Goal: Task Accomplishment & Management: Complete application form

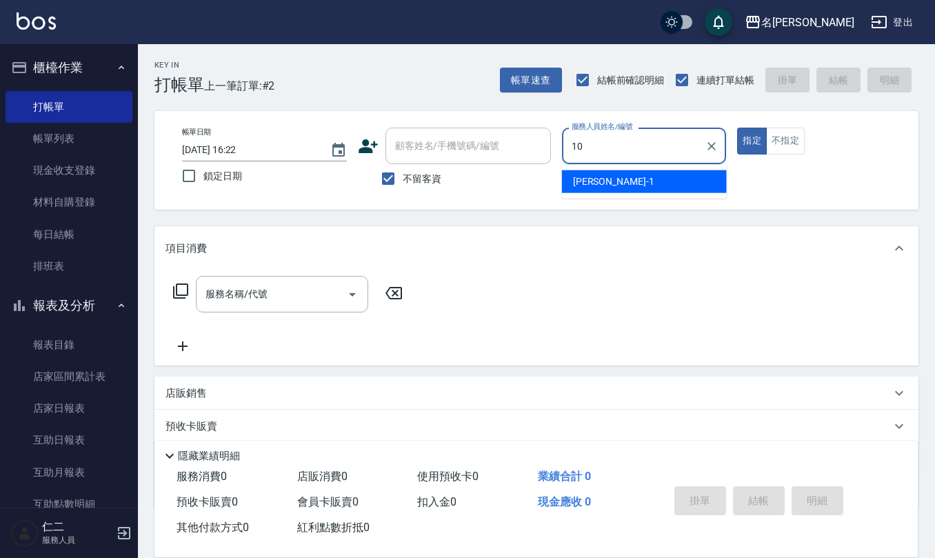
type input "[PERSON_NAME]-10"
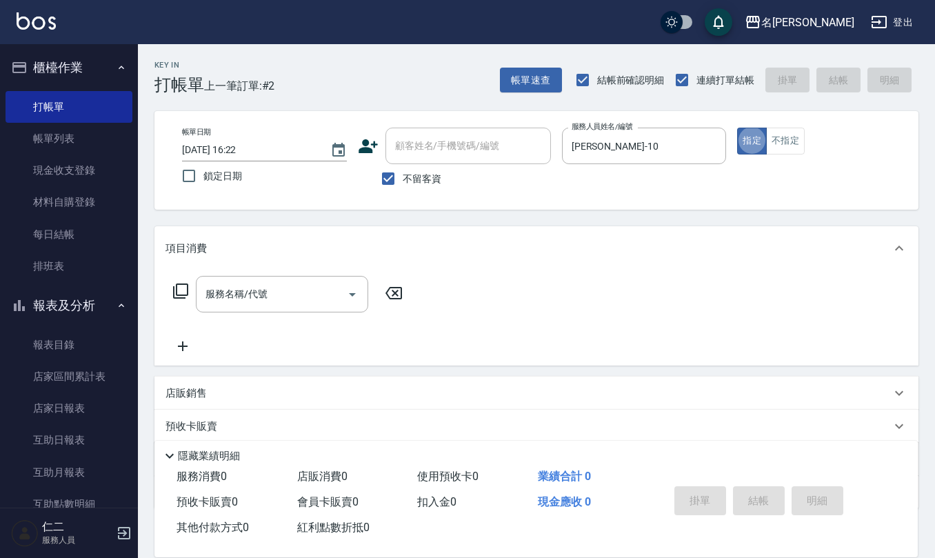
type button "true"
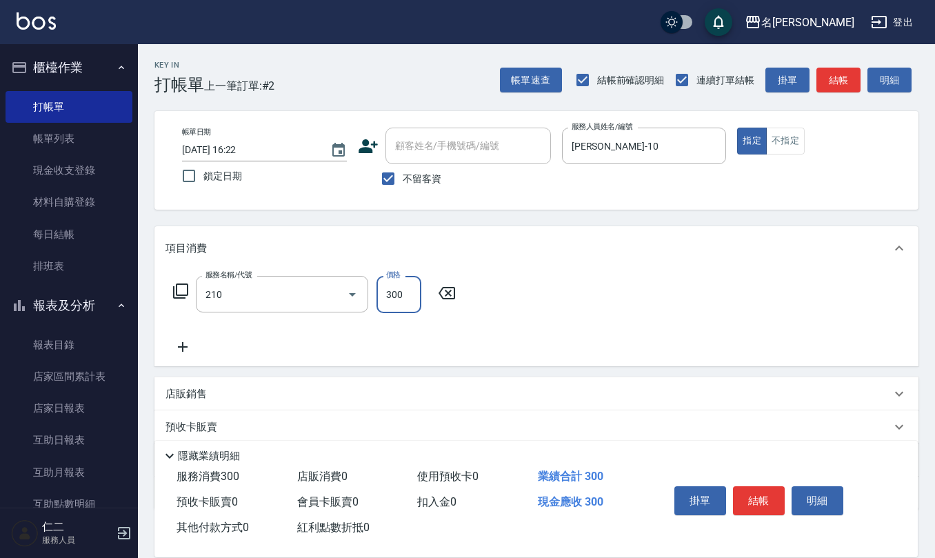
type input "[PERSON_NAME]洗髮精(210)"
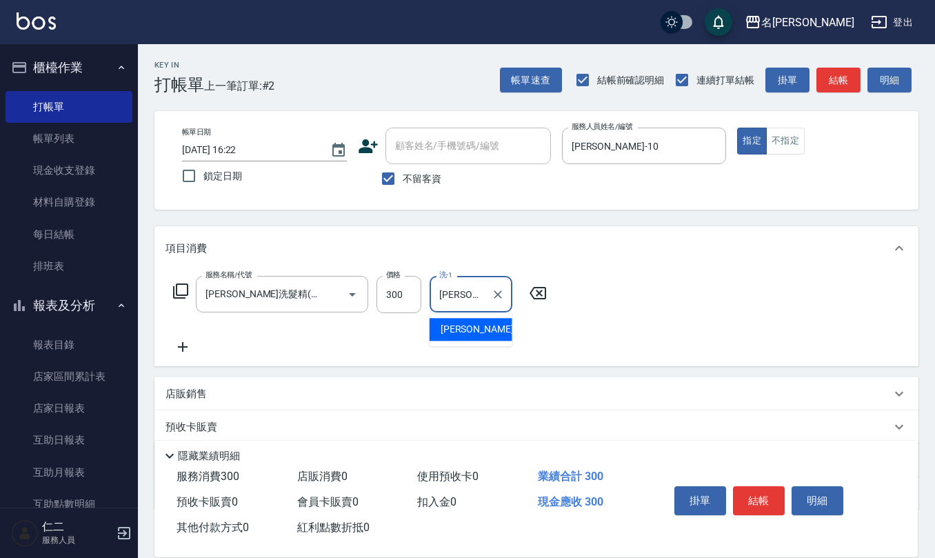
type input "[PERSON_NAME]-20"
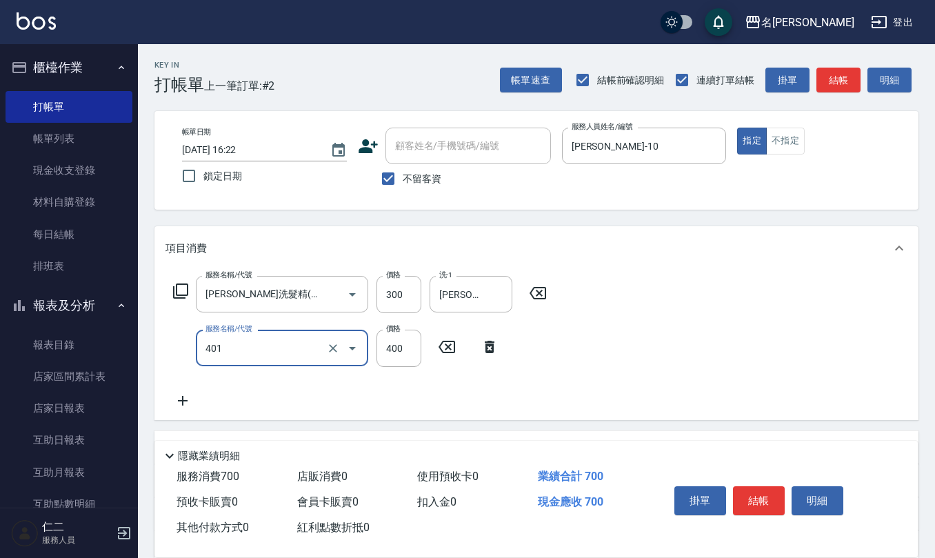
type input "剪髮(401)"
type input "405"
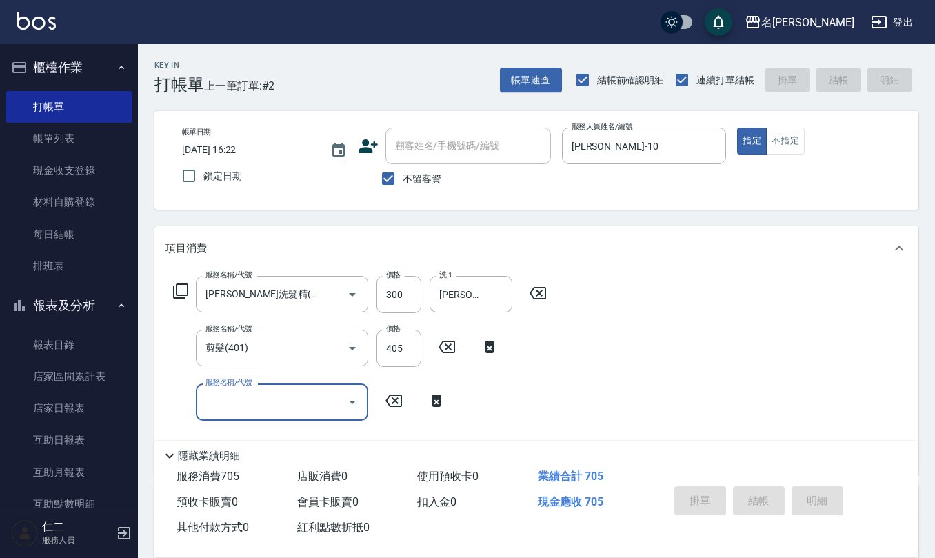
type input "[DATE] 17:02"
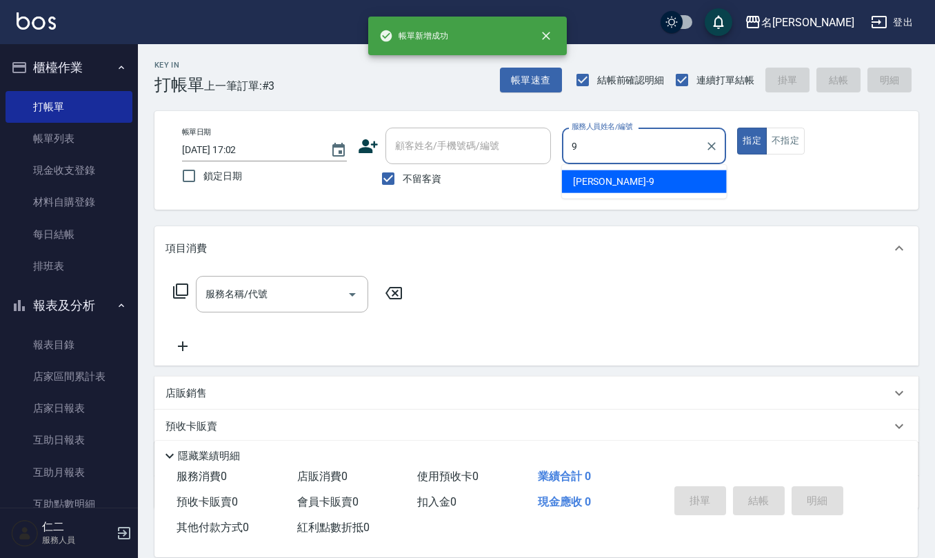
type input "[PERSON_NAME]-9"
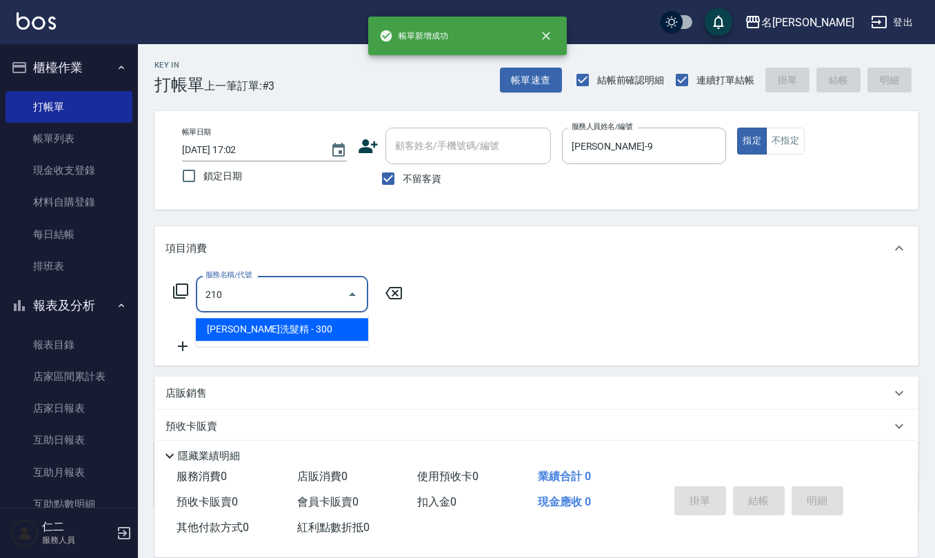
type input "[PERSON_NAME]洗髮精(210)"
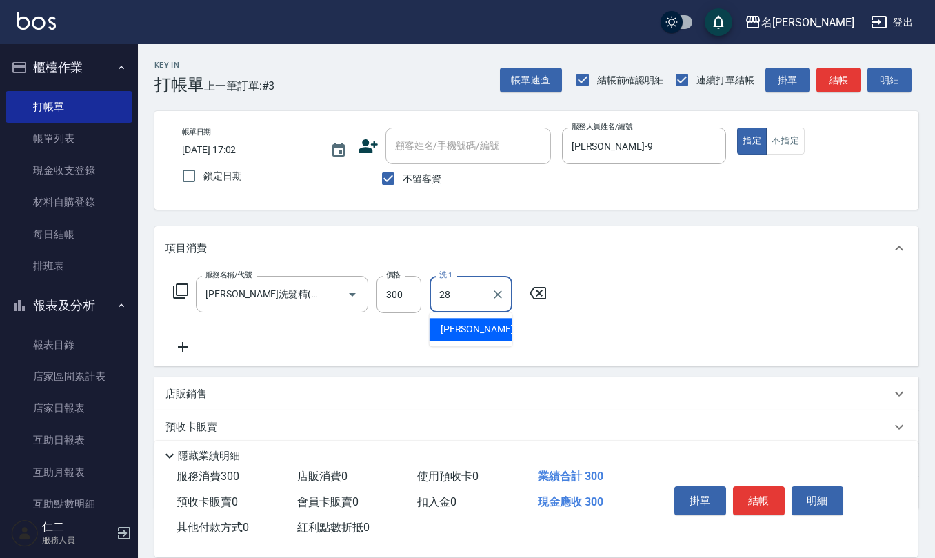
type input "[PERSON_NAME]-28"
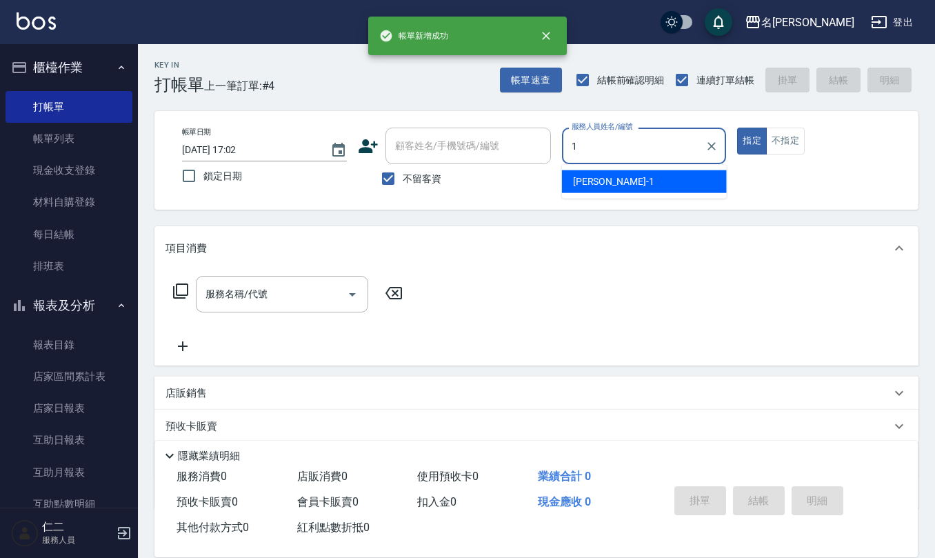
type input "蔡桂如-1"
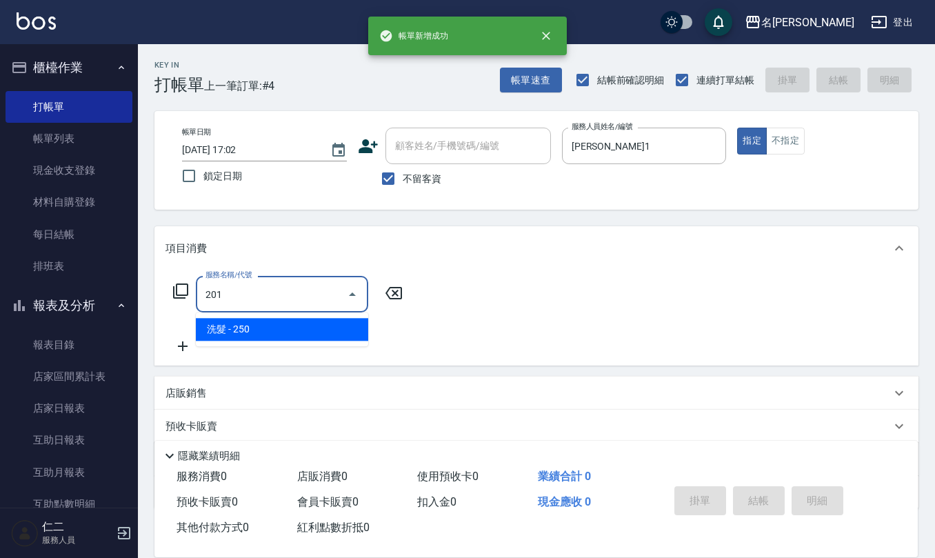
type input "洗髮(201)"
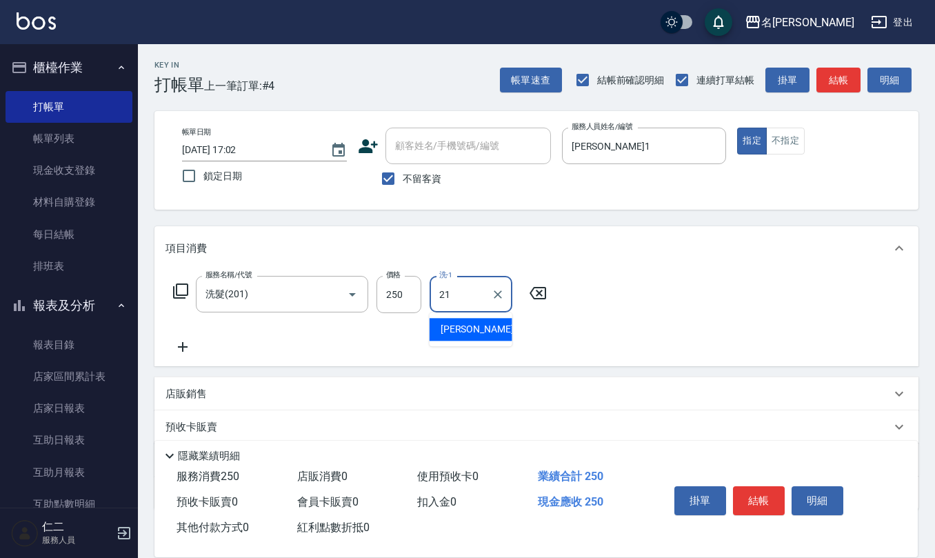
type input "陳珮君-21"
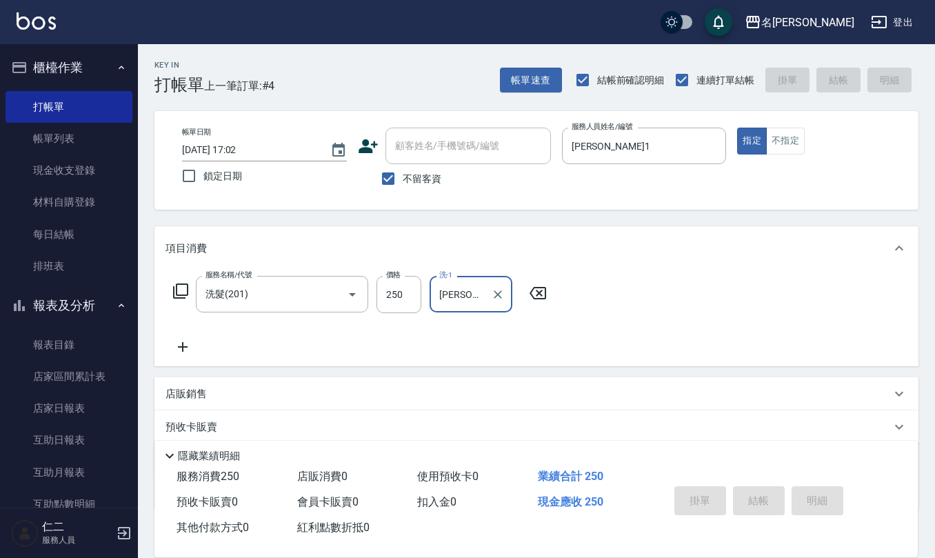
type input "2025/10/08 17:03"
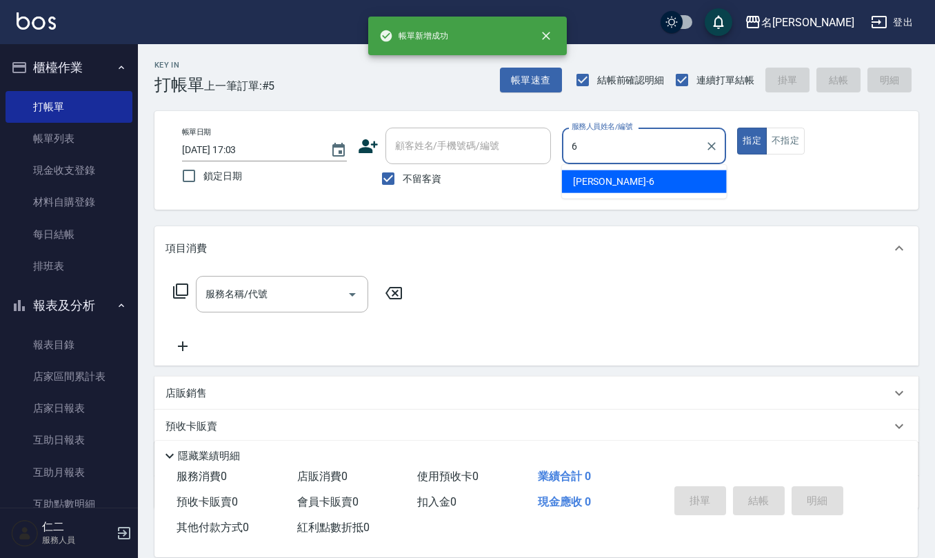
type input "吳淑文-6"
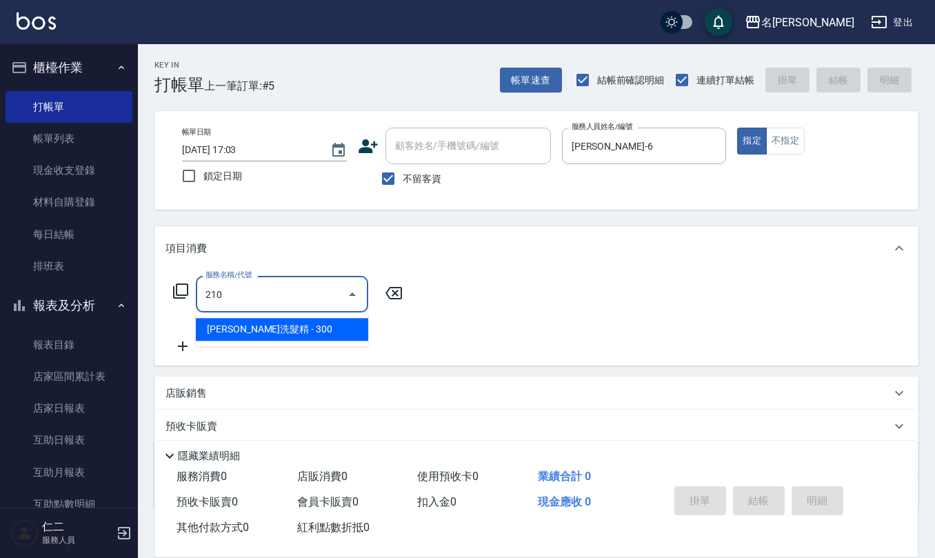
type input "歐娜洗髮精(210)"
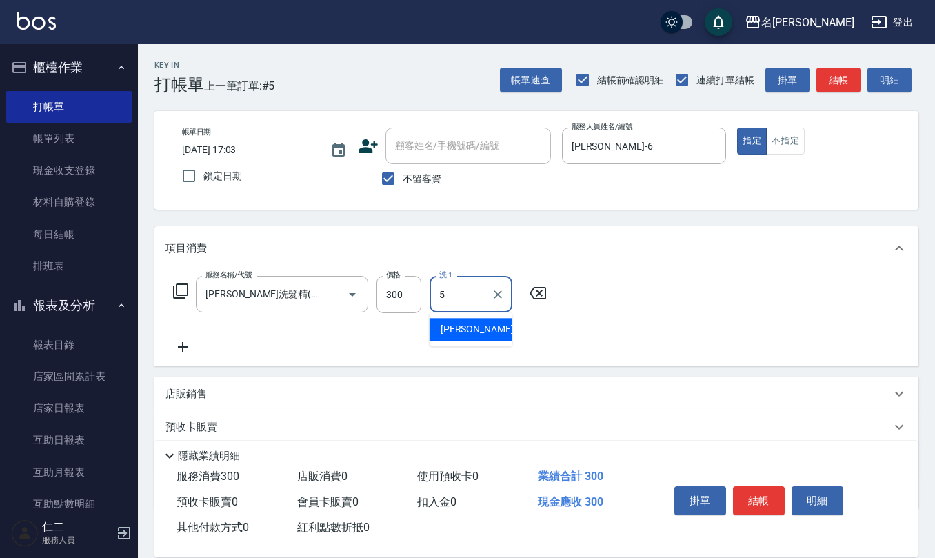
type input "趙妍妮-5"
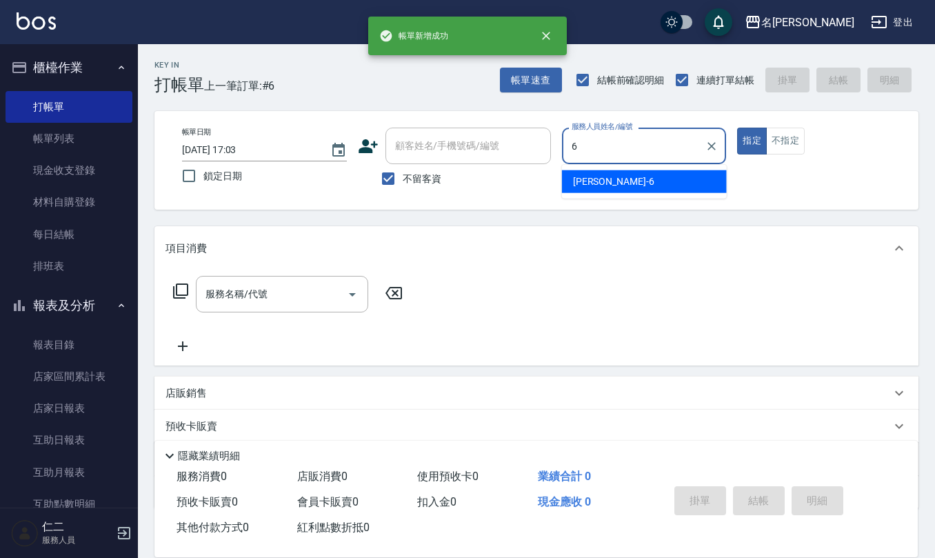
type input "吳淑文-6"
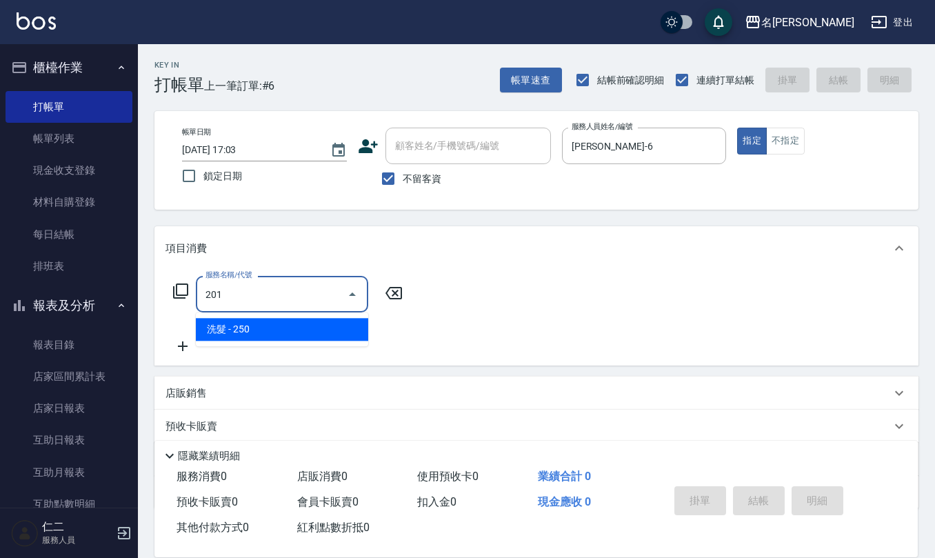
type input "洗髮(201)"
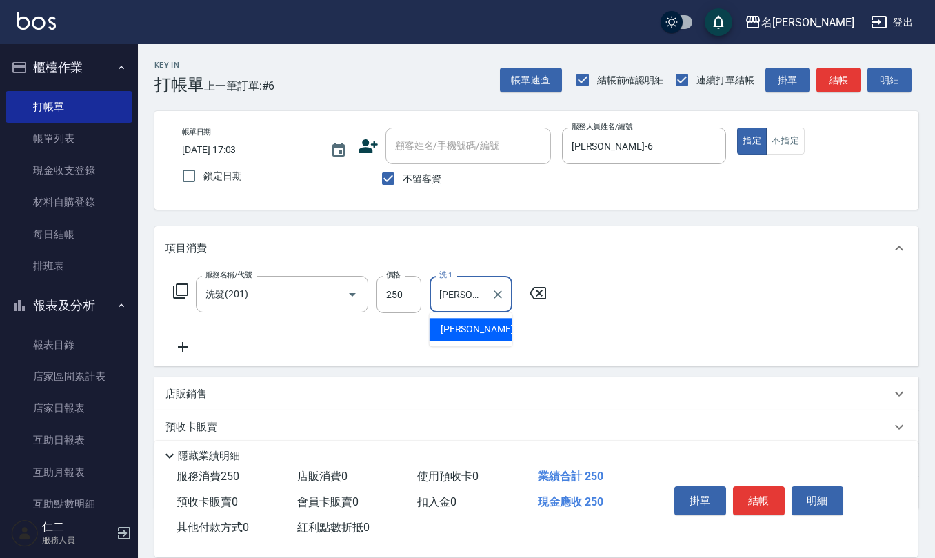
type input "竹儀-33"
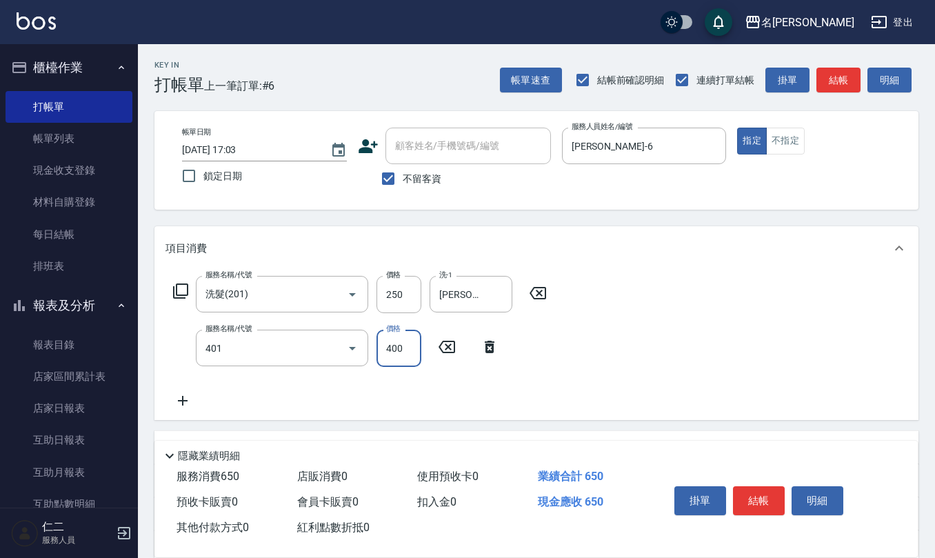
type input "剪髮(401)"
type input "350"
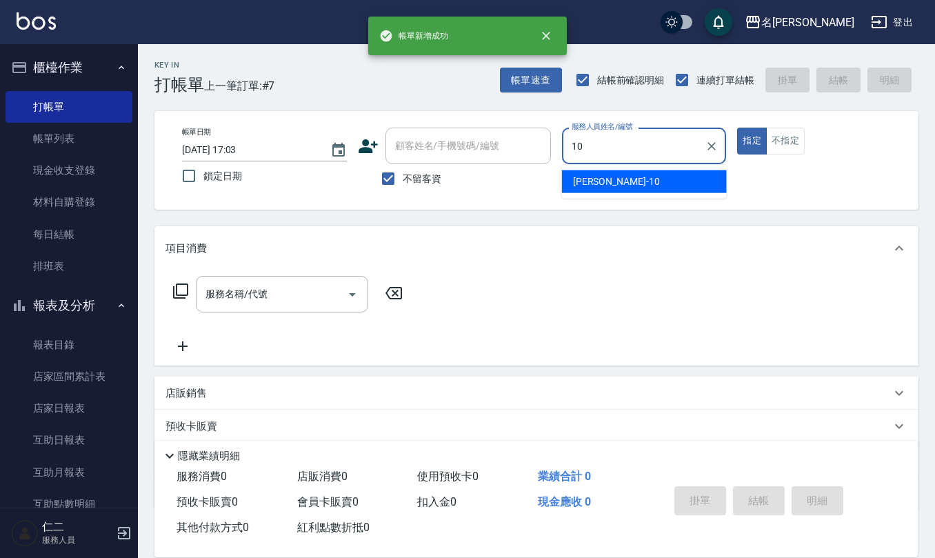
type input "胡淑雲-10"
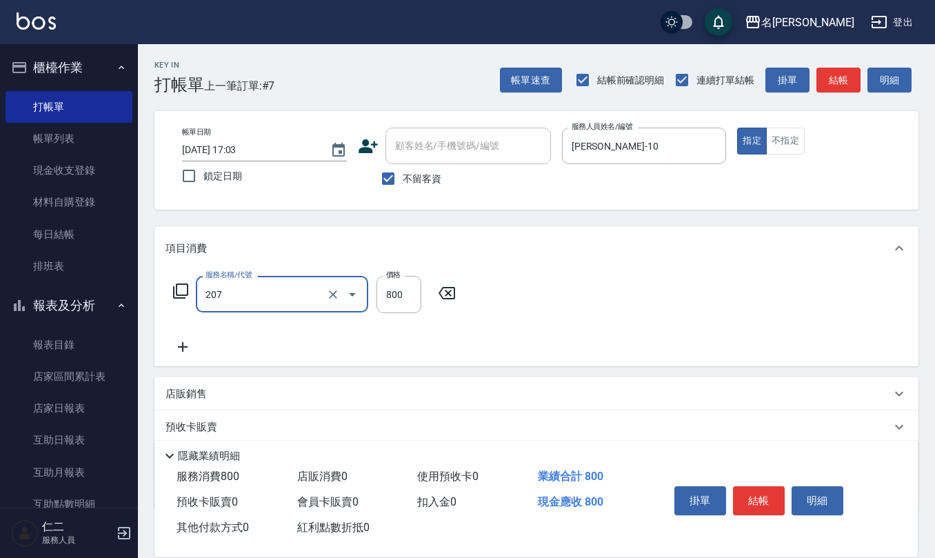
type input "清潔洗(207)"
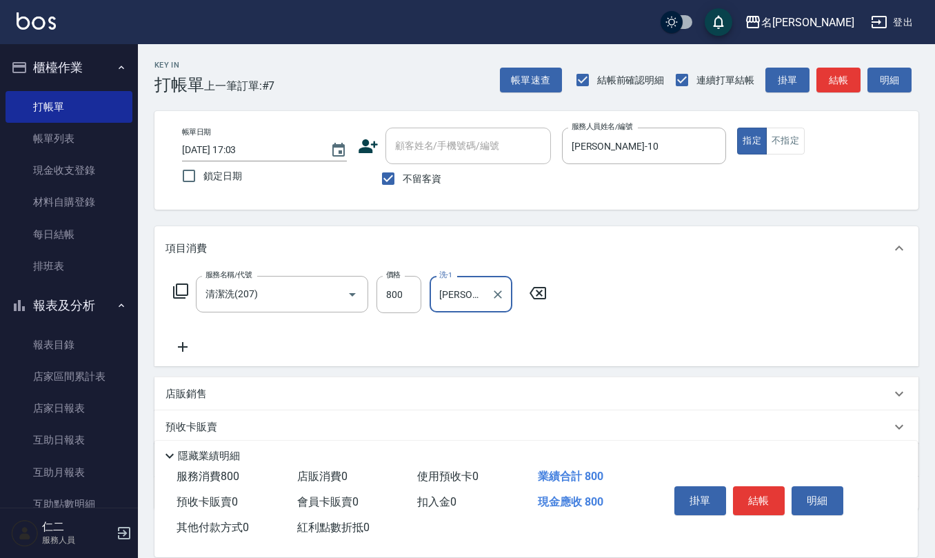
type input "竹儀-33"
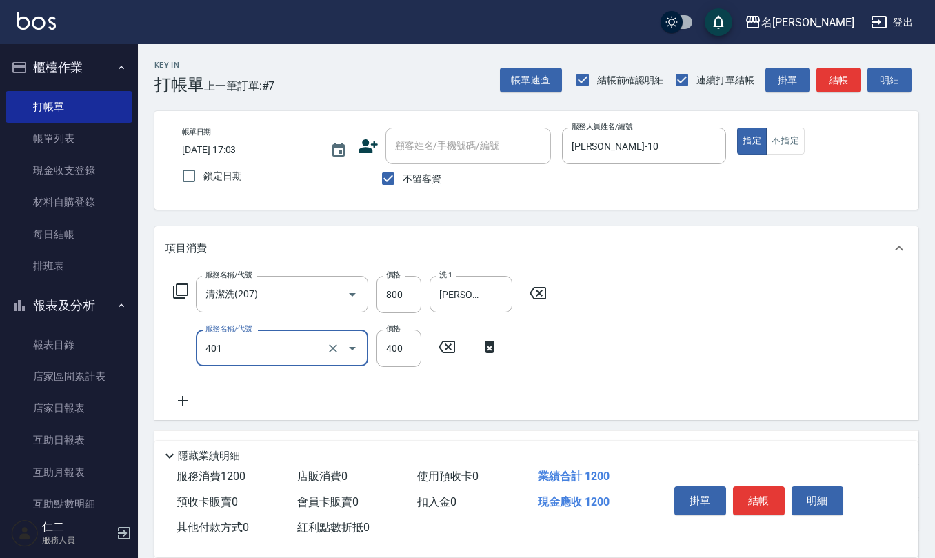
type input "剪髮(401)"
type input "405"
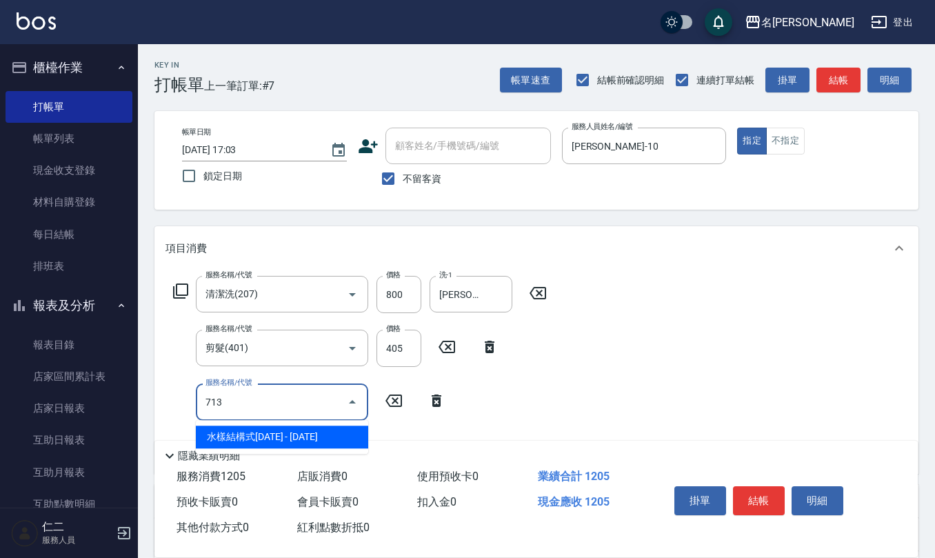
type input "水樣結構式1200(713)"
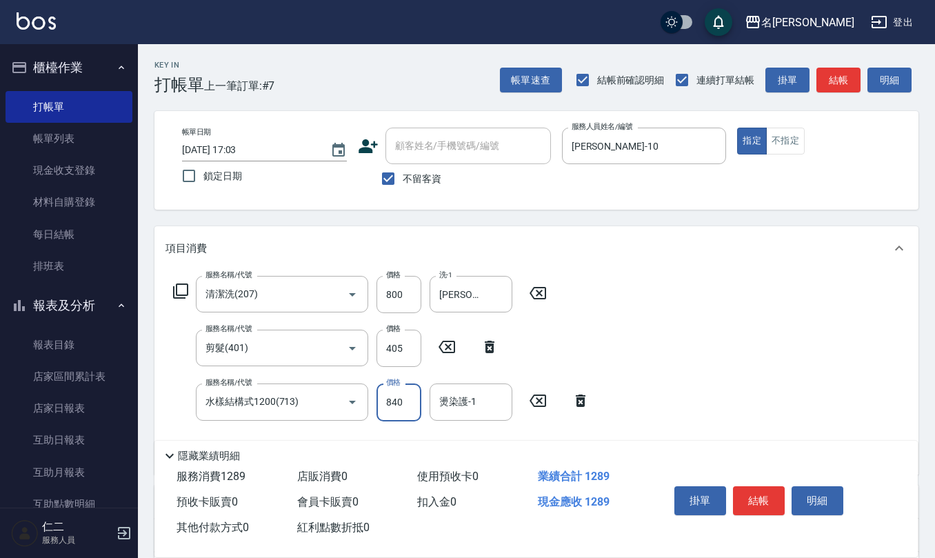
type input "840"
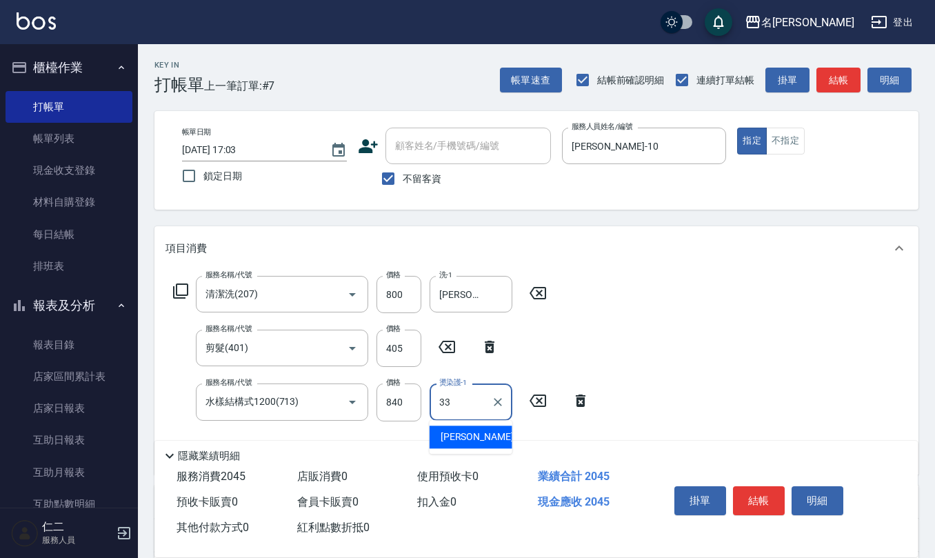
type input "竹儀-33"
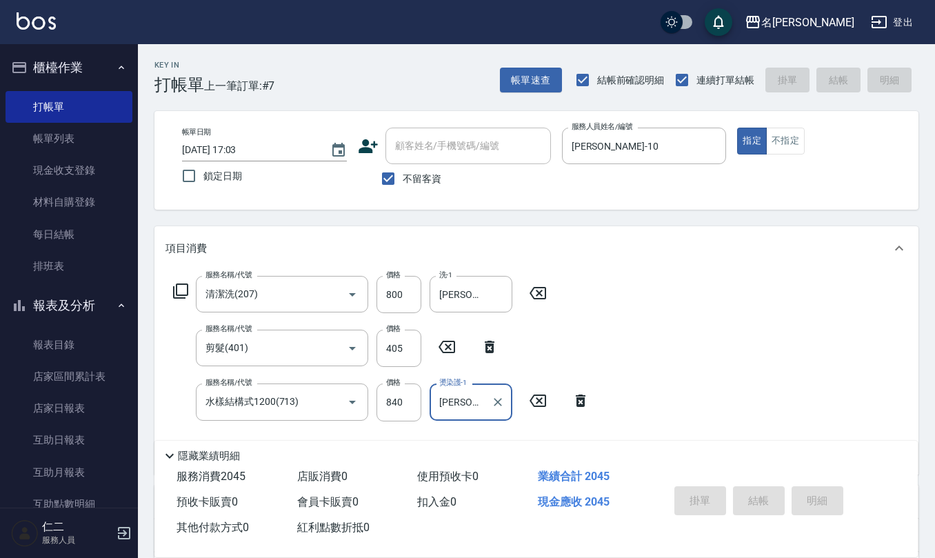
type input "2025/10/08 17:04"
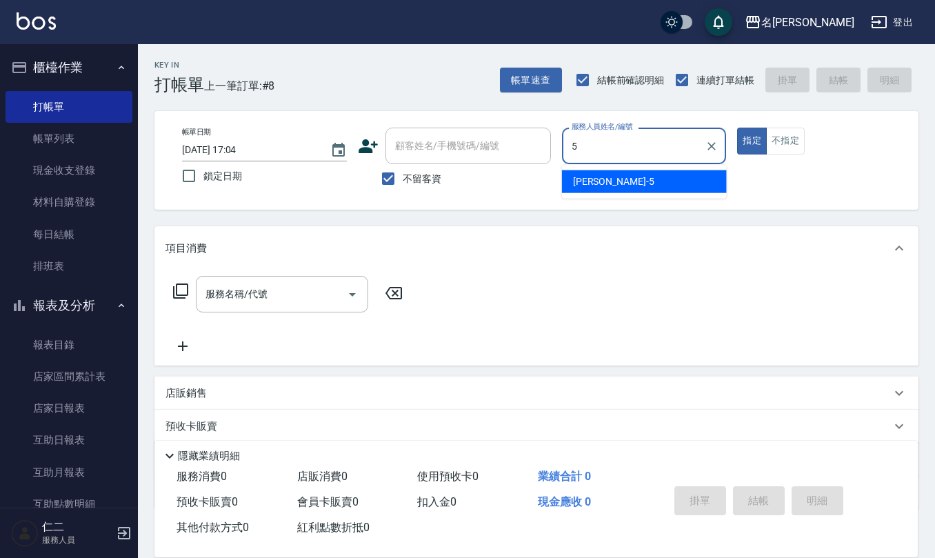
type input "趙妍妮-5"
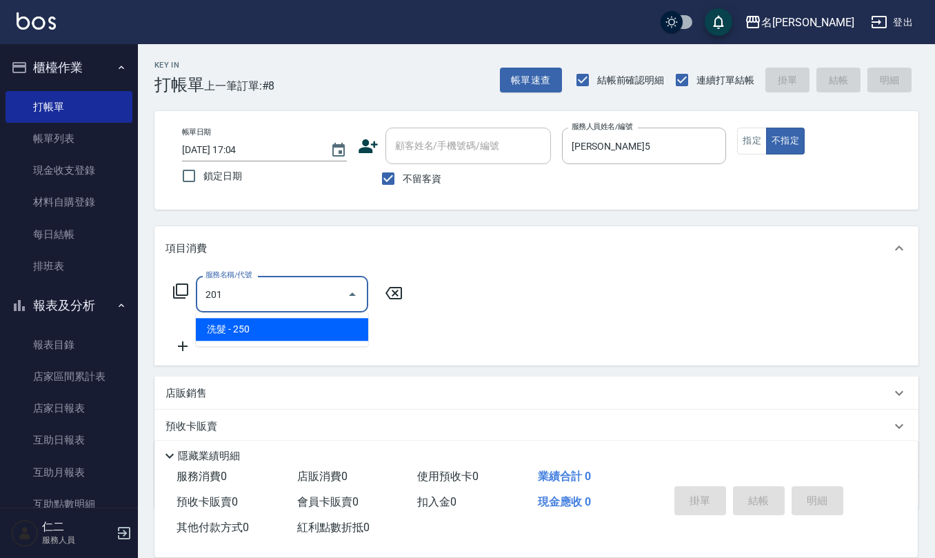
type input "洗髮(201)"
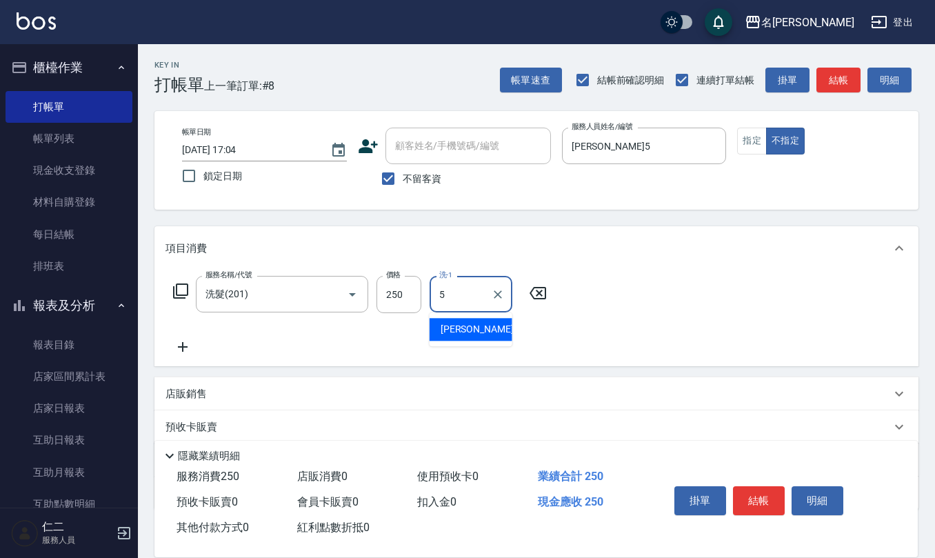
type input "趙妍妮-5"
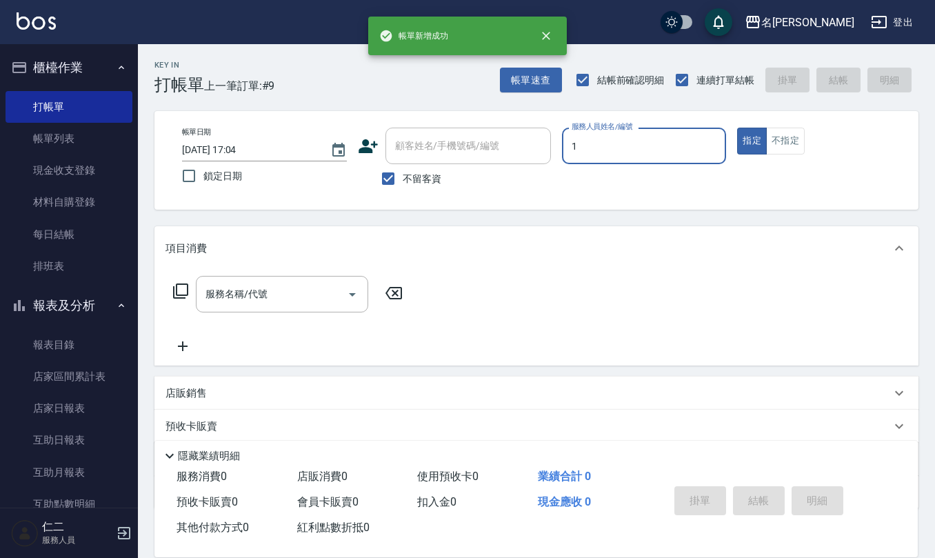
type input "蔡桂如-1"
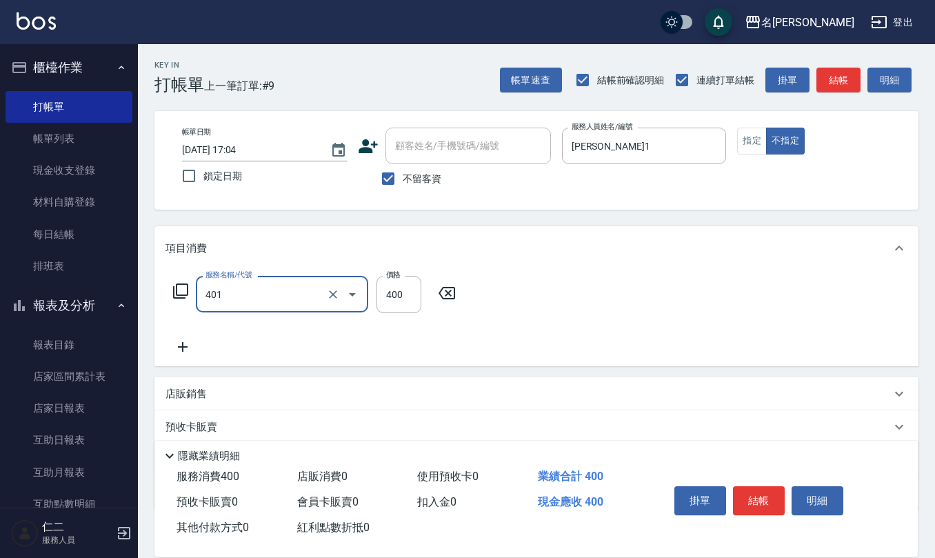
type input "剪髮(401)"
type input "200"
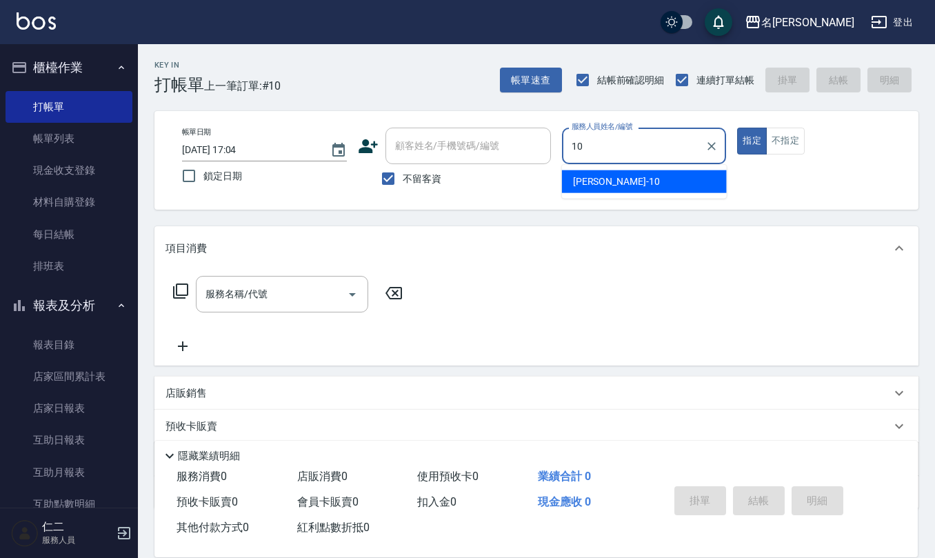
type input "胡淑雲-10"
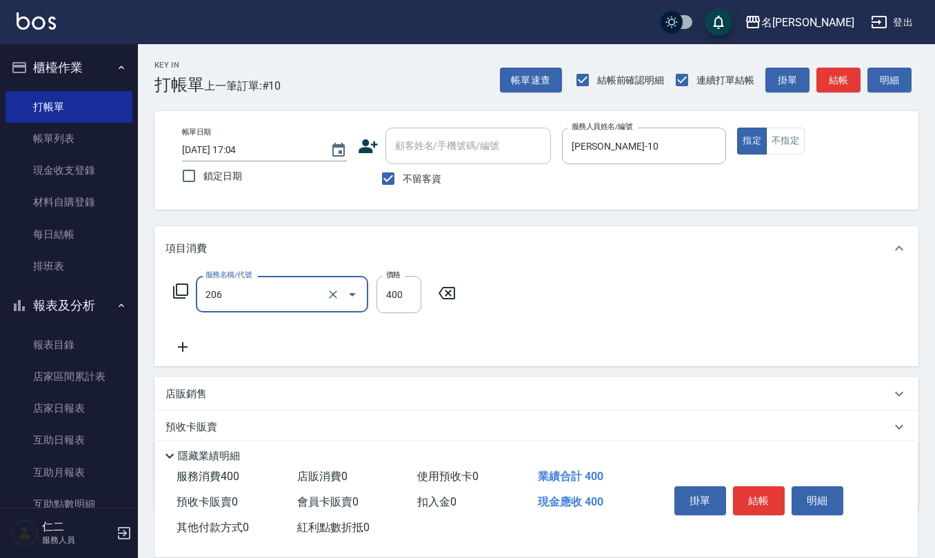
type input "健康洗(206)"
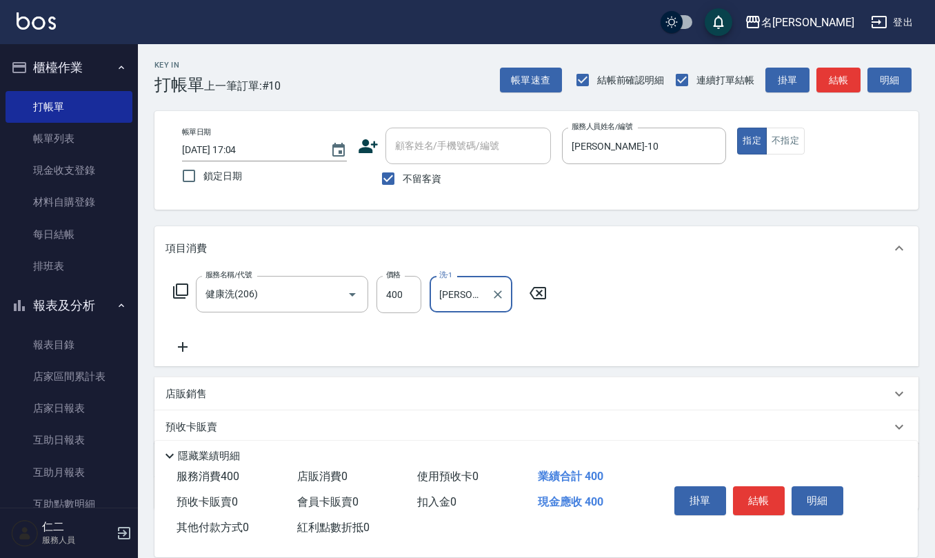
type input "陳柏暽-28"
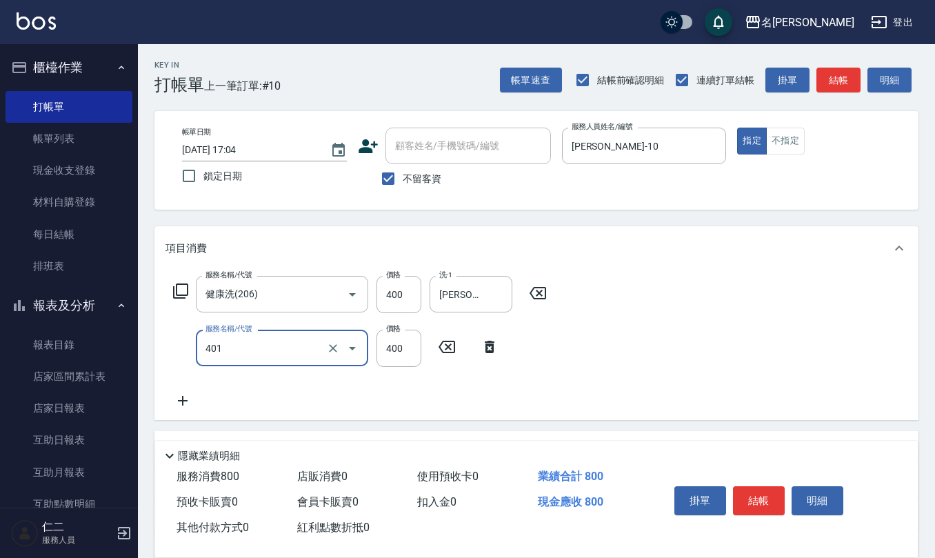
type input "剪髮(401)"
type input "200"
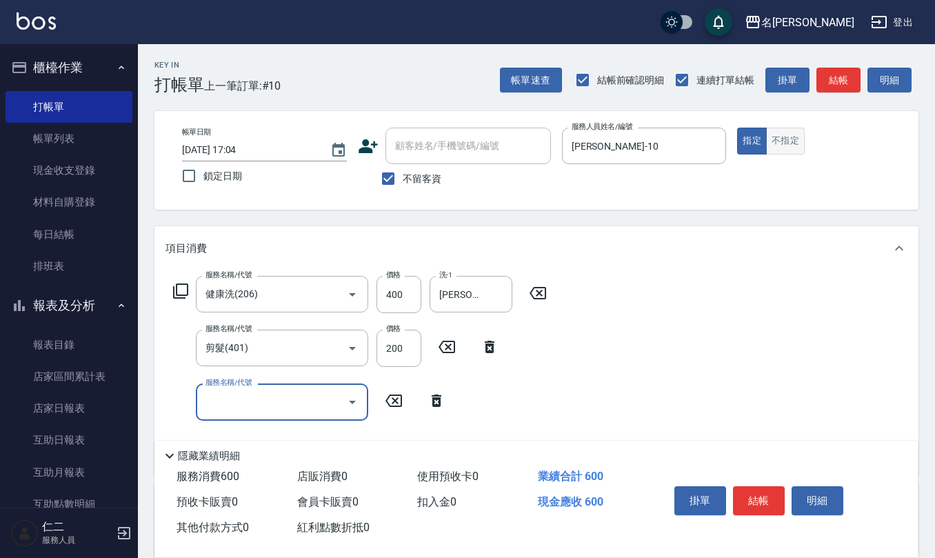
click at [792, 138] on button "不指定" at bounding box center [785, 141] width 39 height 27
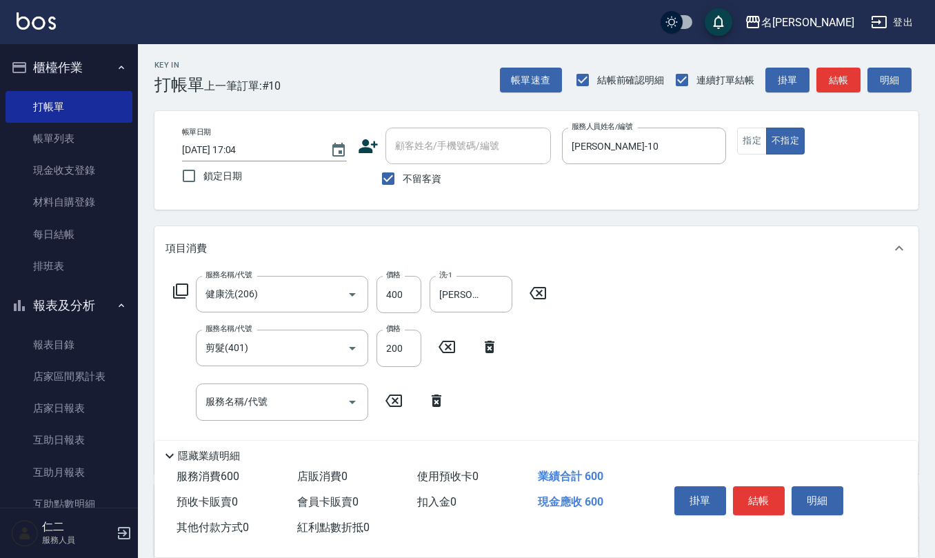
type button "false"
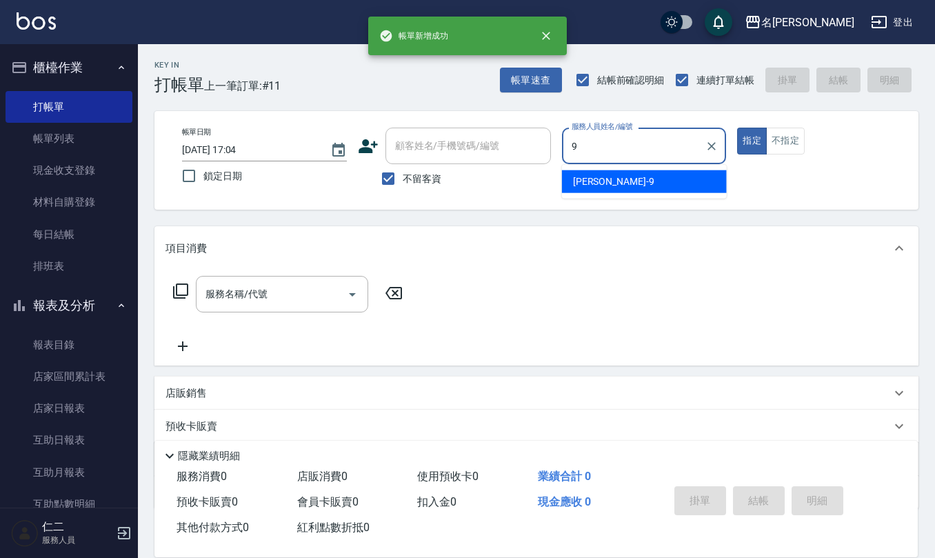
type input "江依潔-9"
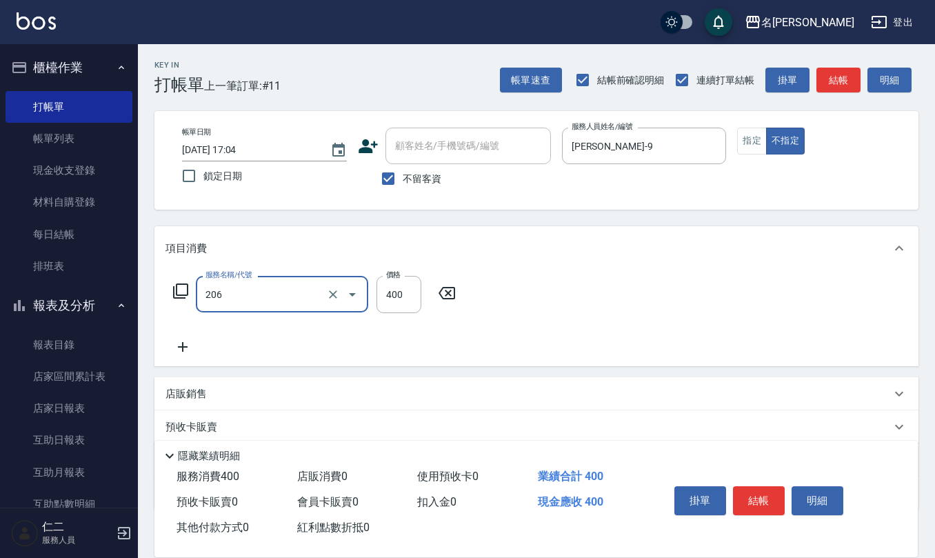
type input "健康洗(206)"
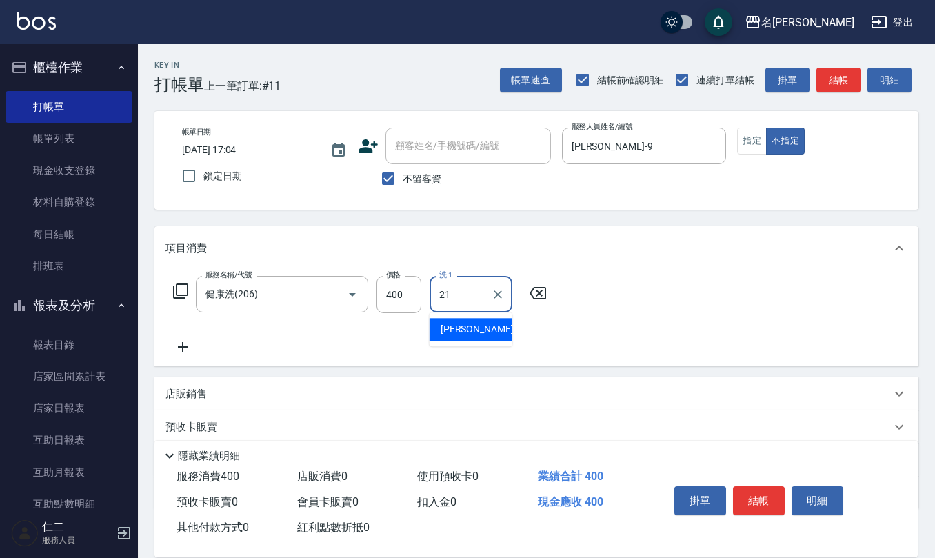
type input "陳珮君-21"
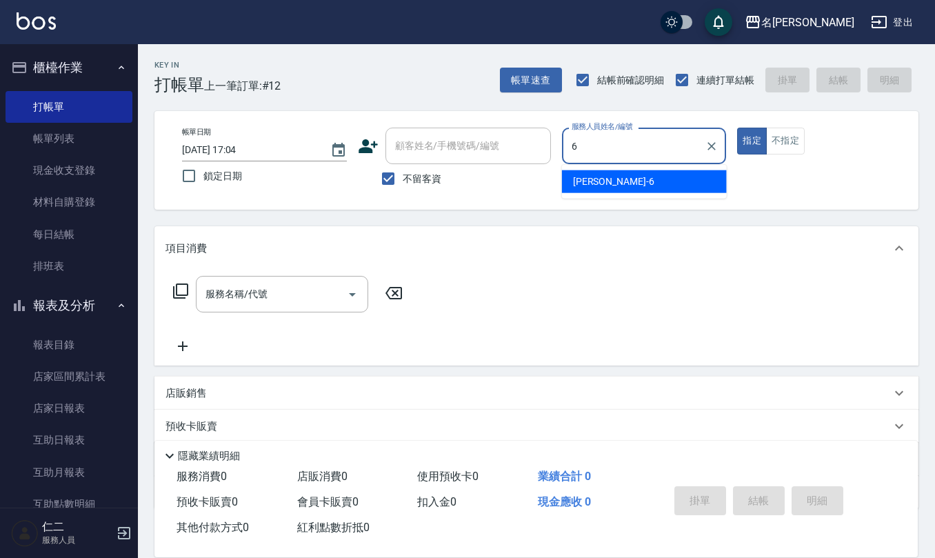
type input "吳淑文-6"
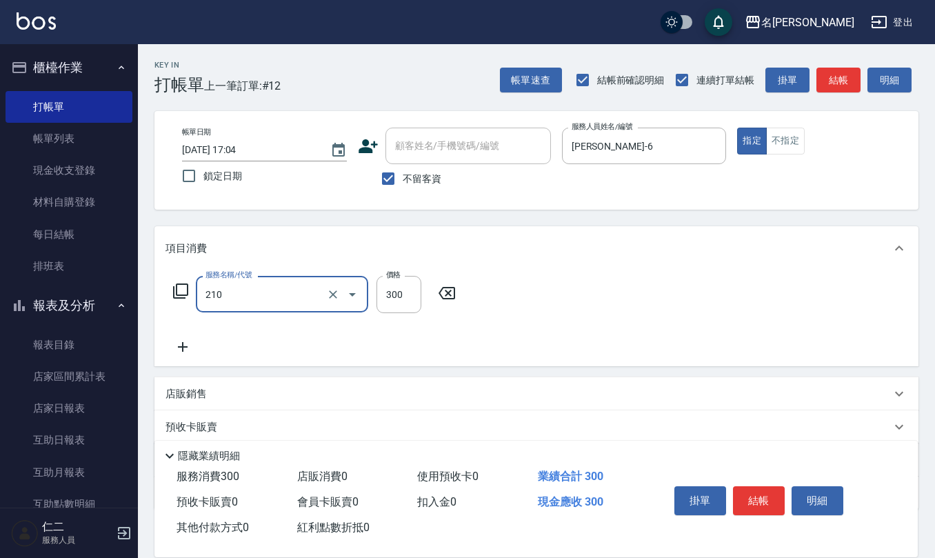
type input "歐娜洗髮精(210)"
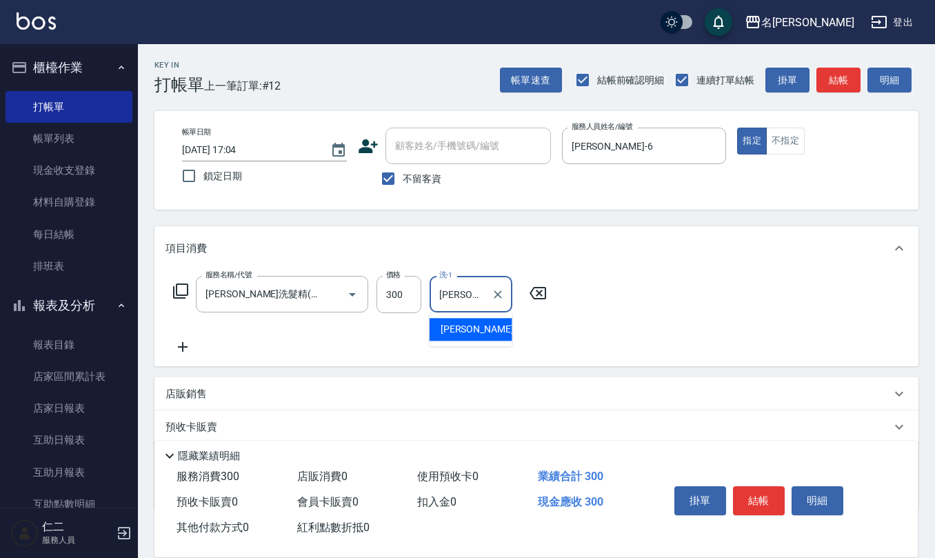
type input "杜芊彤-20"
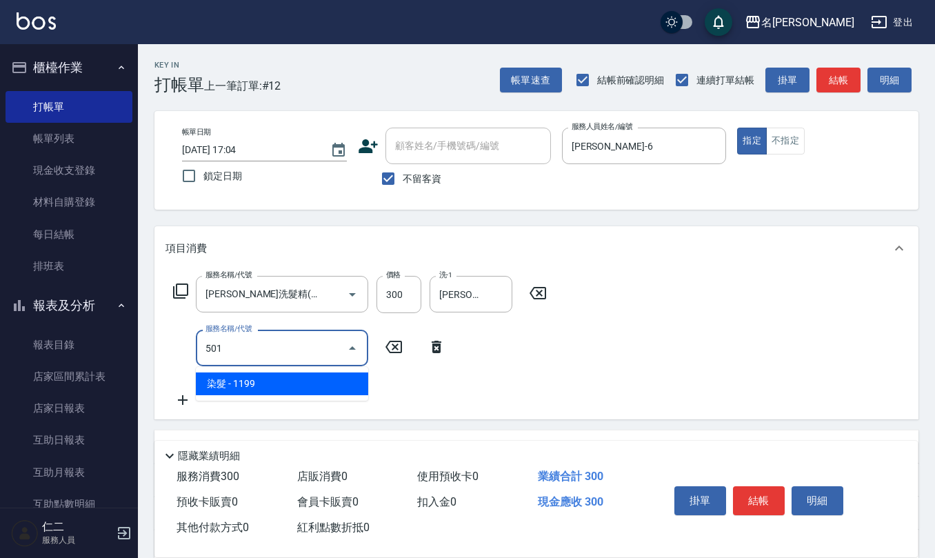
type input "染髮(501)"
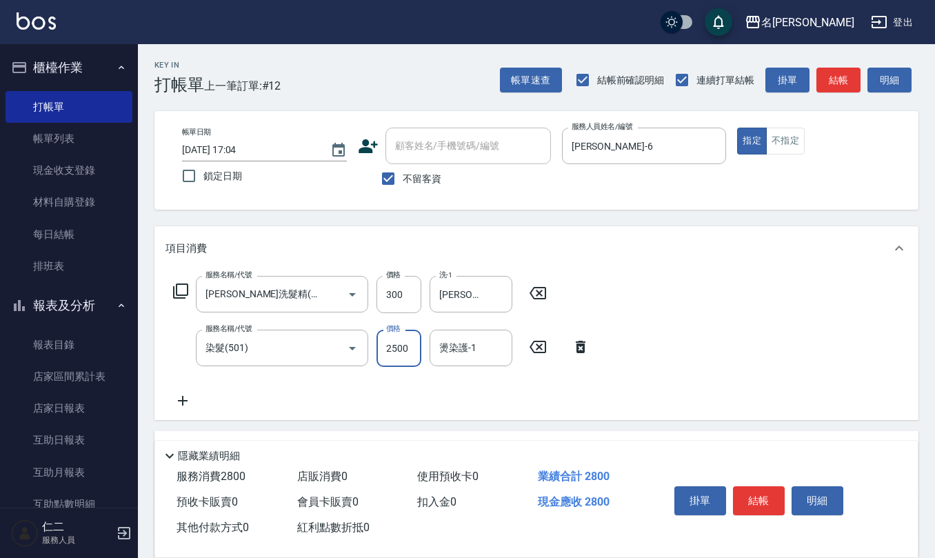
type input "2500"
type input "杜芊彤-20"
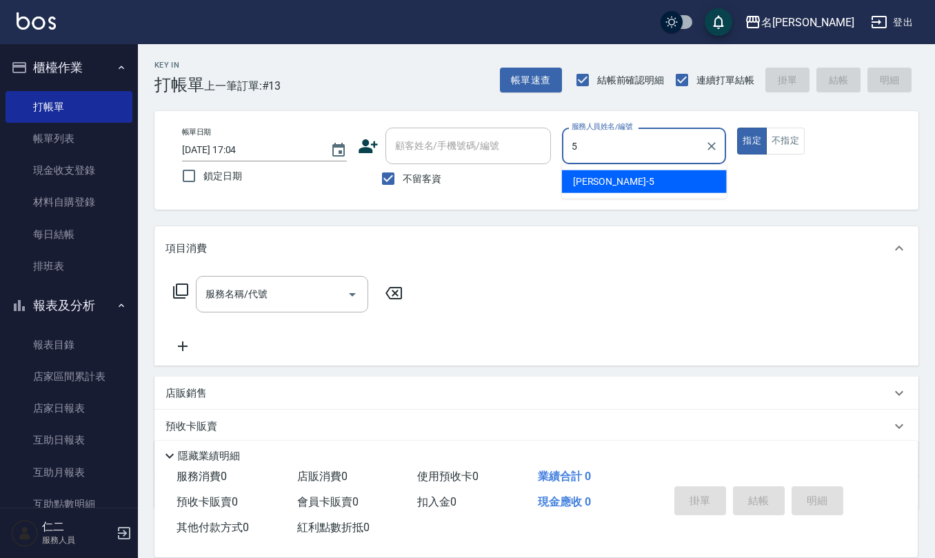
type input "趙妍妮-5"
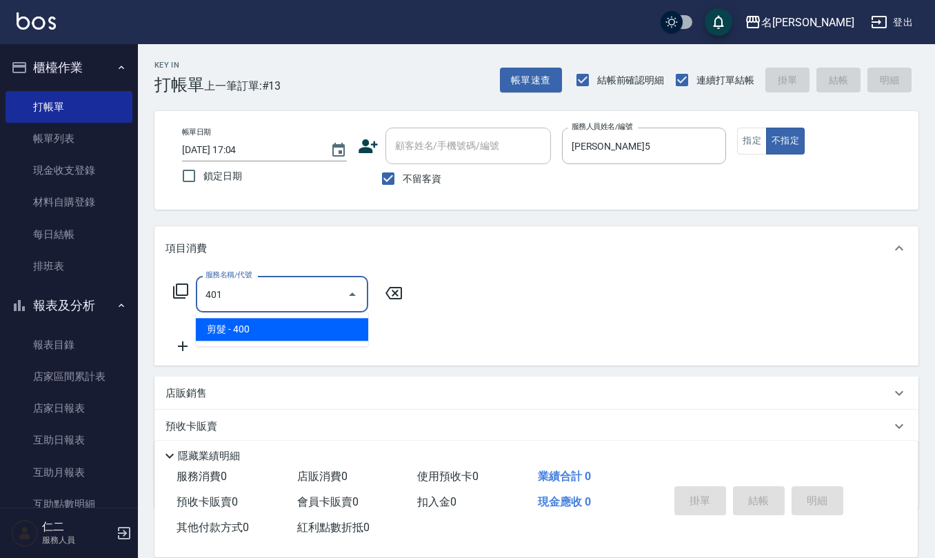
type input "剪髮(401)"
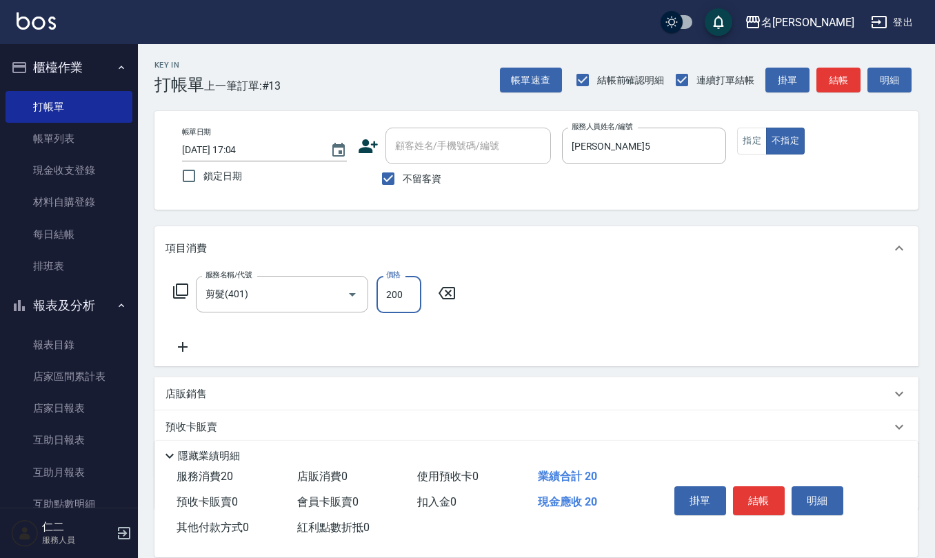
type input "200"
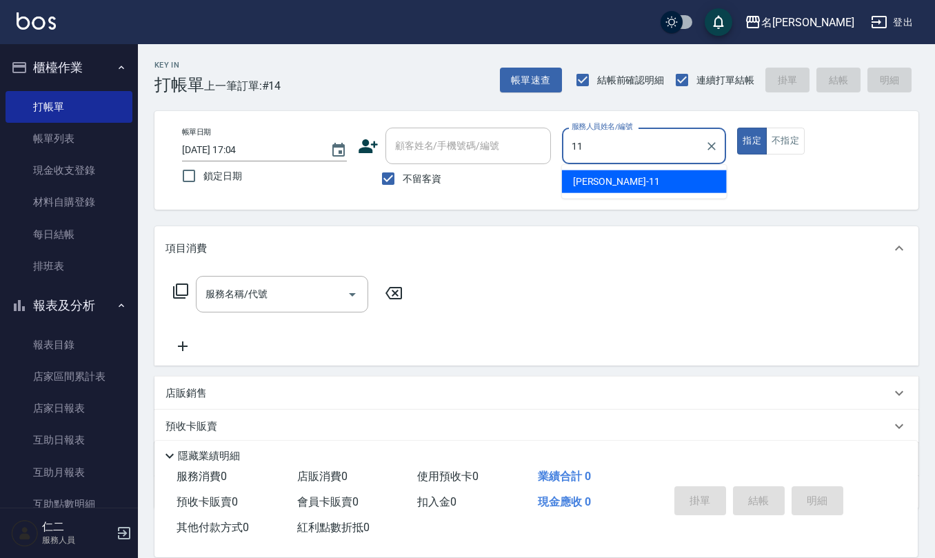
type input "詹沛橙-11"
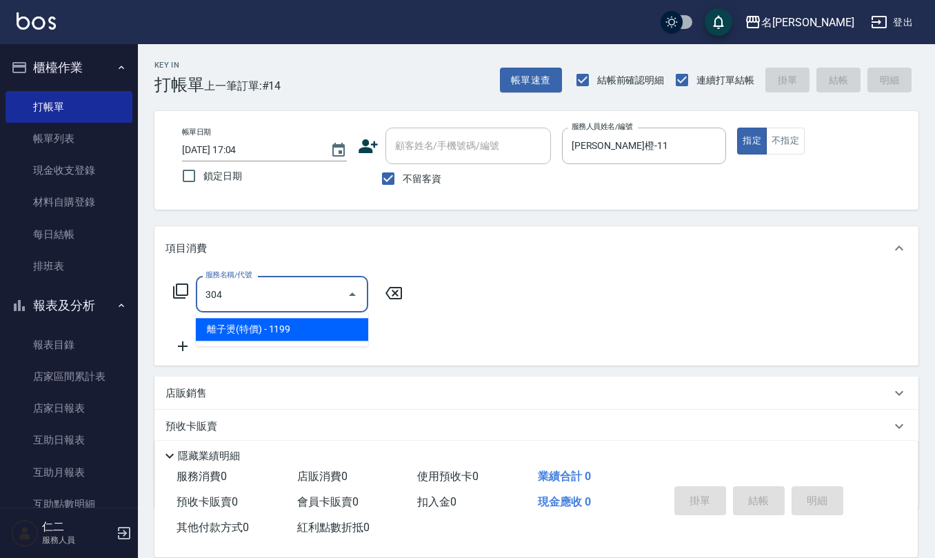
type input "離子燙(特價)(304)"
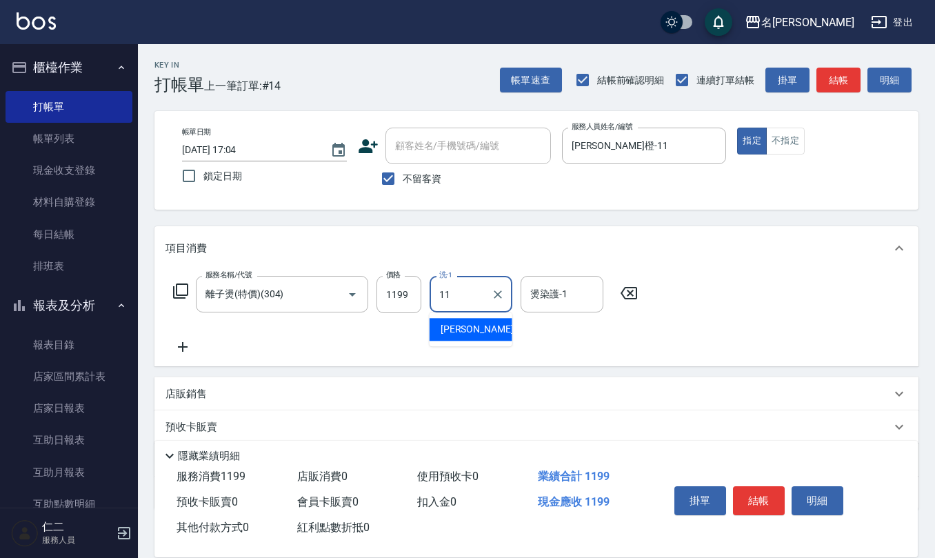
type input "詹沛橙-11"
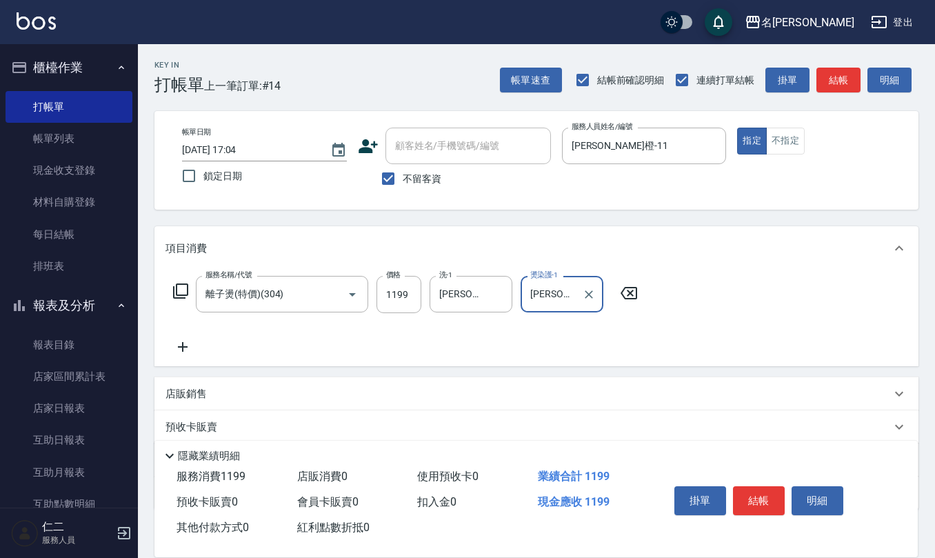
type input "詹沛橙-11"
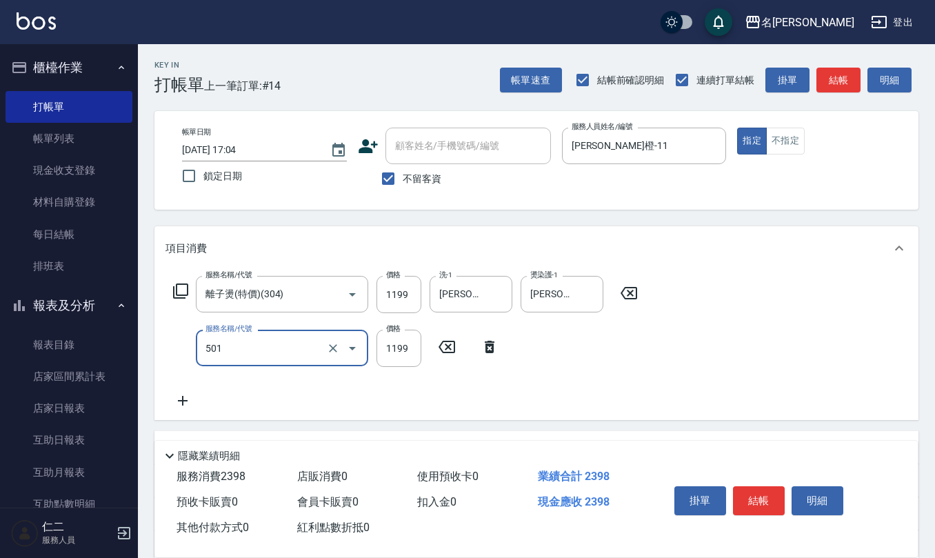
type input "染髮(501)"
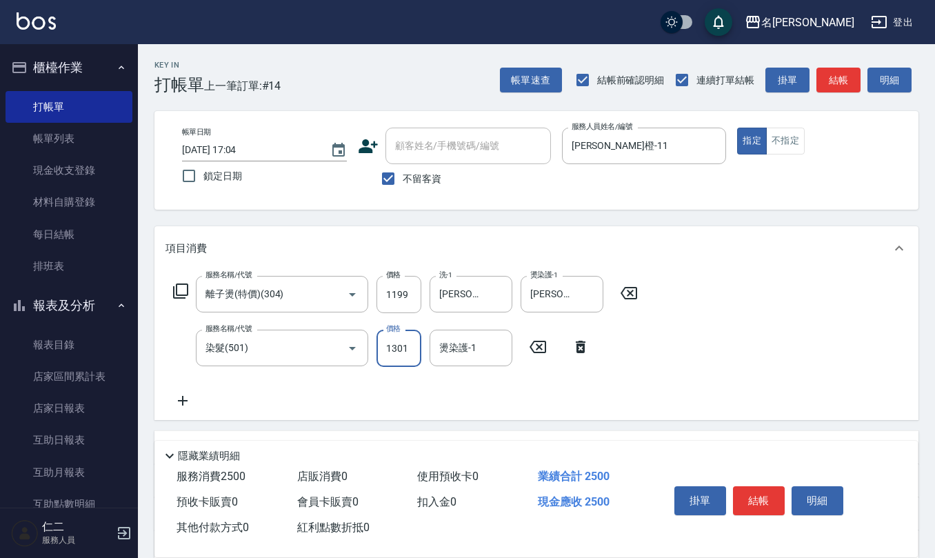
type input "1301"
type input "詹沛橙-11"
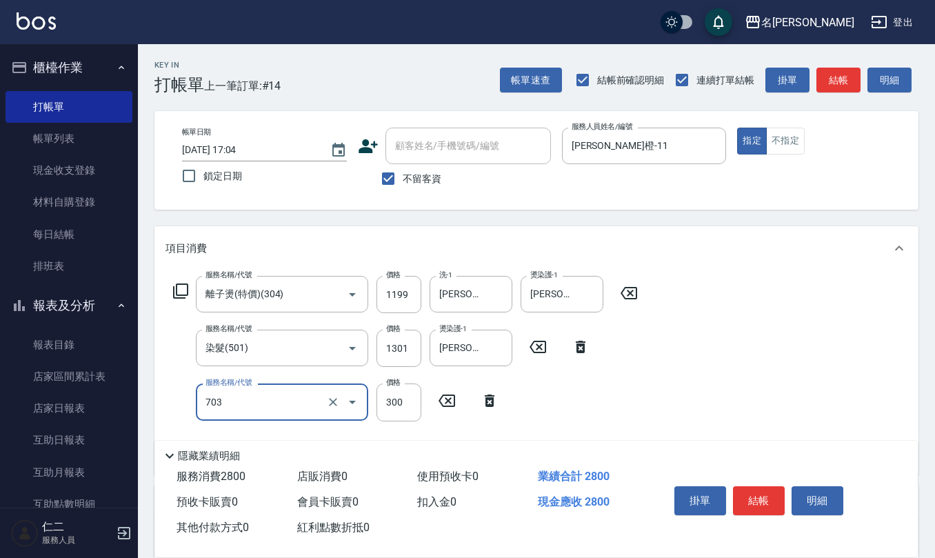
type input "(1236)設計師(703)"
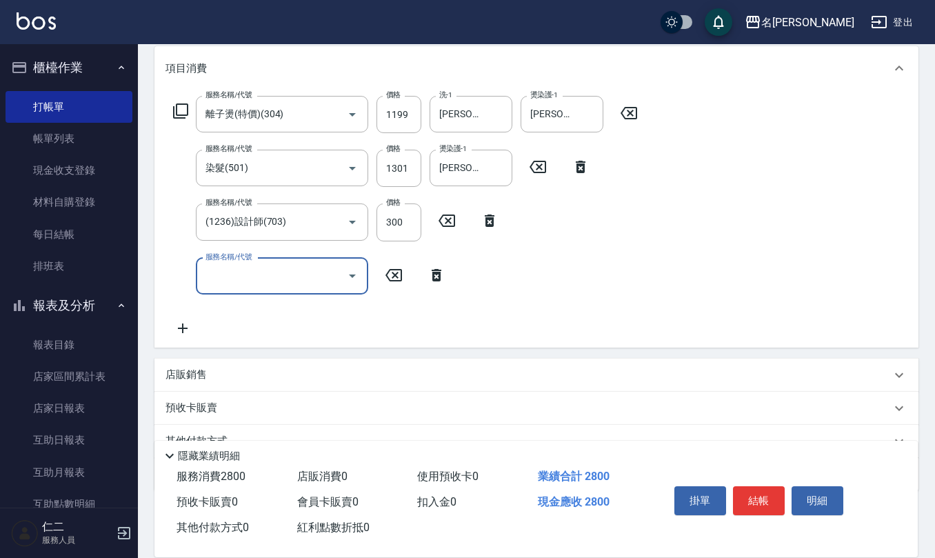
scroll to position [241, 0]
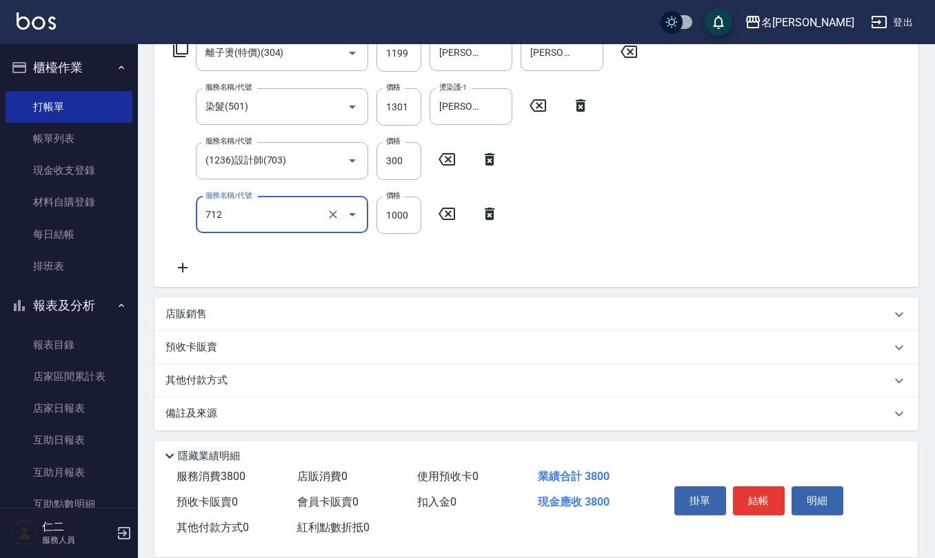
type input "伊蘭洋甘菊1000(712)"
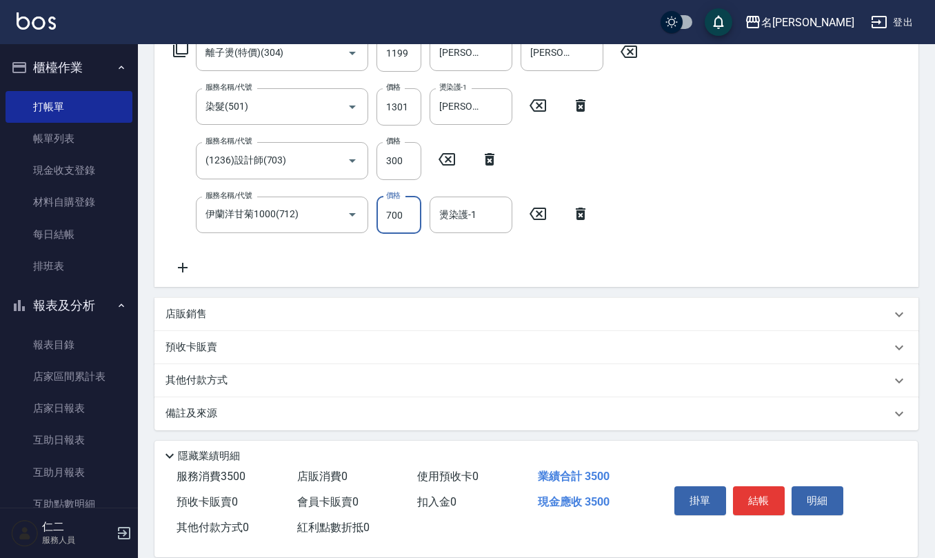
type input "700"
type input "詹沛橙-11"
click at [214, 318] on div "店販銷售" at bounding box center [527, 312] width 725 height 14
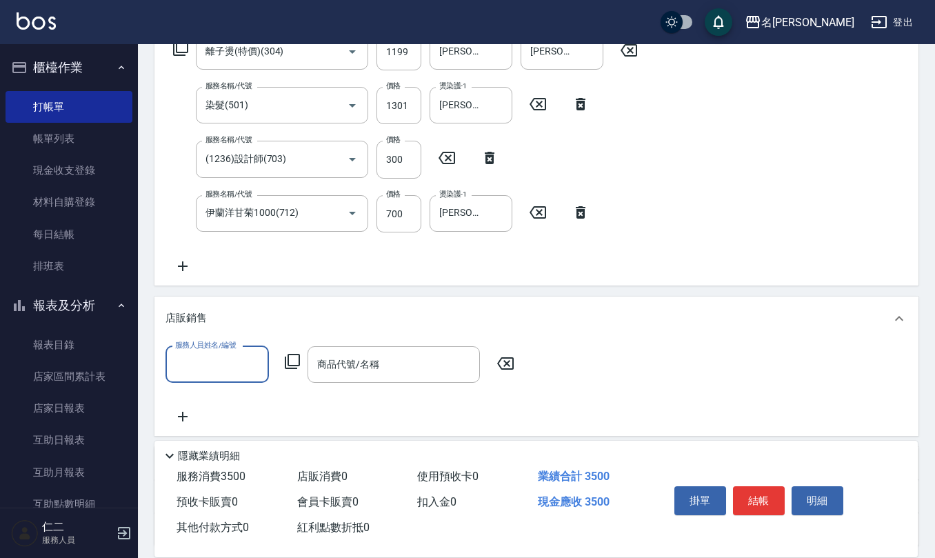
scroll to position [1, 0]
type input "詹沛橙-11"
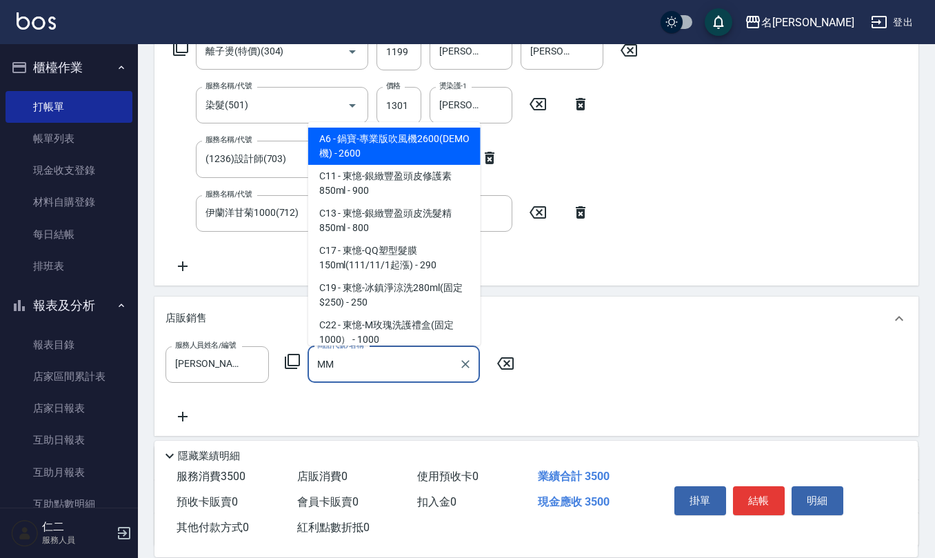
type input "M"
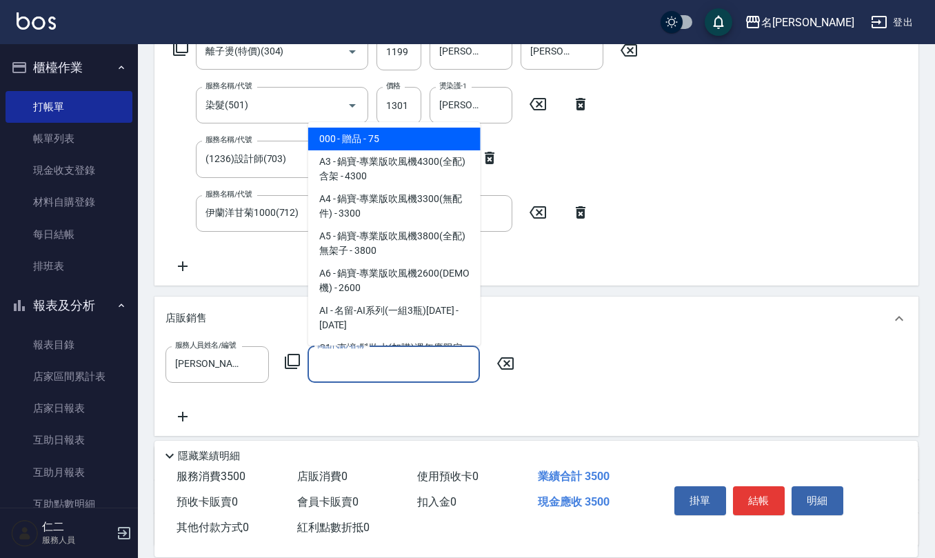
type input "ㄩ"
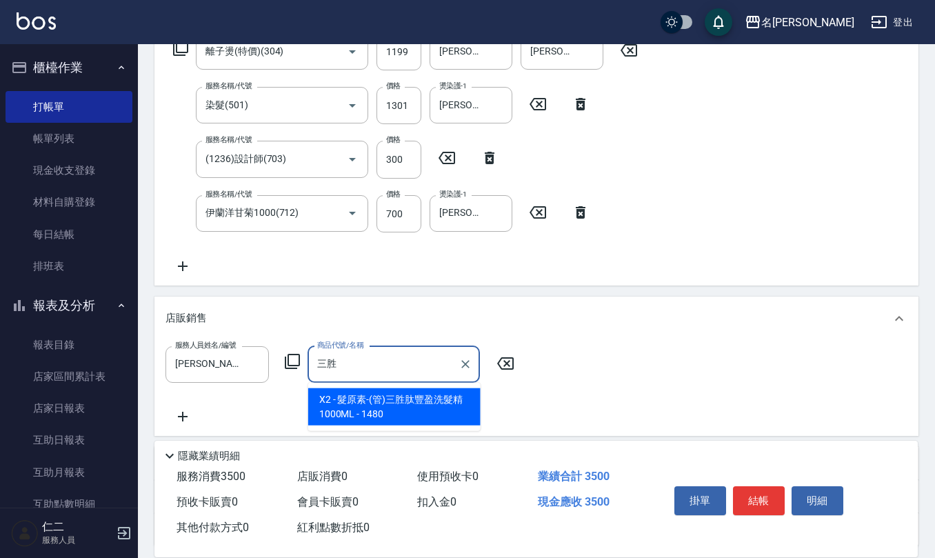
type input "髮原素-(管)三胜肽豐盈洗髮精1000ML"
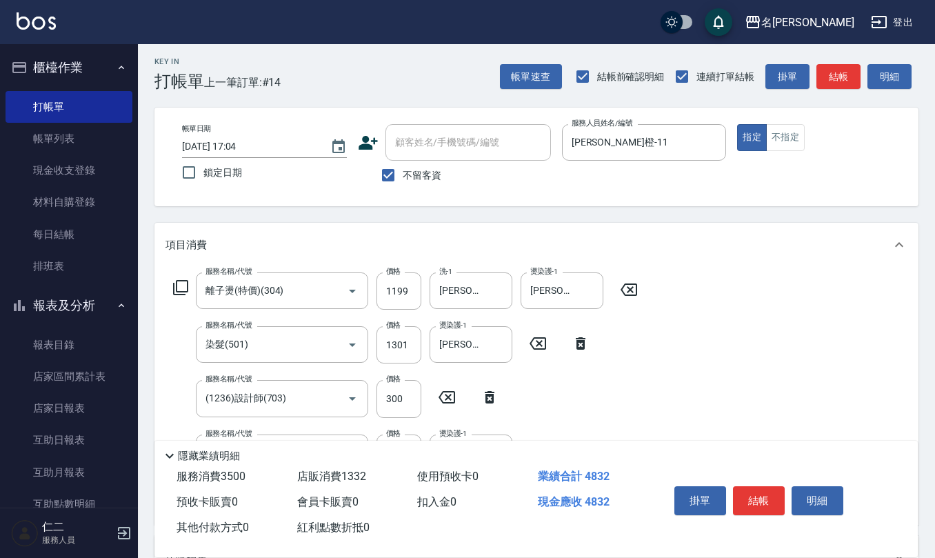
scroll to position [0, 0]
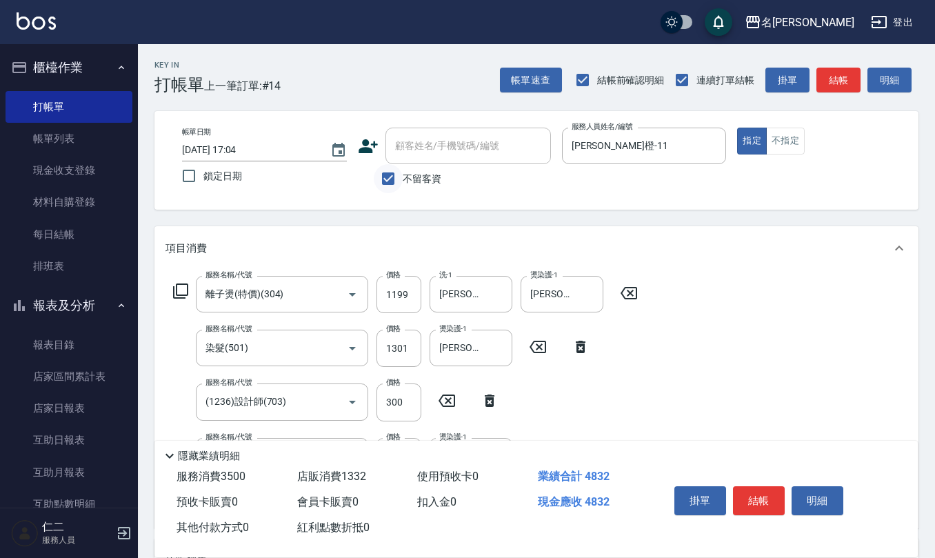
type input "1332"
drag, startPoint x: 392, startPoint y: 186, endPoint x: 420, endPoint y: 166, distance: 34.6
click at [390, 186] on input "不留客資" at bounding box center [388, 178] width 29 height 29
checkbox input "false"
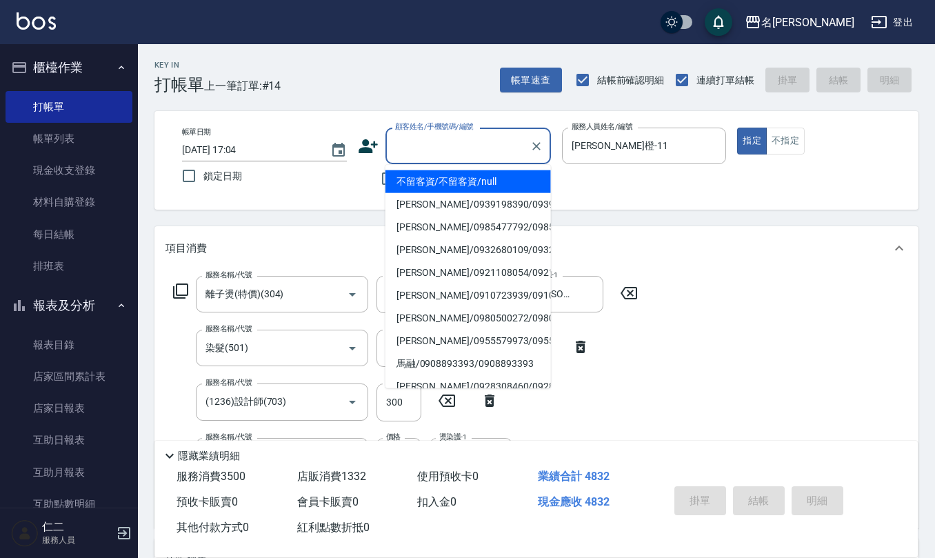
click at [434, 142] on input "顧客姓名/手機號碼/編號" at bounding box center [458, 146] width 132 height 24
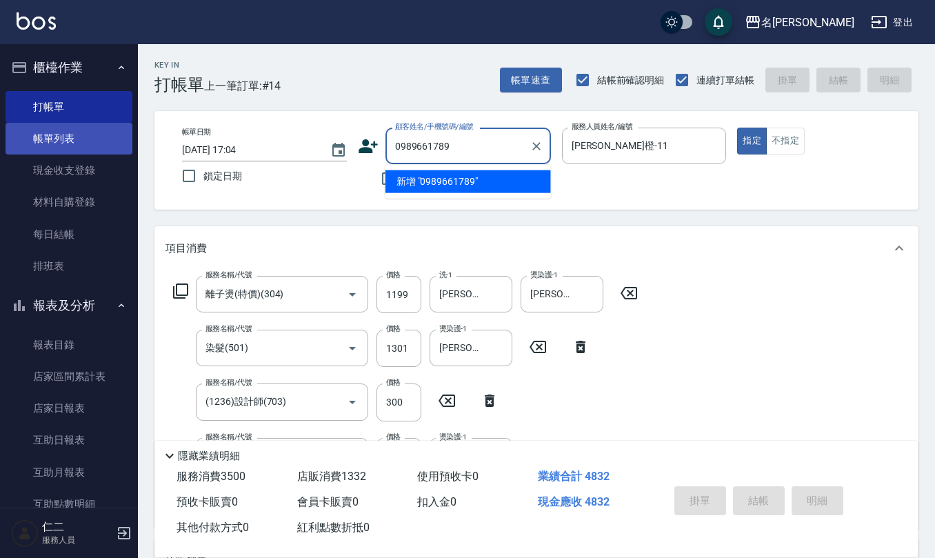
drag, startPoint x: 470, startPoint y: 145, endPoint x: 123, endPoint y: 146, distance: 347.4
click at [130, 146] on div "名留仁二 登出 櫃檯作業 打帳單 帳單列表 現金收支登錄 材料自購登錄 每日結帳 排班表 報表及分析 報表目錄 店家區間累計表 店家日報表 互助日報表 互助月…" at bounding box center [467, 476] width 935 height 952
type input "0989661789"
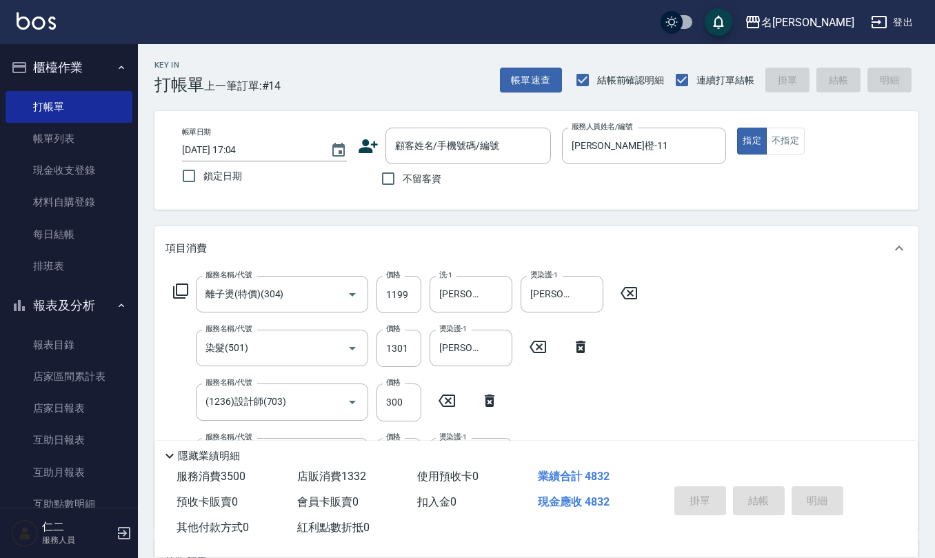
click at [361, 148] on icon at bounding box center [367, 146] width 19 height 14
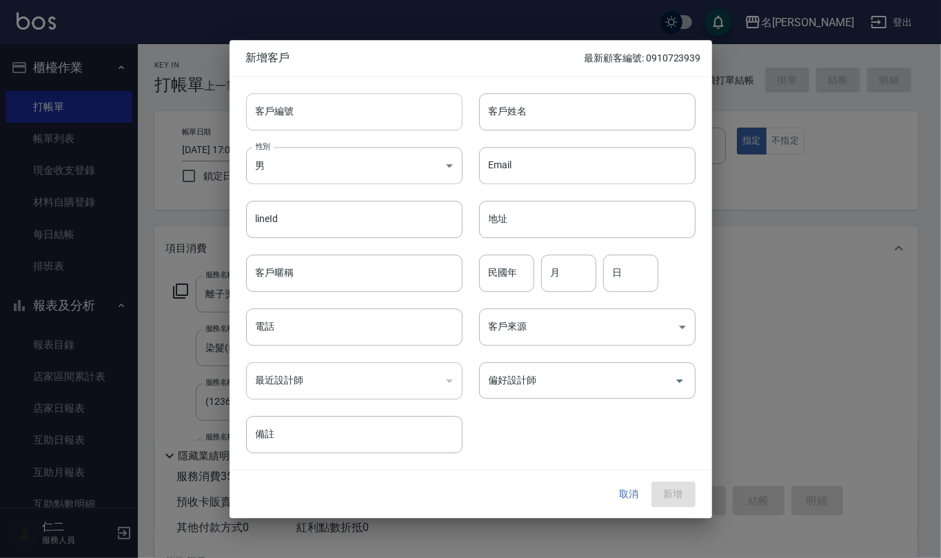
click at [382, 106] on input "客戶編號" at bounding box center [354, 111] width 216 height 37
paste input "0989661789"
type input "0989661789"
click at [354, 323] on input "電話" at bounding box center [354, 326] width 216 height 37
paste input "0989661789"
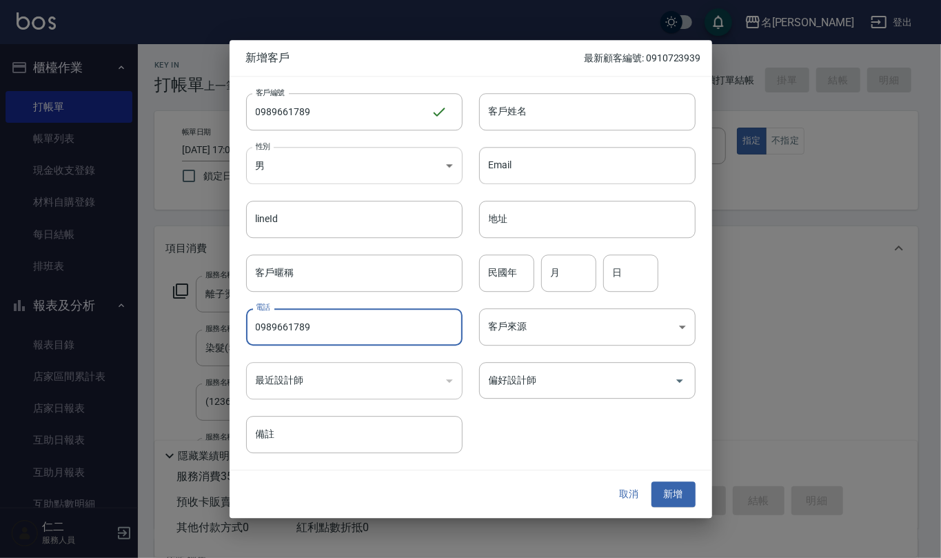
type input "0989661789"
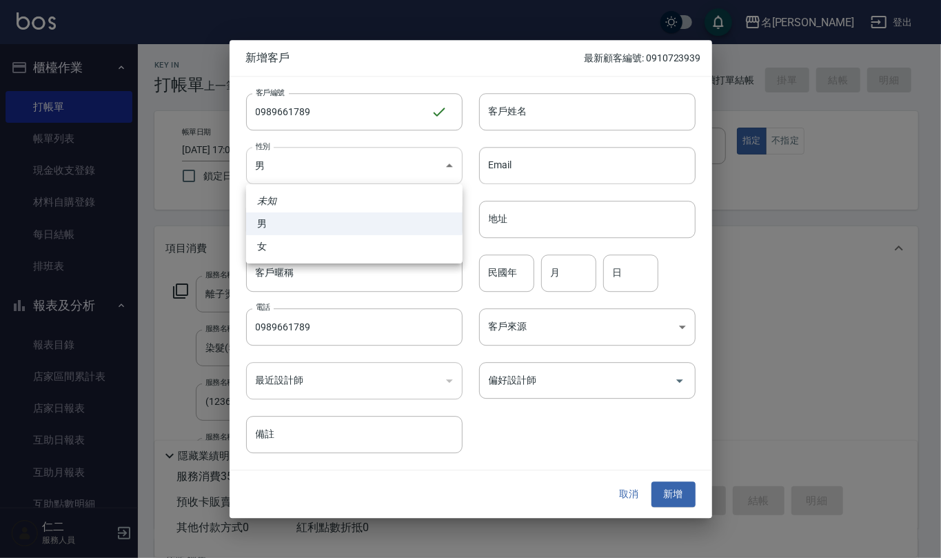
click at [393, 171] on body "名留仁二 登出 櫃檯作業 打帳單 帳單列表 現金收支登錄 材料自購登錄 每日結帳 排班表 報表及分析 報表目錄 店家區間累計表 店家日報表 互助日報表 互助月…" at bounding box center [470, 476] width 941 height 952
click at [382, 243] on li "女" at bounding box center [354, 246] width 216 height 23
type input "FEMALE"
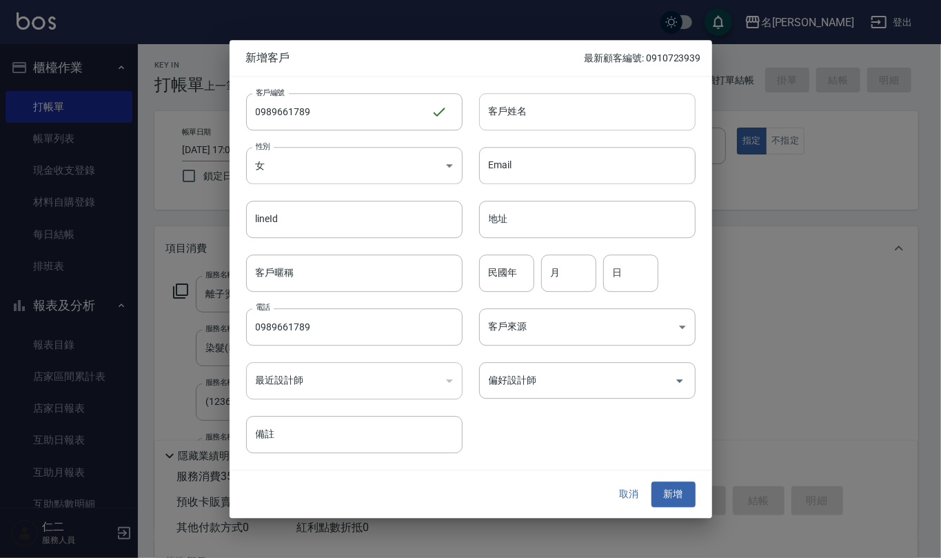
click at [518, 105] on input "客戶姓名" at bounding box center [587, 111] width 216 height 37
type input "胡芮萍"
click at [505, 283] on input "民國年" at bounding box center [506, 272] width 55 height 37
type input "74"
type input "4"
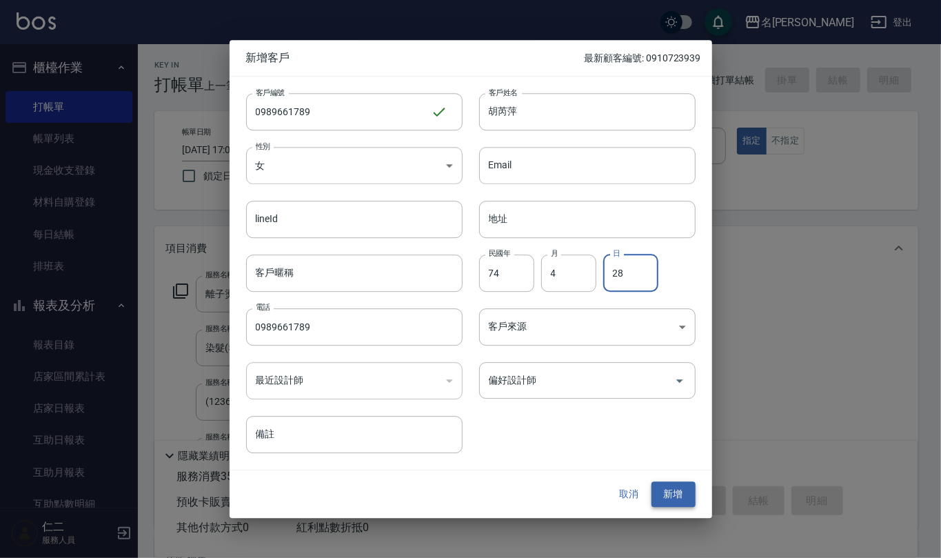
type input "28"
click at [688, 485] on button "新增" at bounding box center [673, 495] width 44 height 26
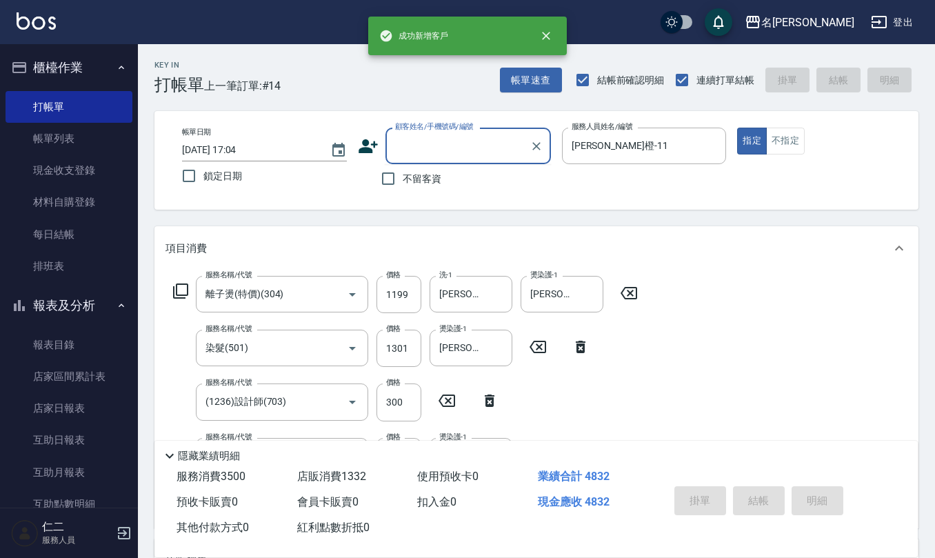
click at [450, 133] on div "顧客姓名/手機號碼/編號 顧客姓名/手機號碼/編號" at bounding box center [467, 146] width 165 height 37
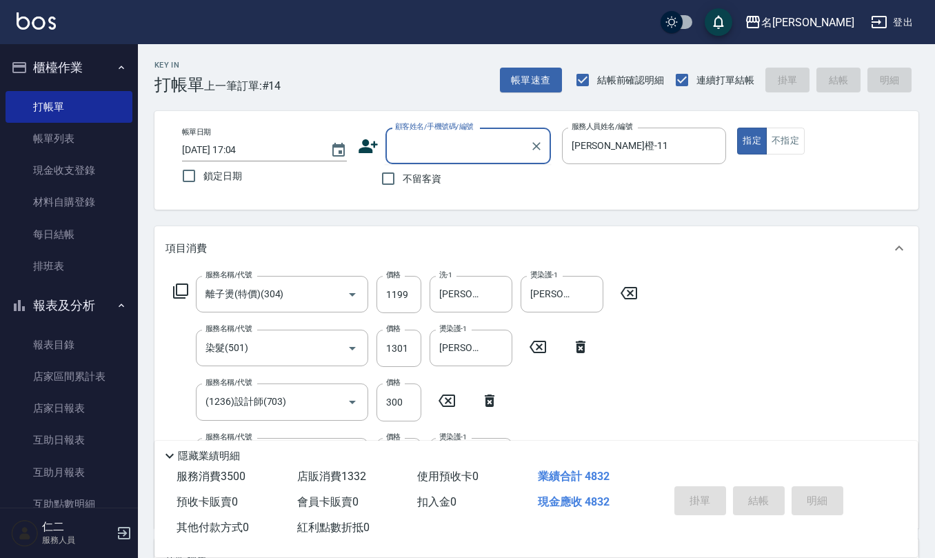
paste input "0989661789"
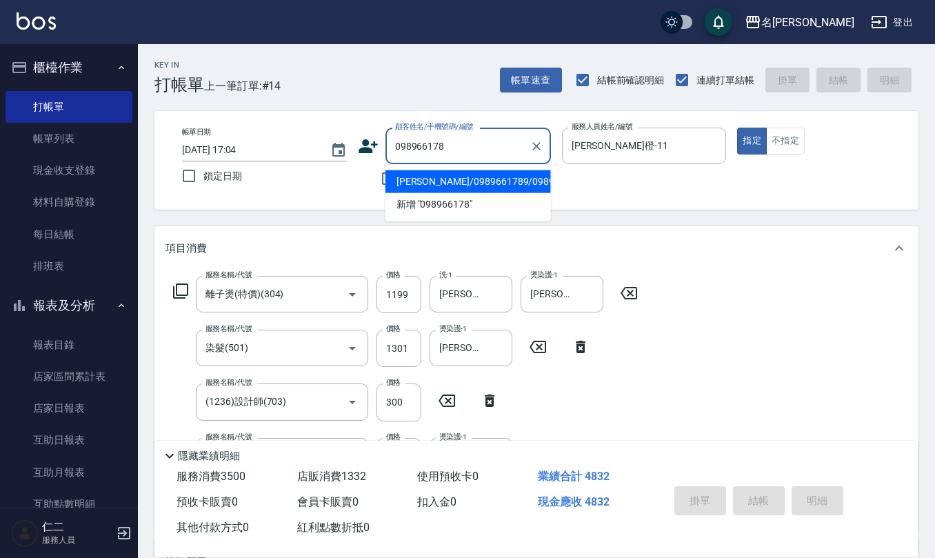
type input "胡芮萍/0989661789/0989661789"
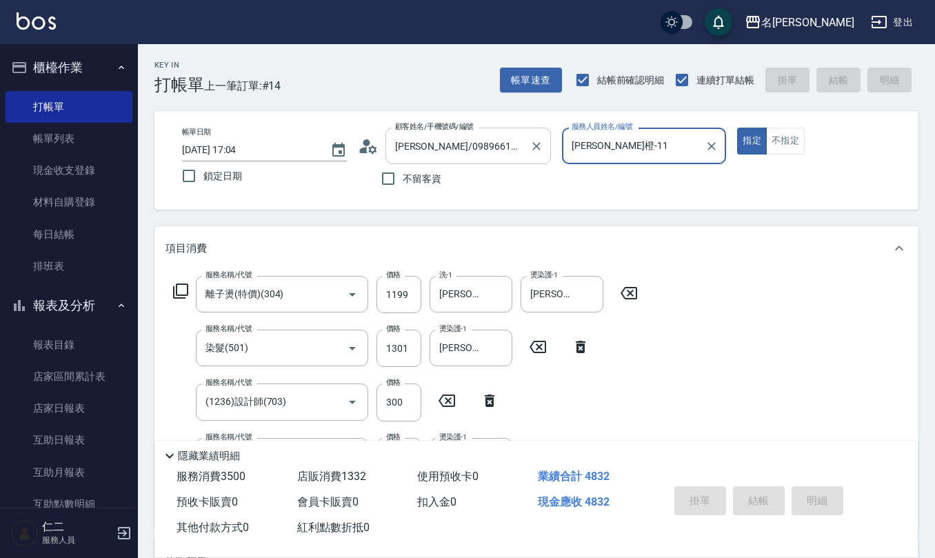
type input "2025/10/08 17:09"
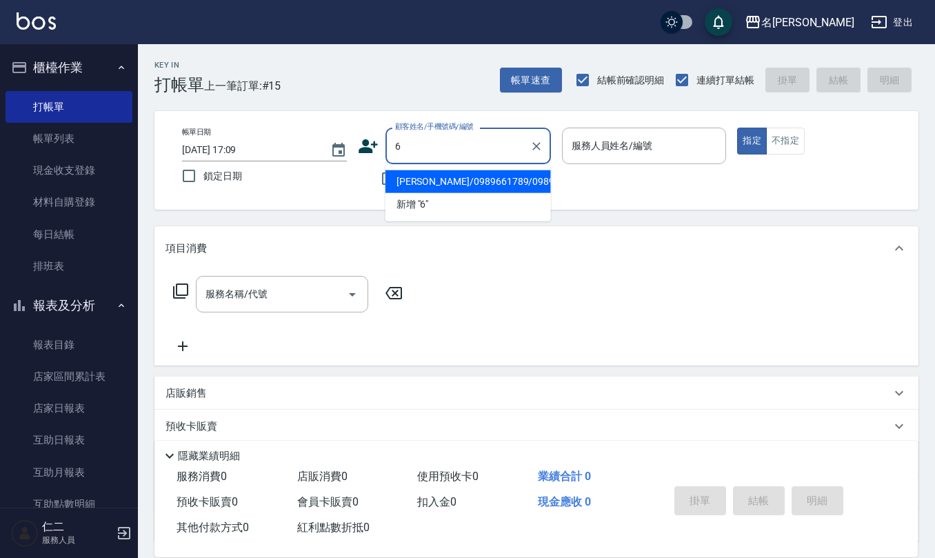
type input "胡芮萍/0989661789/0989661789"
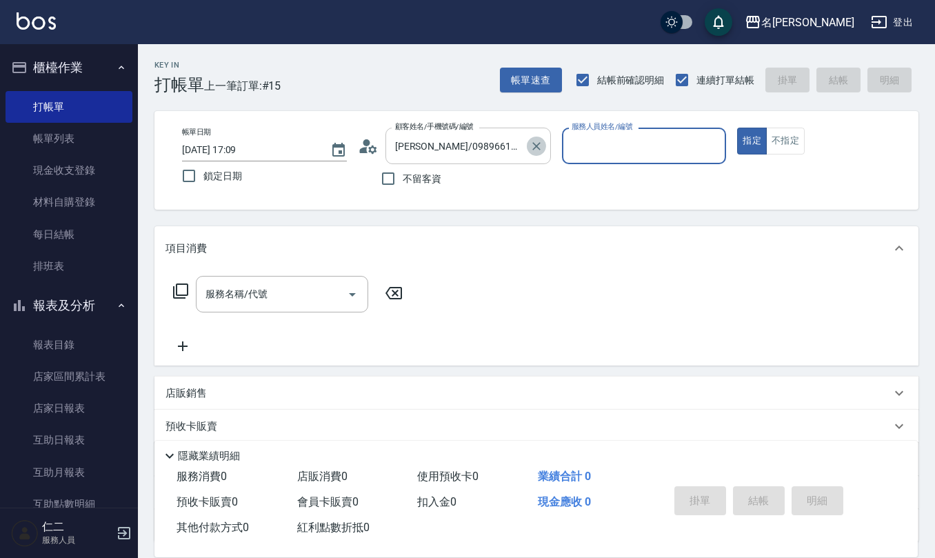
click at [538, 142] on icon "Clear" at bounding box center [536, 146] width 14 height 14
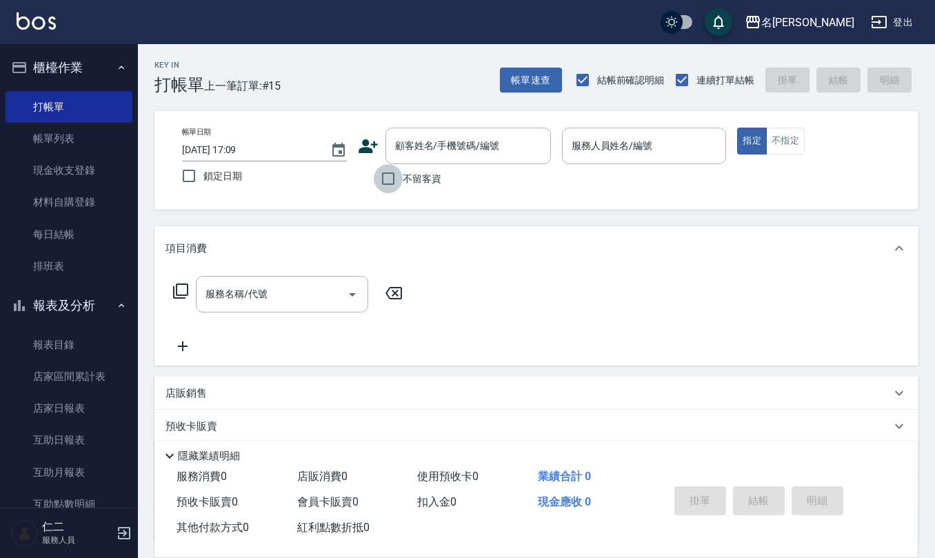
click at [381, 175] on input "不留客資" at bounding box center [388, 178] width 29 height 29
checkbox input "true"
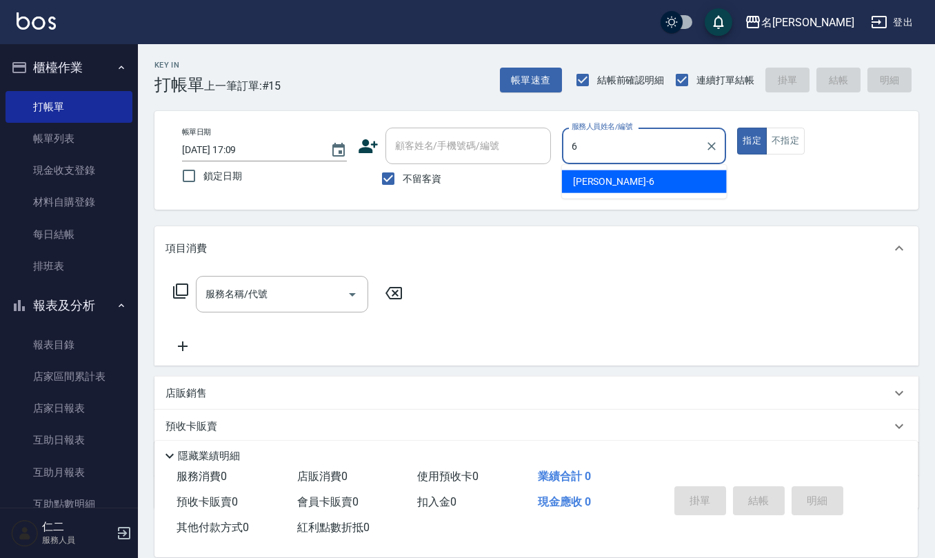
type input "吳淑文-6"
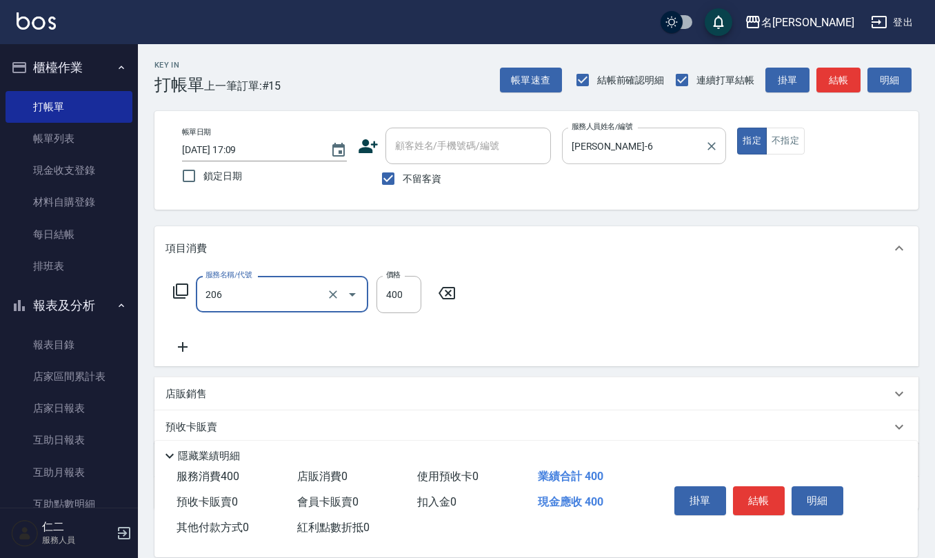
type input "健康洗(206)"
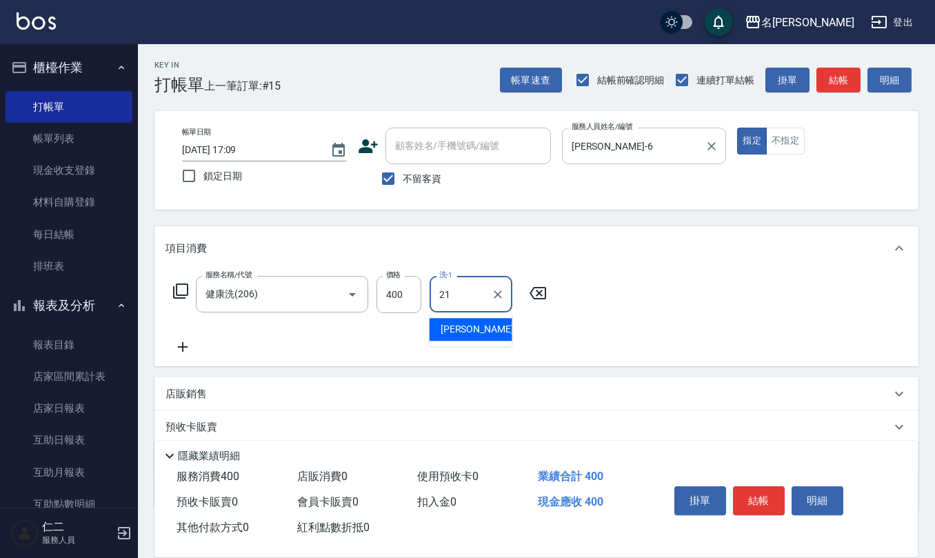
type input "陳珮君-21"
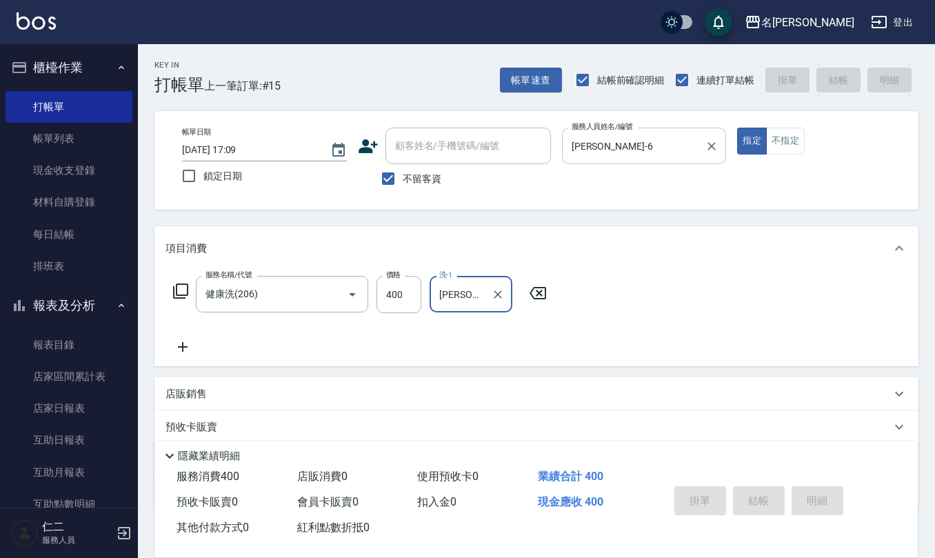
type input "2025/10/08 17:10"
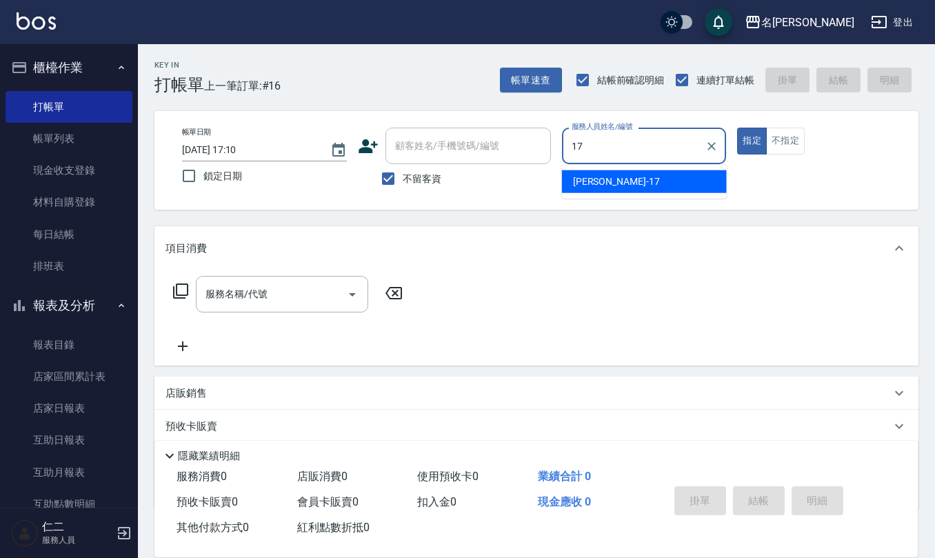
type input "李俞玫-17"
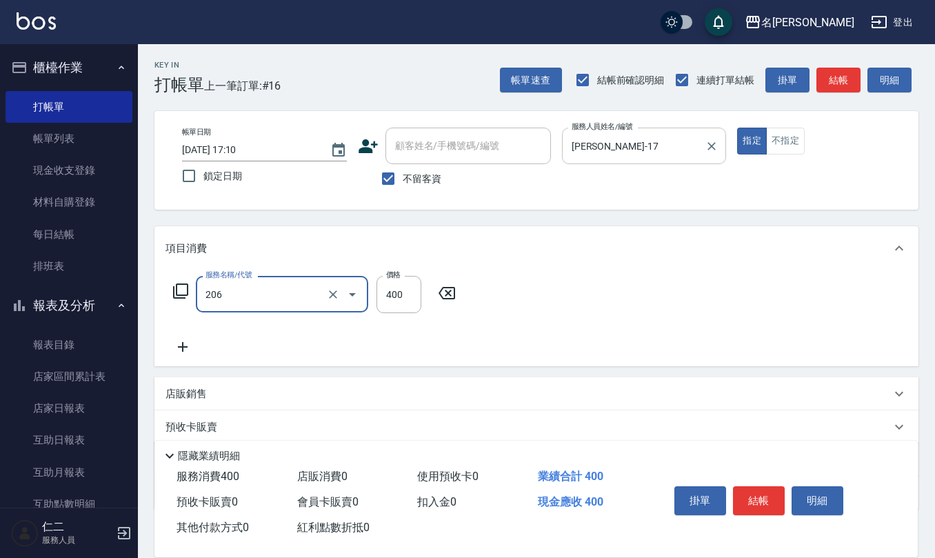
type input "健康洗(206)"
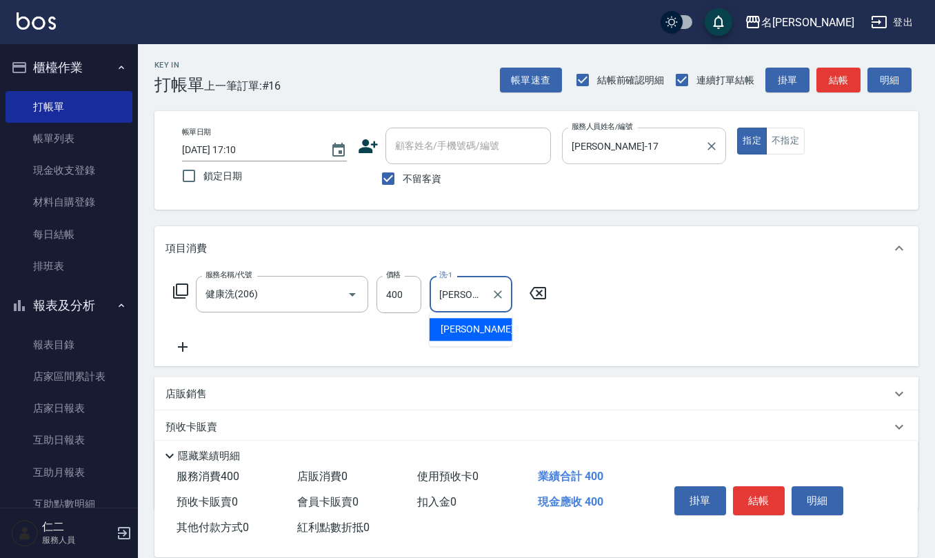
type input "李俞玫-17"
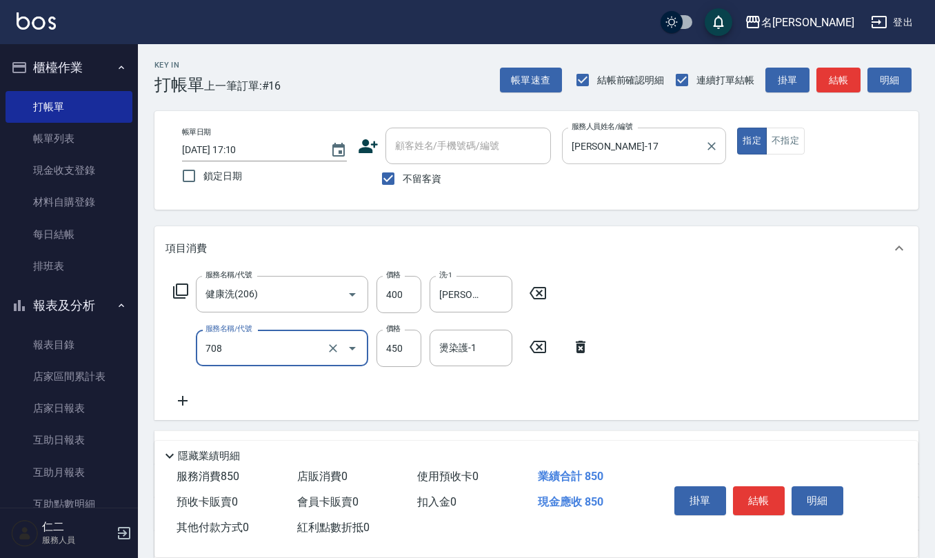
type input "松島舞鶴450(708)"
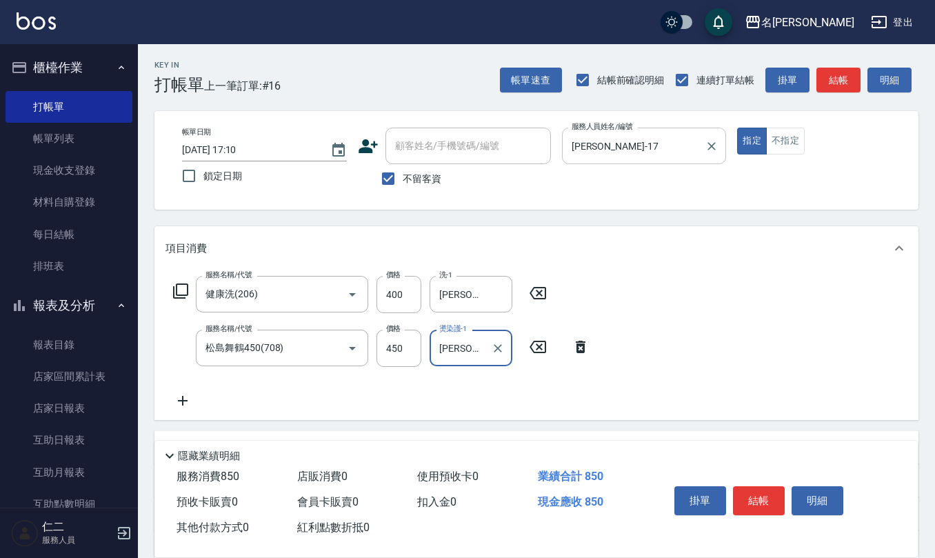
type input "李俞玫-17"
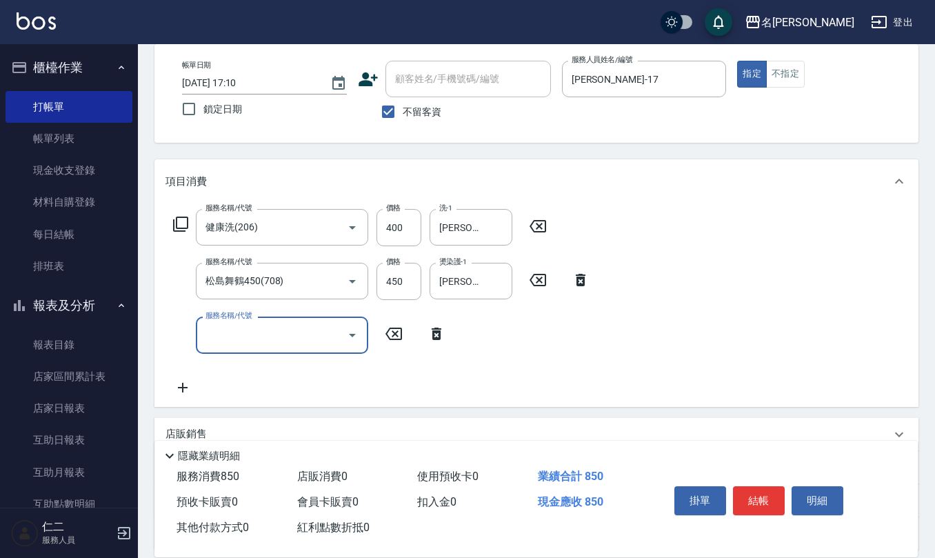
scroll to position [188, 0]
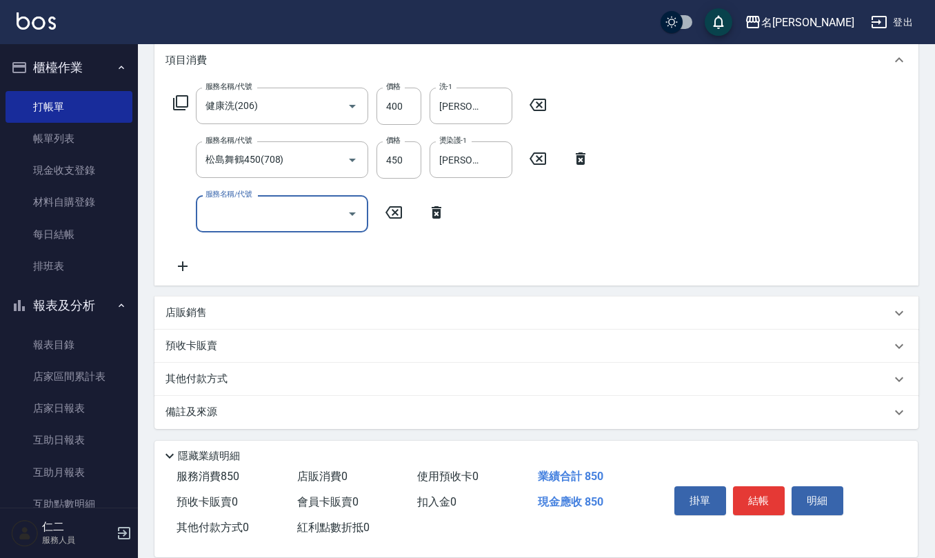
click at [211, 321] on div "店販銷售" at bounding box center [536, 312] width 764 height 33
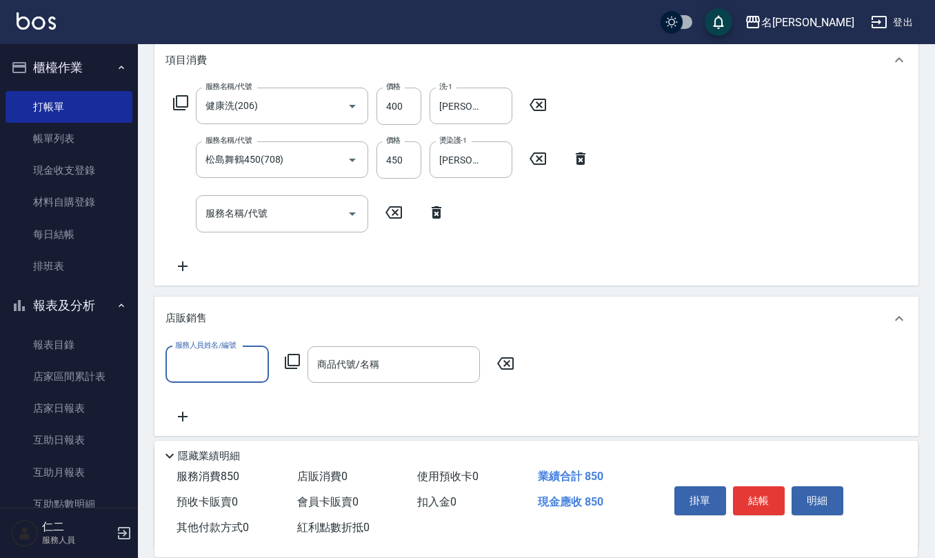
scroll to position [0, 0]
type input "李俞玫-17"
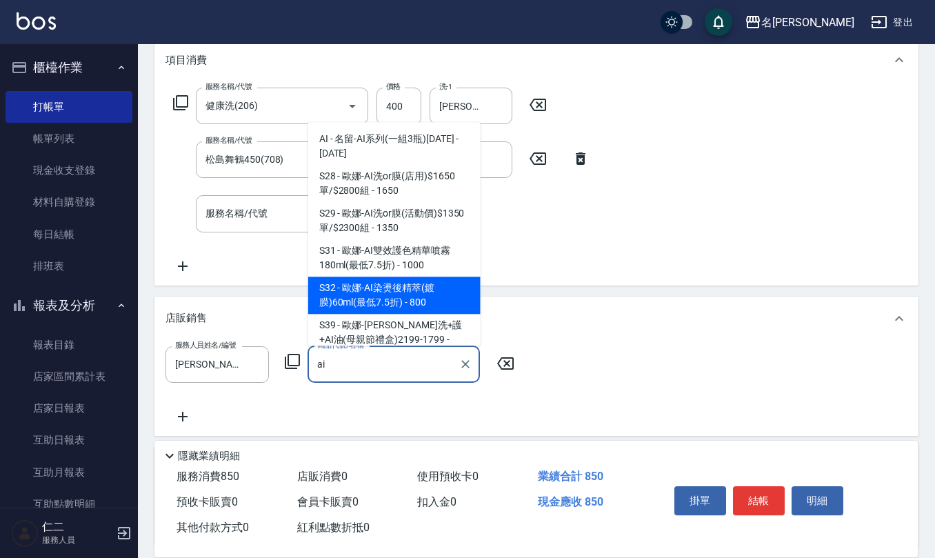
type input "歐娜-AI染燙後精萃(鍍膜)60ml(最低7.5折)"
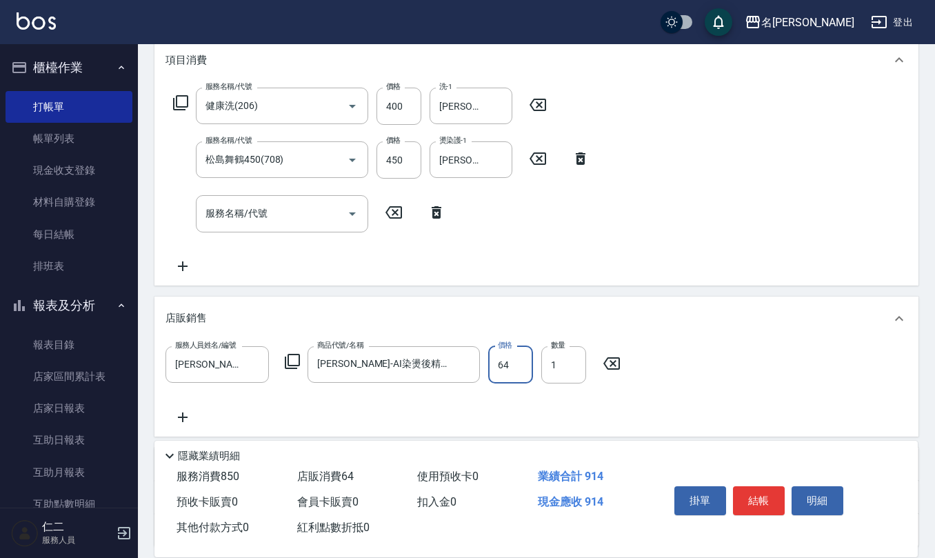
type input "640"
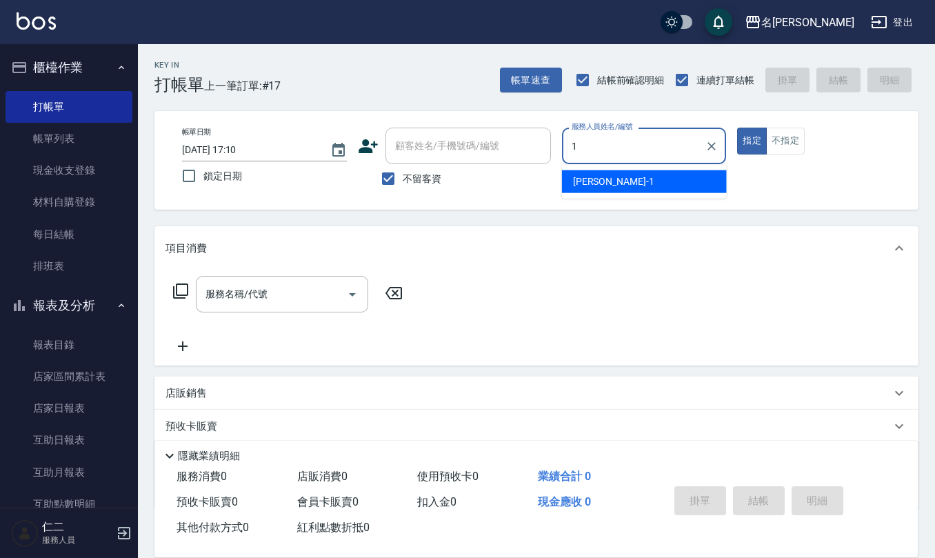
type input "蔡桂如-1"
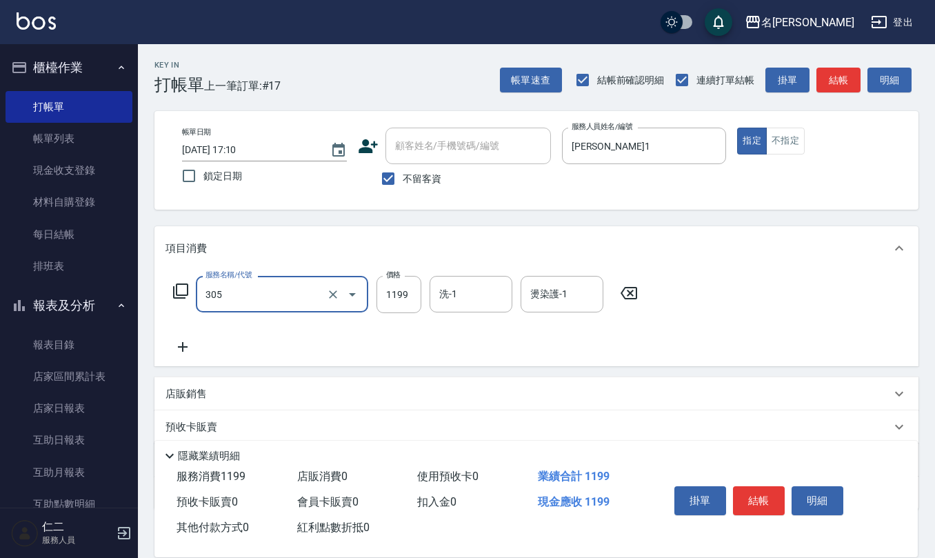
type input "燙髮(活動)(305)"
type input "1200"
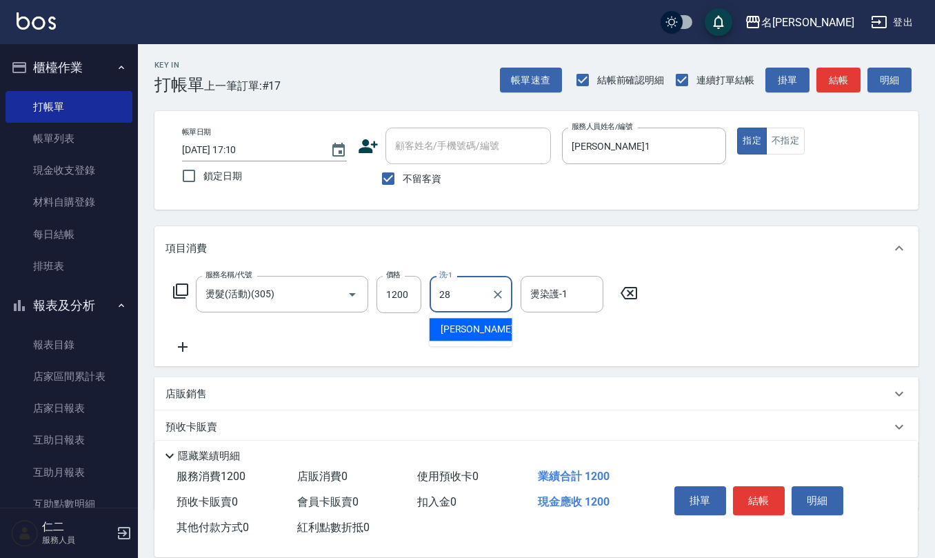
type input "陳柏暽-28"
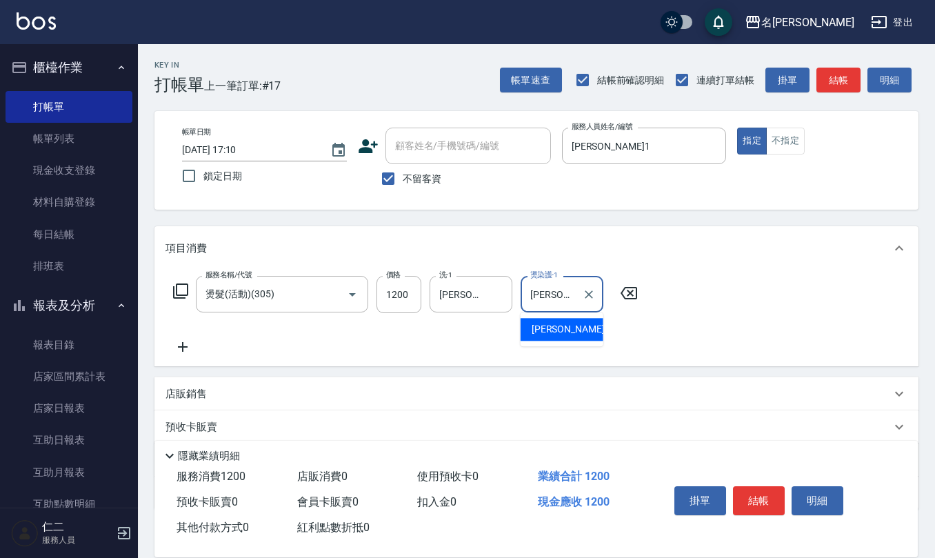
type input "陳柏暽-28"
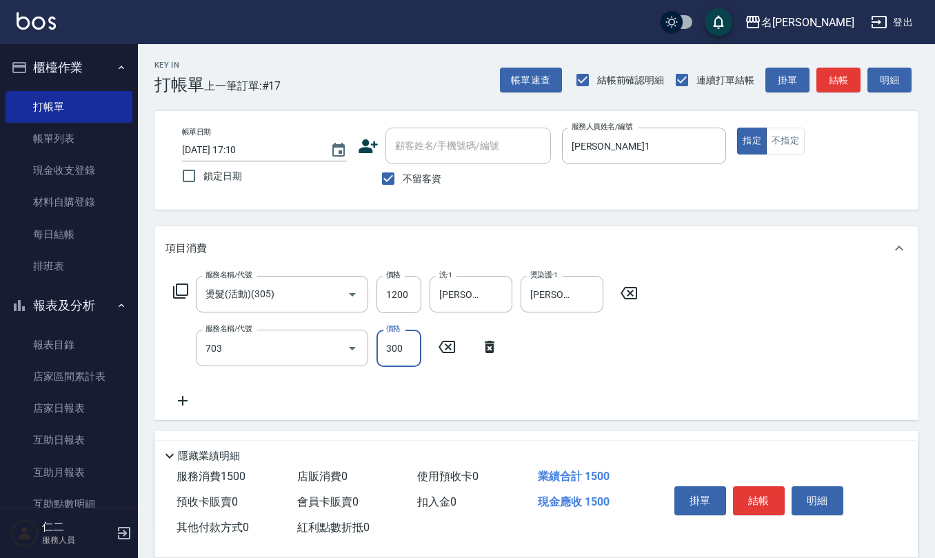
type input "(1236)設計師(703)"
type input "500"
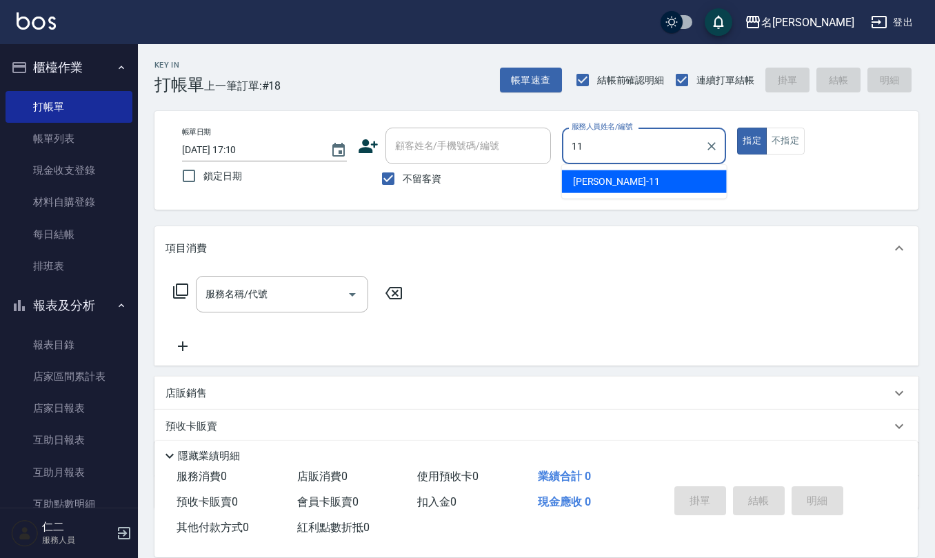
type input "詹沛橙-11"
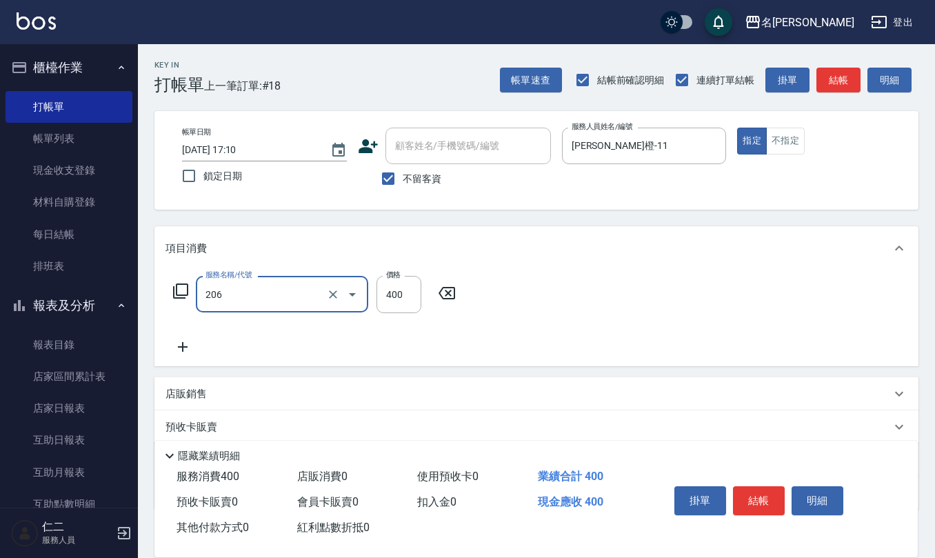
type input "健康洗(206)"
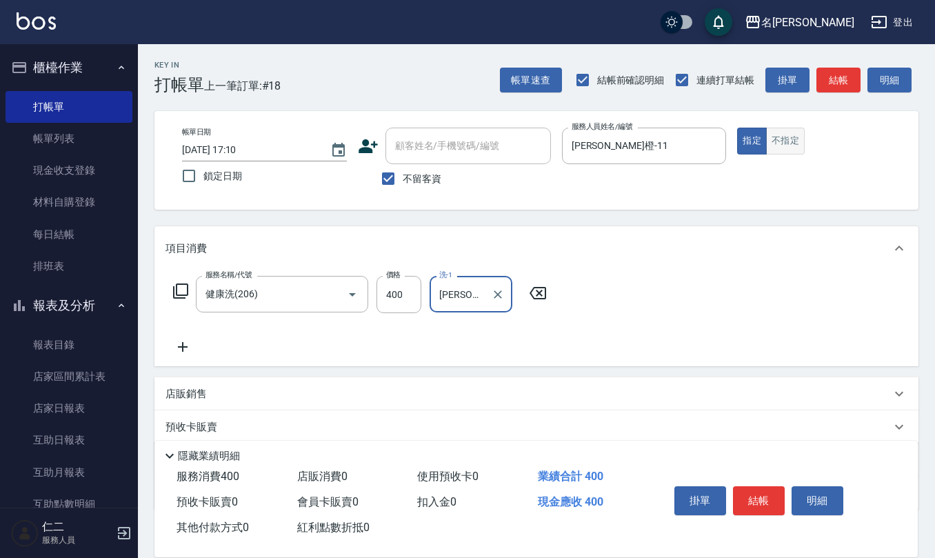
type input "陳柏暽-28"
click at [794, 142] on button "不指定" at bounding box center [785, 141] width 39 height 27
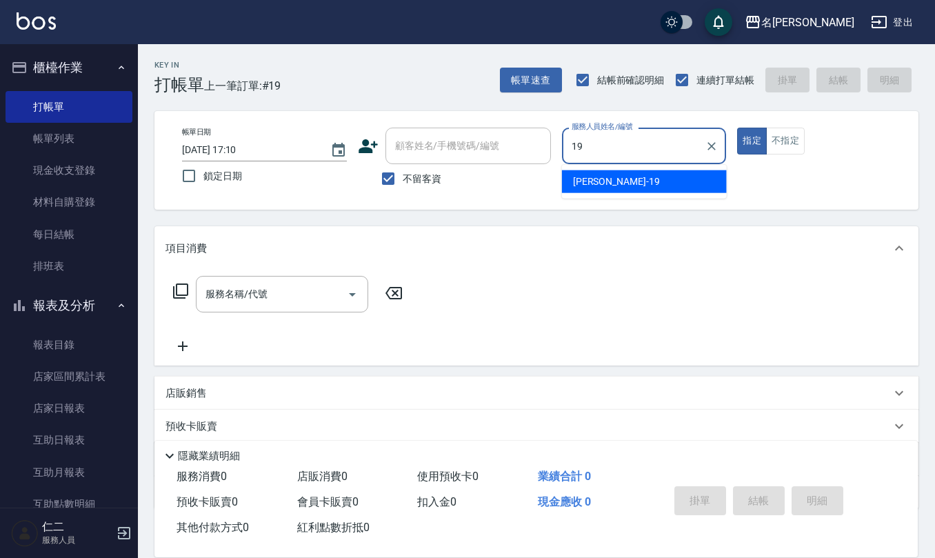
type input "林語涵-19"
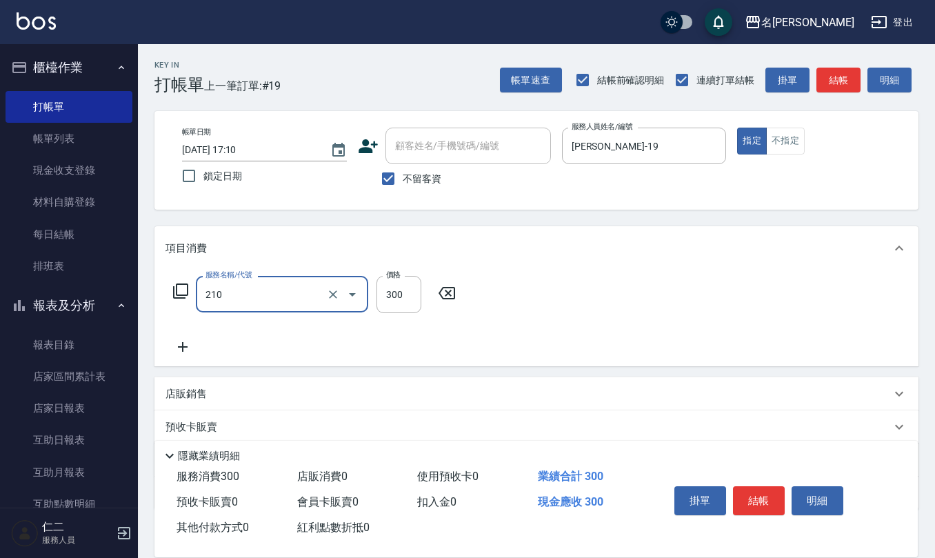
type input "歐娜洗髮精(210)"
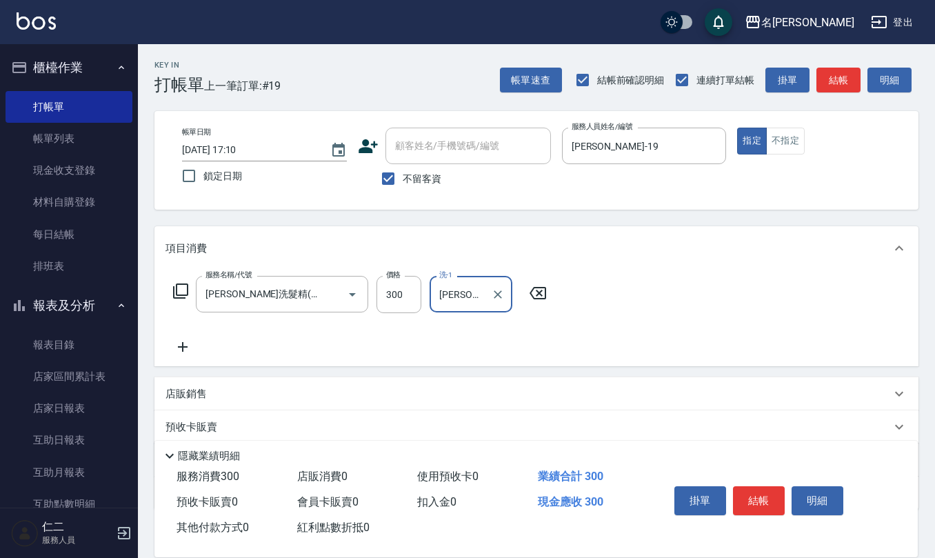
type input "杜芊彤-20"
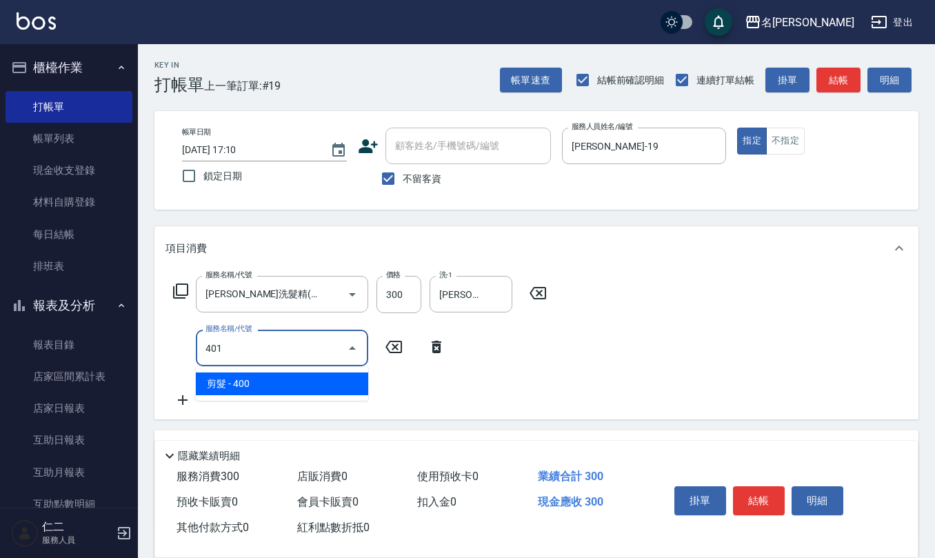
type input "剪髮(401)"
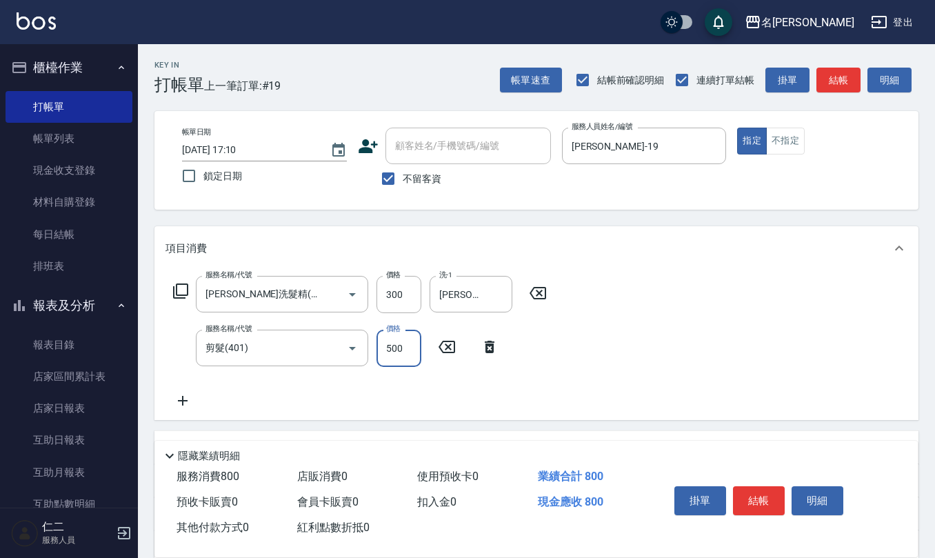
type input "500"
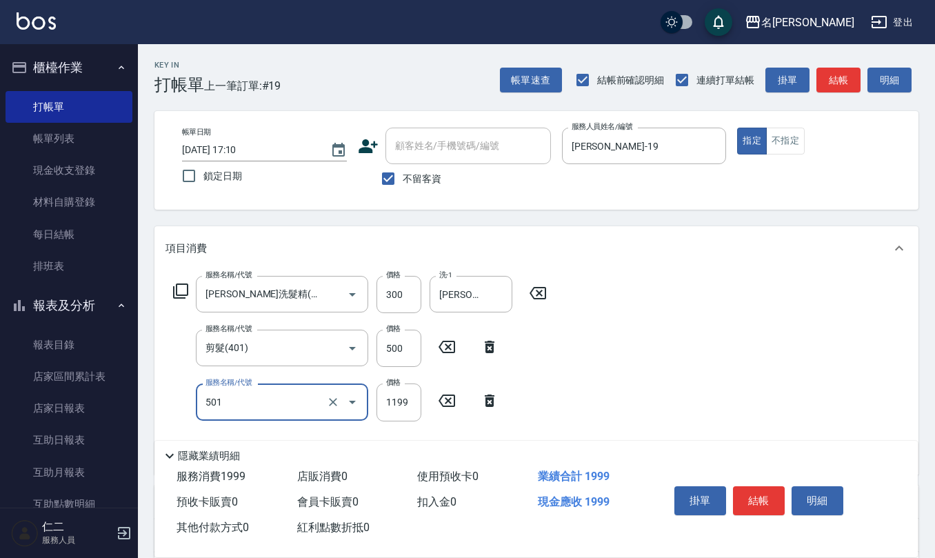
type input "染髮(501)"
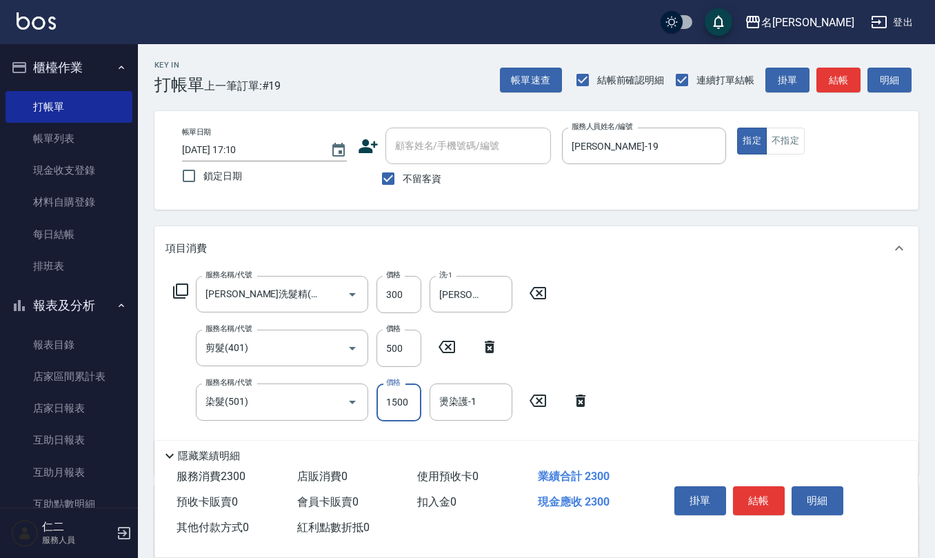
type input "1500"
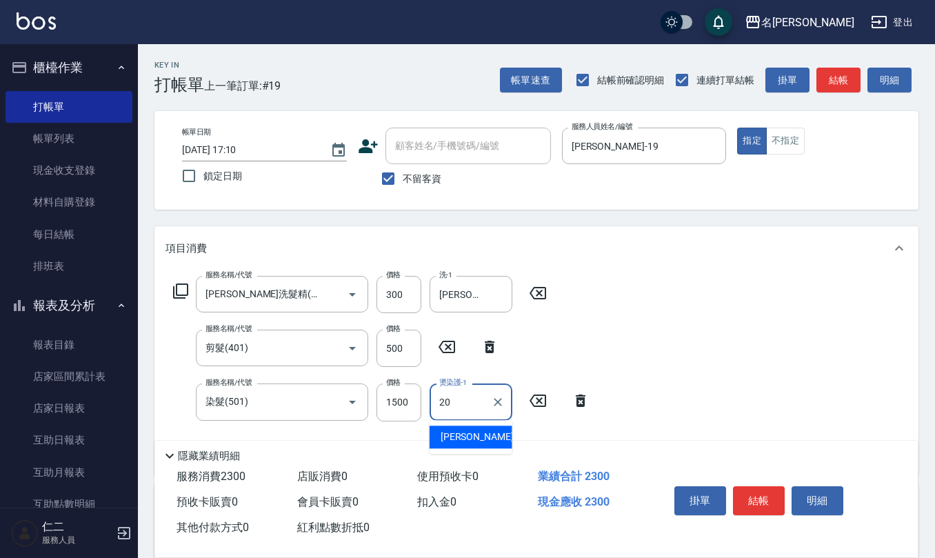
type input "杜芊彤-20"
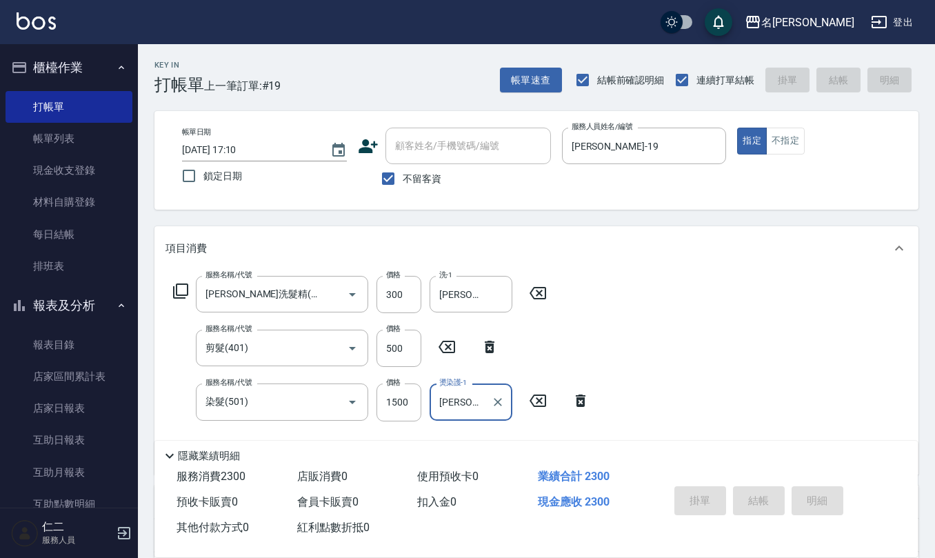
type input "2025/10/08 17:11"
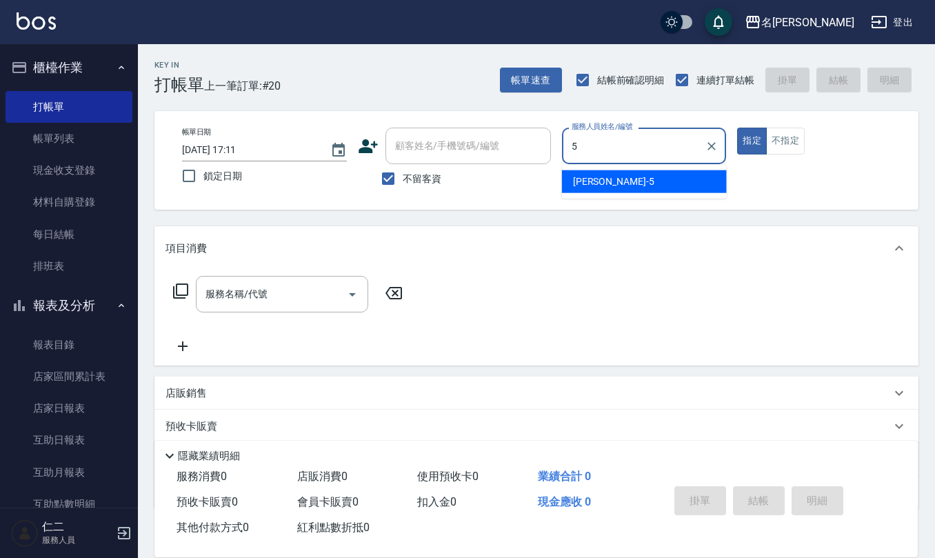
type input "趙妍妮-5"
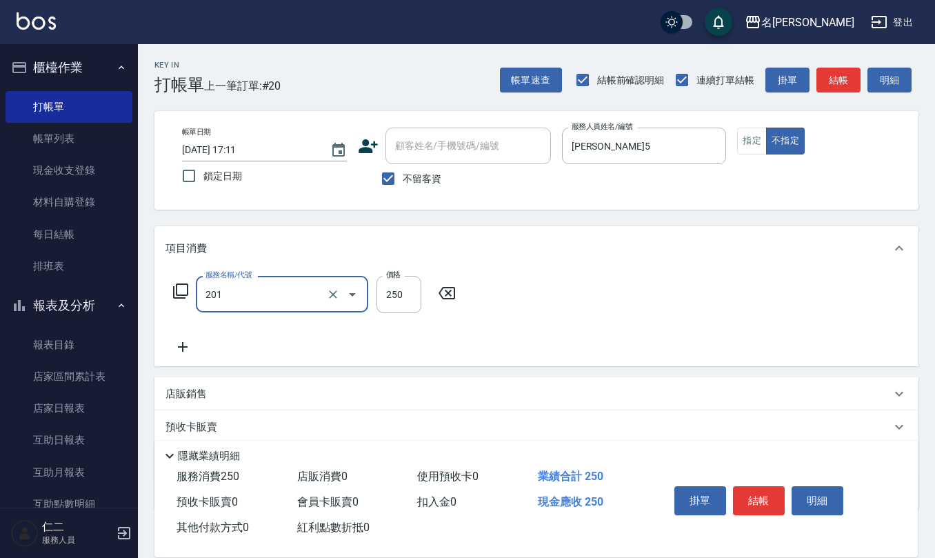
type input "洗髮(201)"
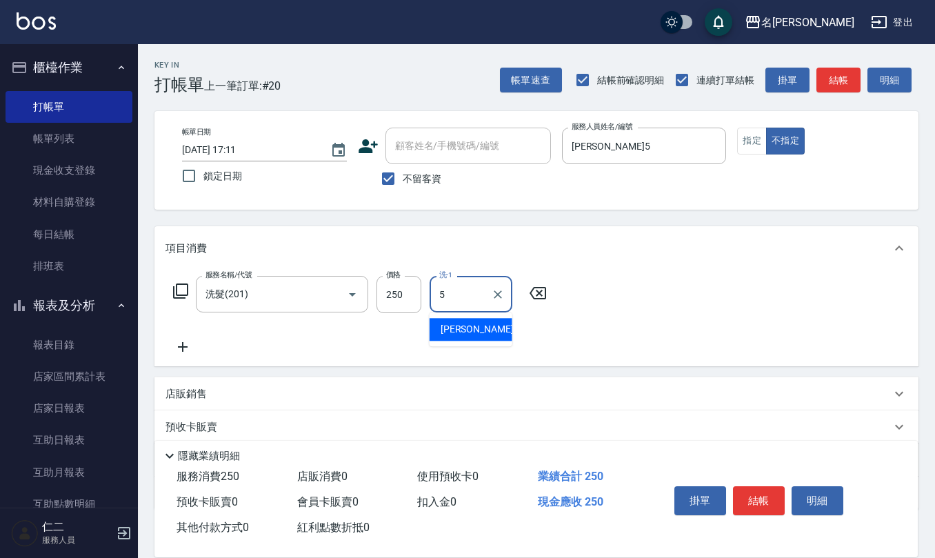
type input "趙妍妮-5"
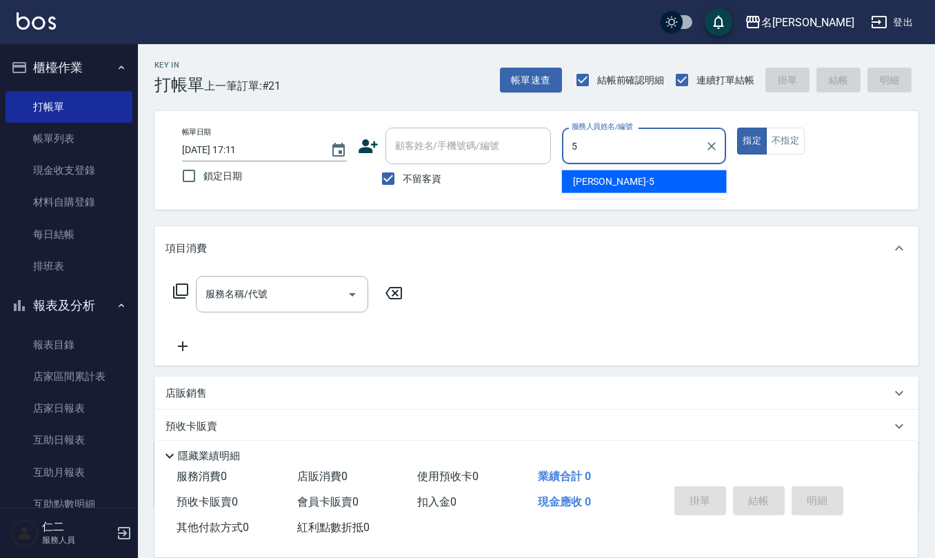
type input "趙妍妮-5"
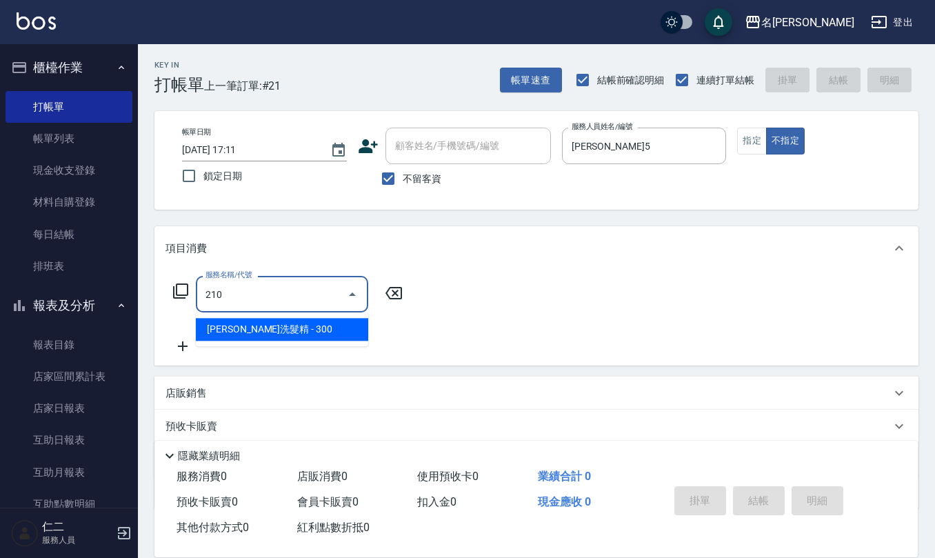
type input "歐娜洗髮精(210)"
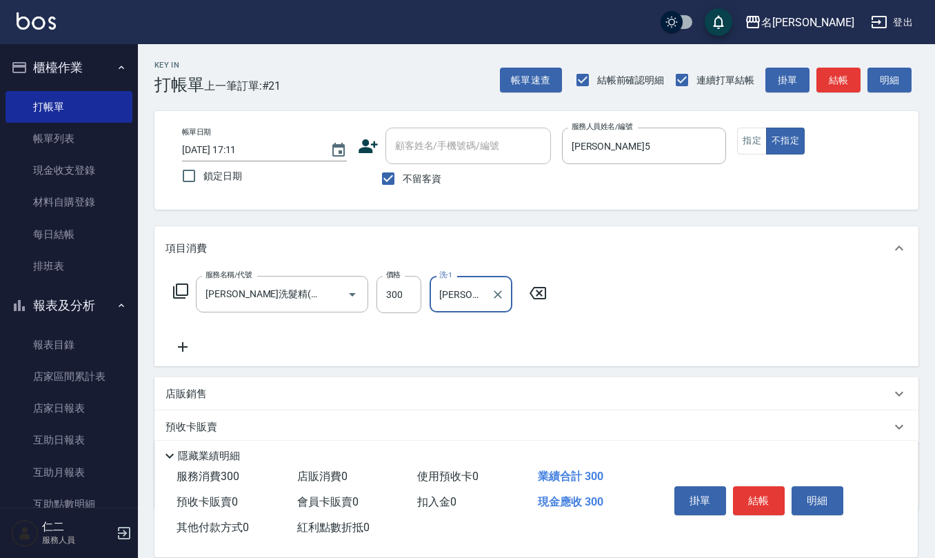
type input "趙妍妮-5"
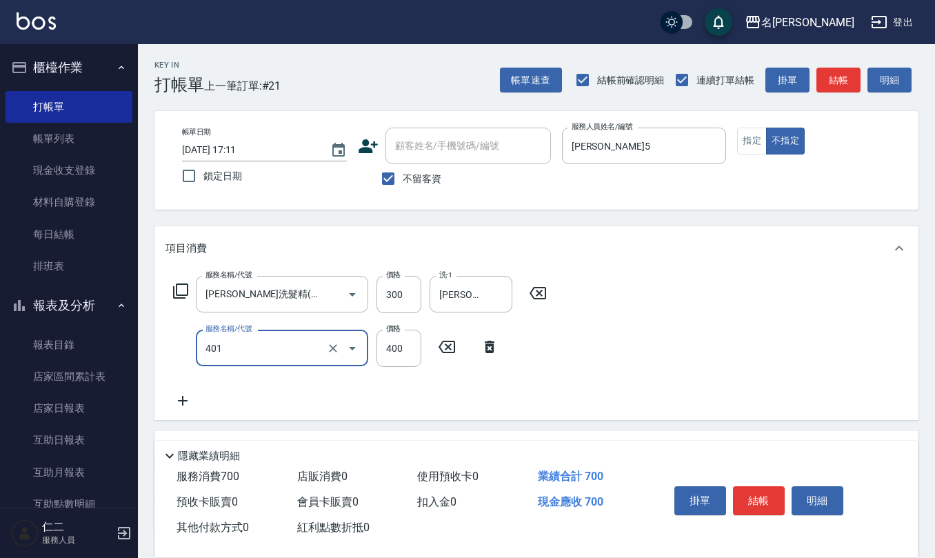
type input "剪髮(401)"
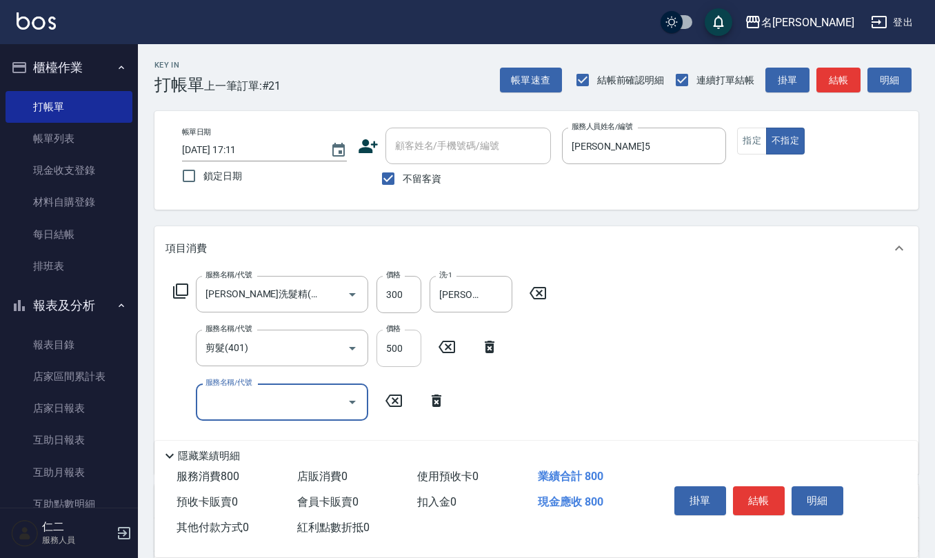
click at [407, 349] on input "500" at bounding box center [398, 347] width 45 height 37
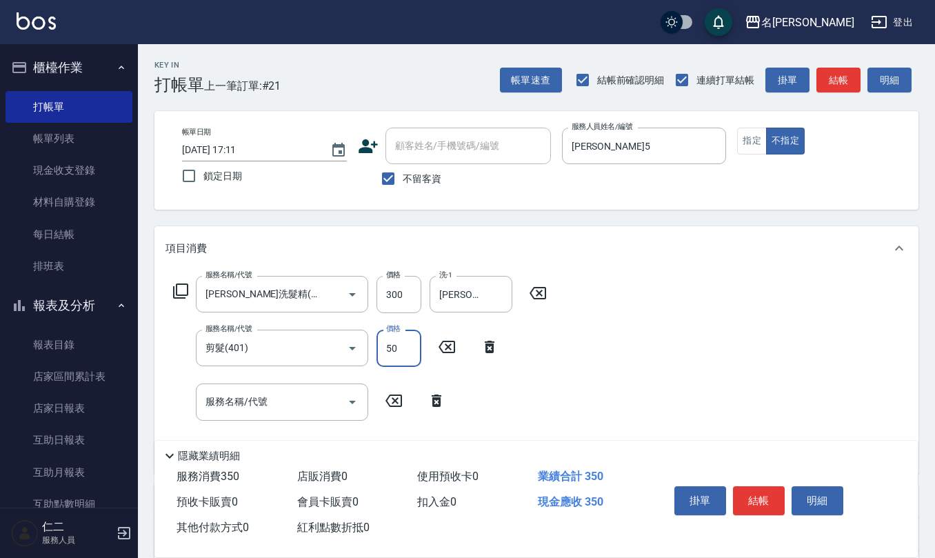
type input "50"
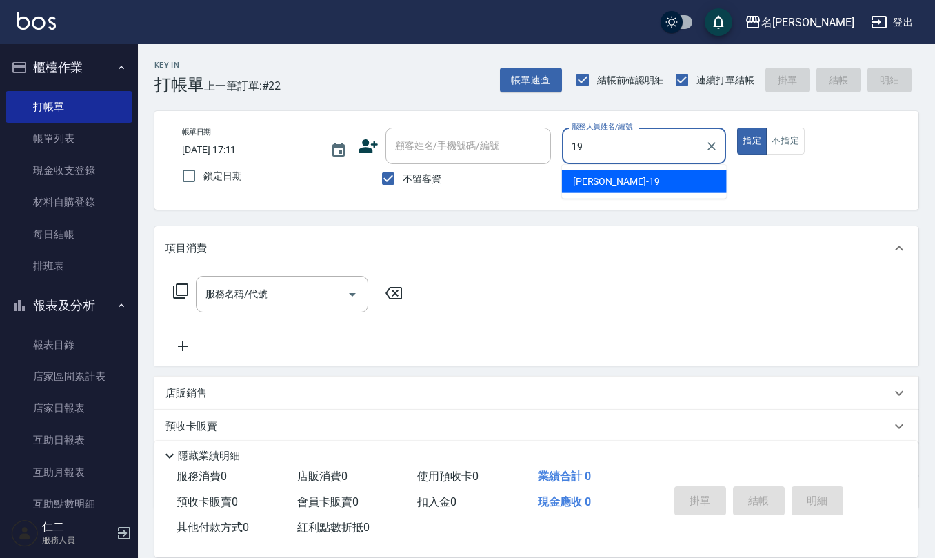
type input "林語涵-19"
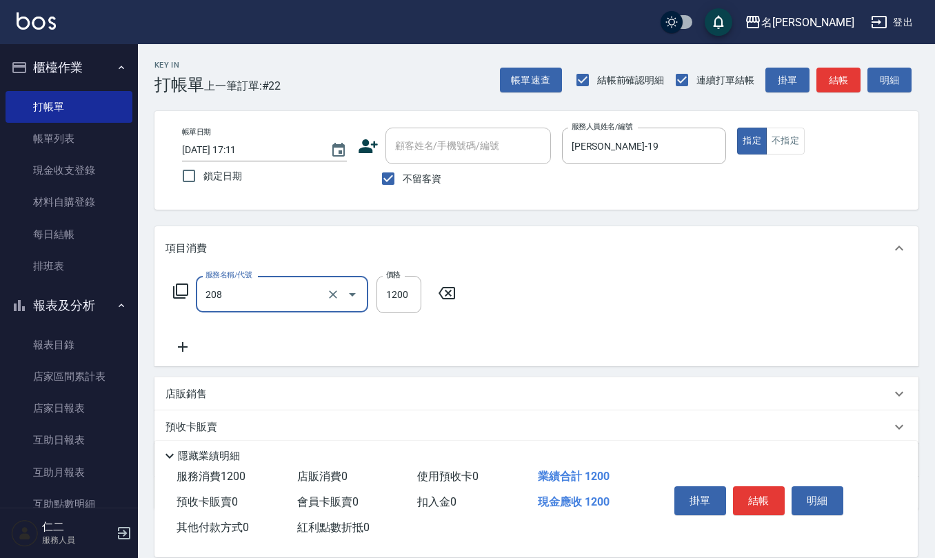
type input "深層洗(208)"
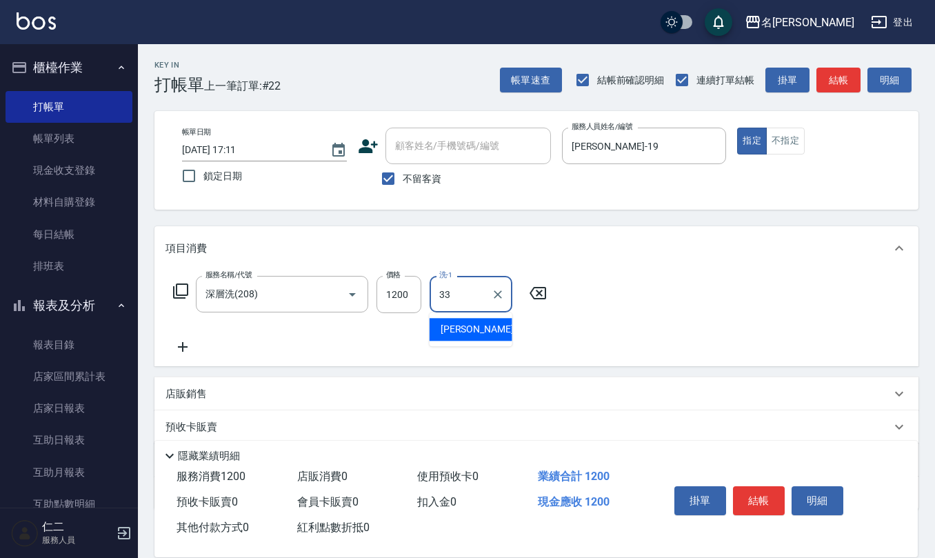
type input "竹儀-33"
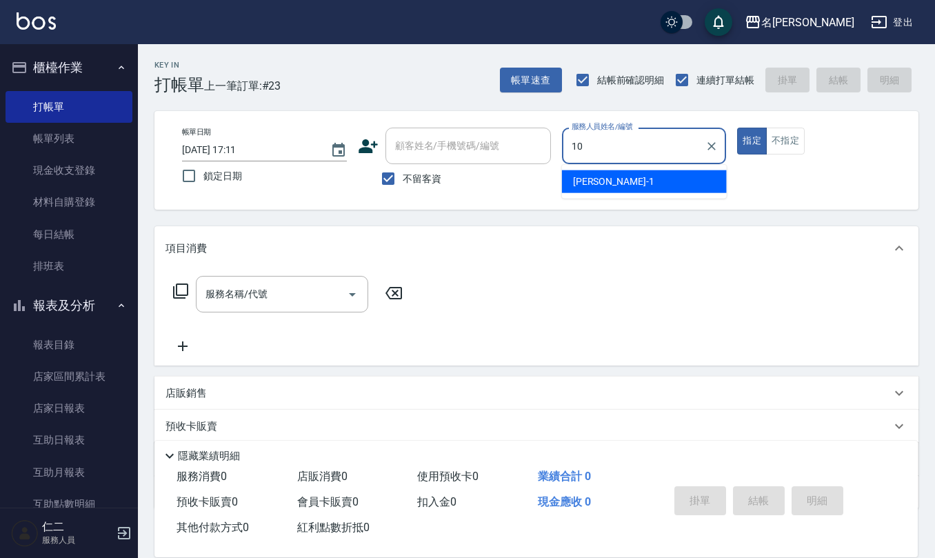
type input "胡淑雲-10"
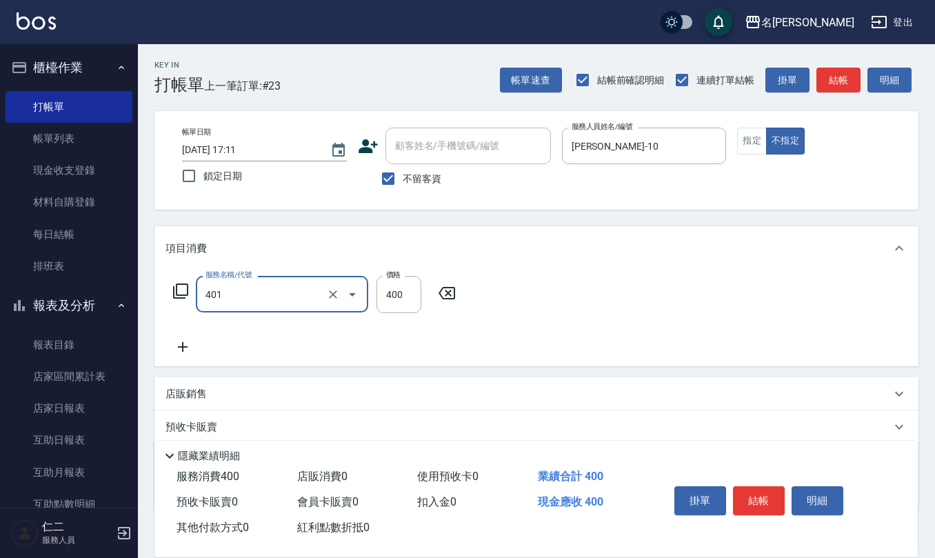
type input "剪髮(401)"
type input "200"
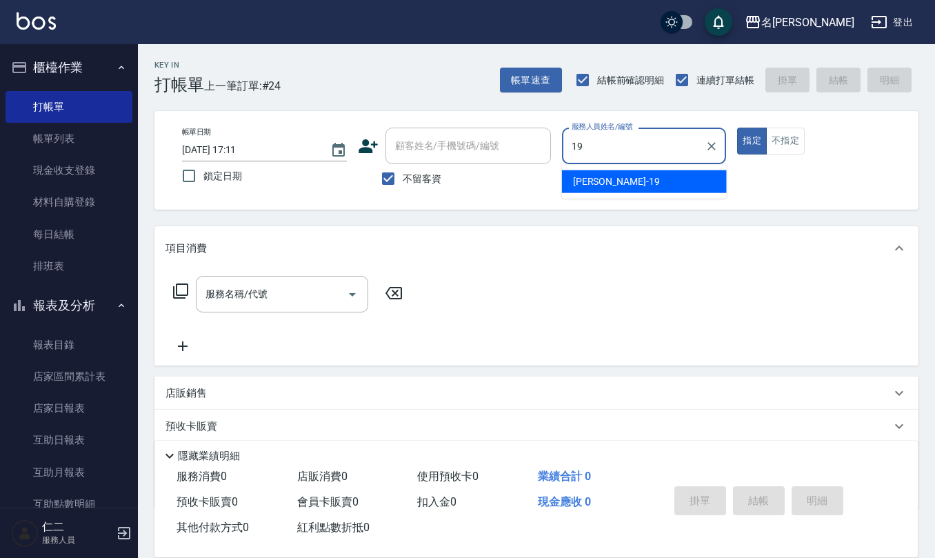
type input "林語涵-19"
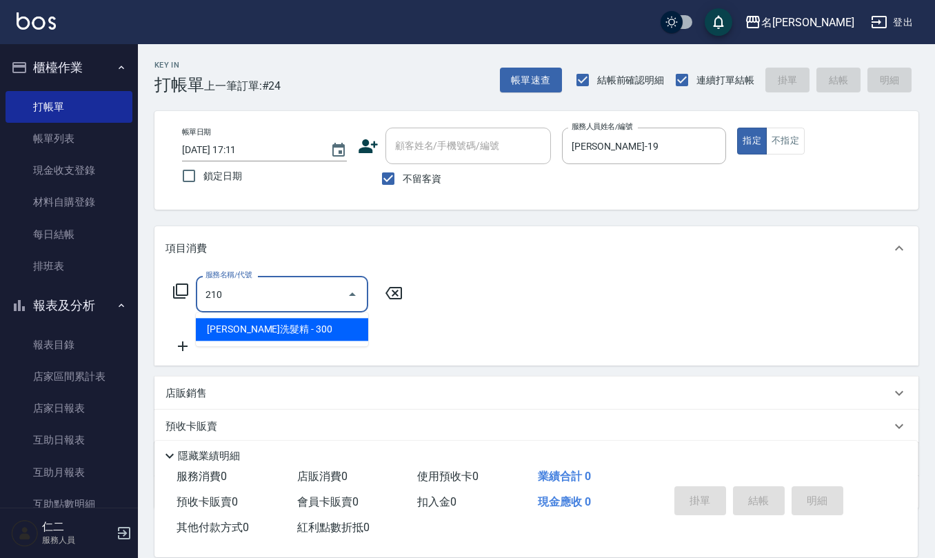
type input "歐娜洗髮精(210)"
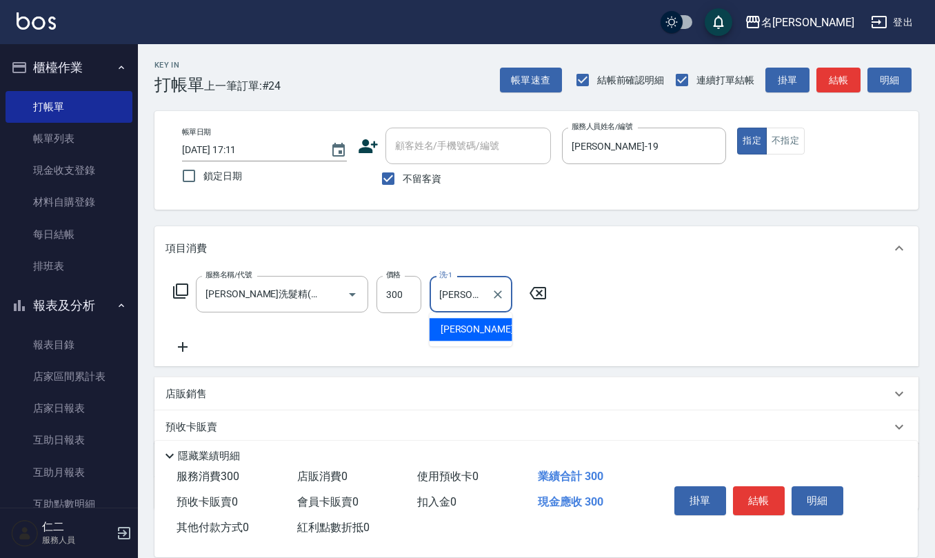
type input "杜芊彤-20"
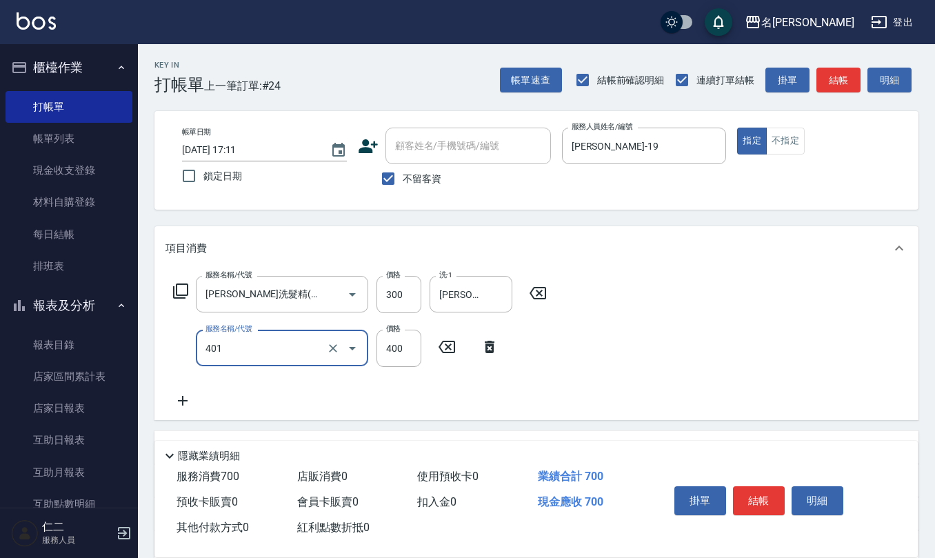
type input "剪髮(401)"
type input "500"
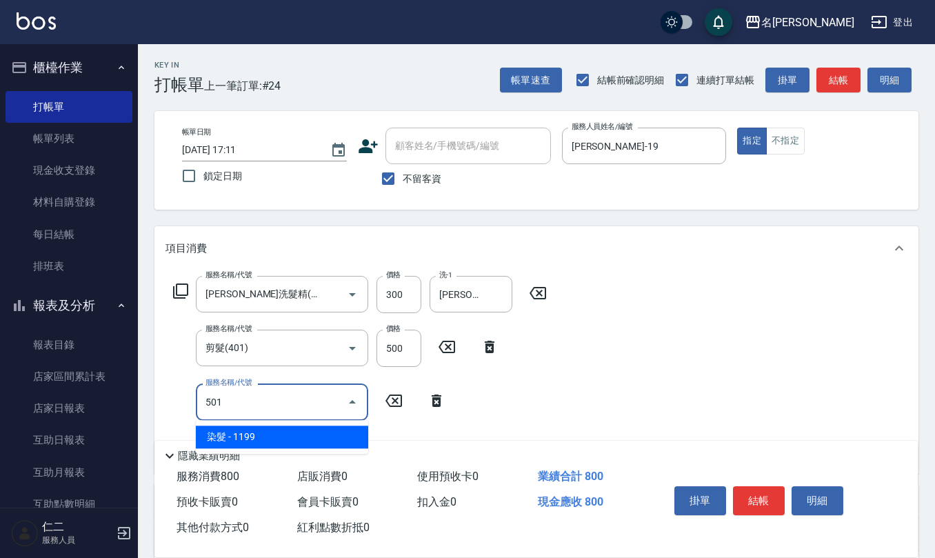
type input "染髮(501)"
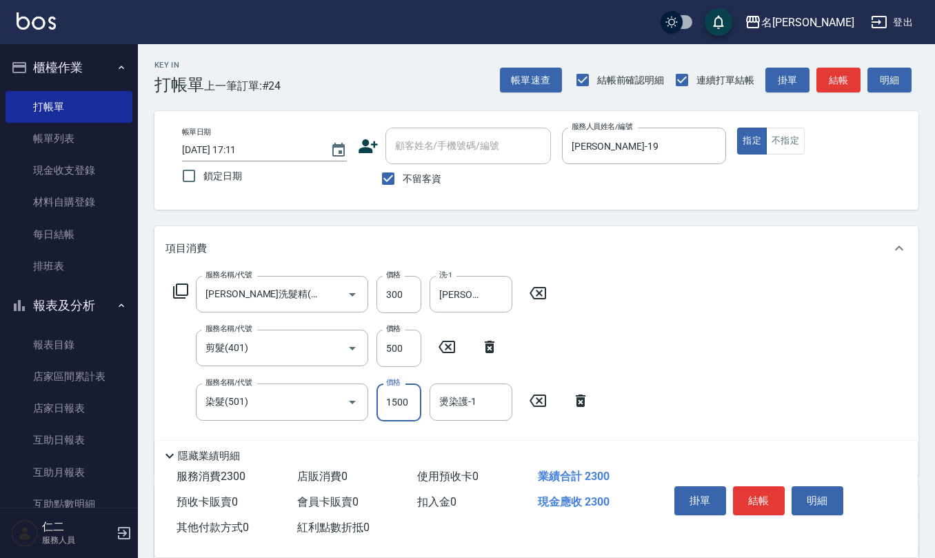
type input "1500"
type input "杜芊彤-20"
type input "自備護髮(701)"
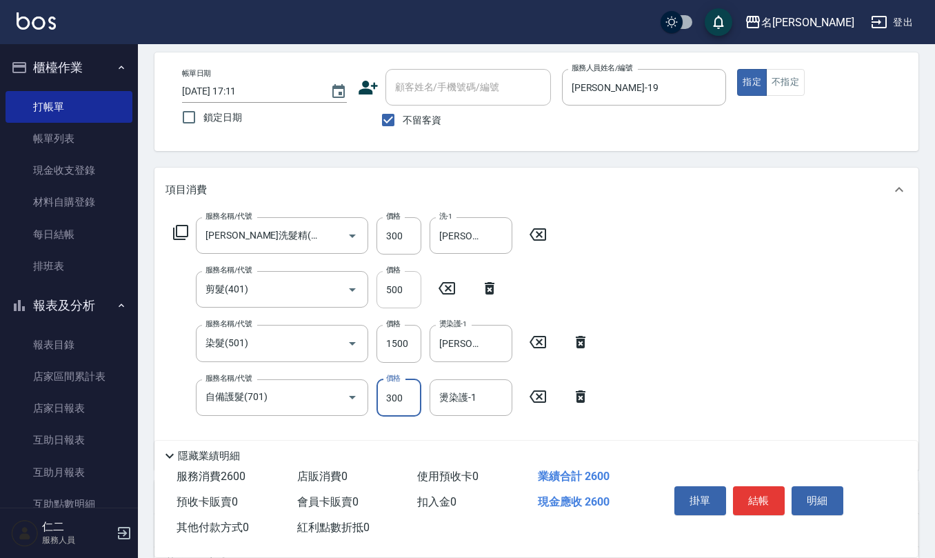
scroll to position [183, 0]
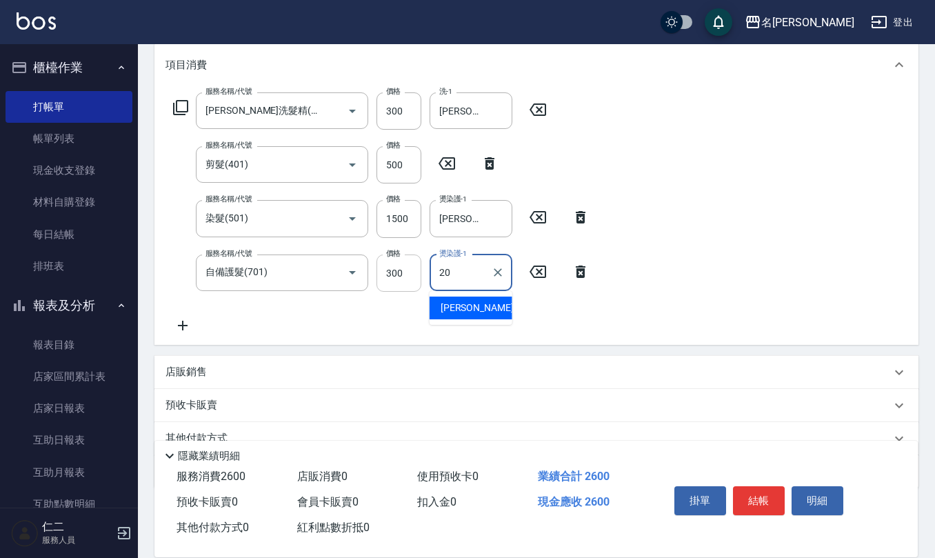
type input "杜芊彤-20"
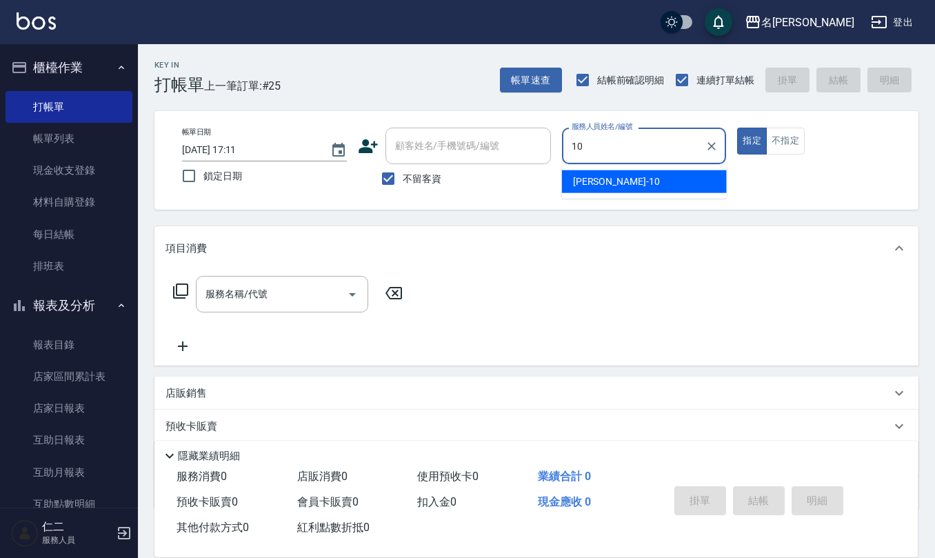
type input "胡淑雲-10"
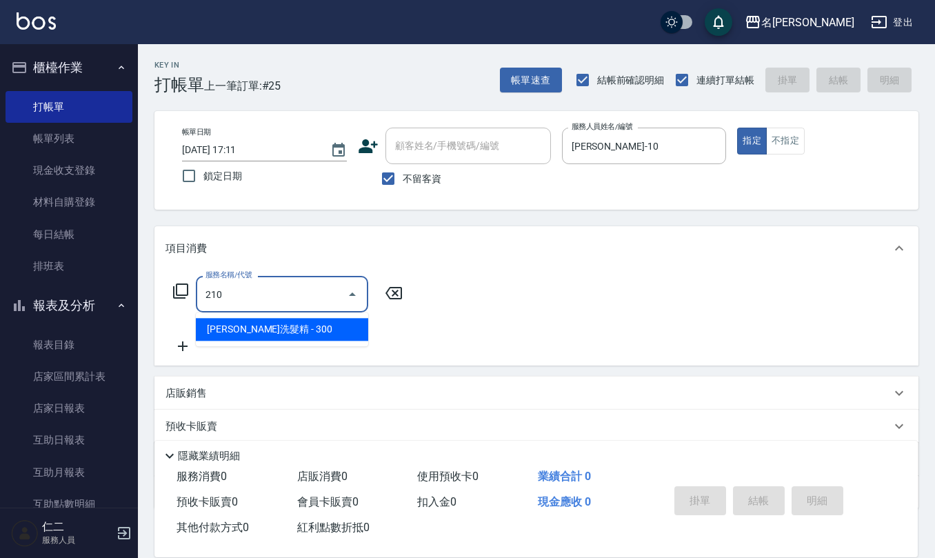
type input "歐娜洗髮精(210)"
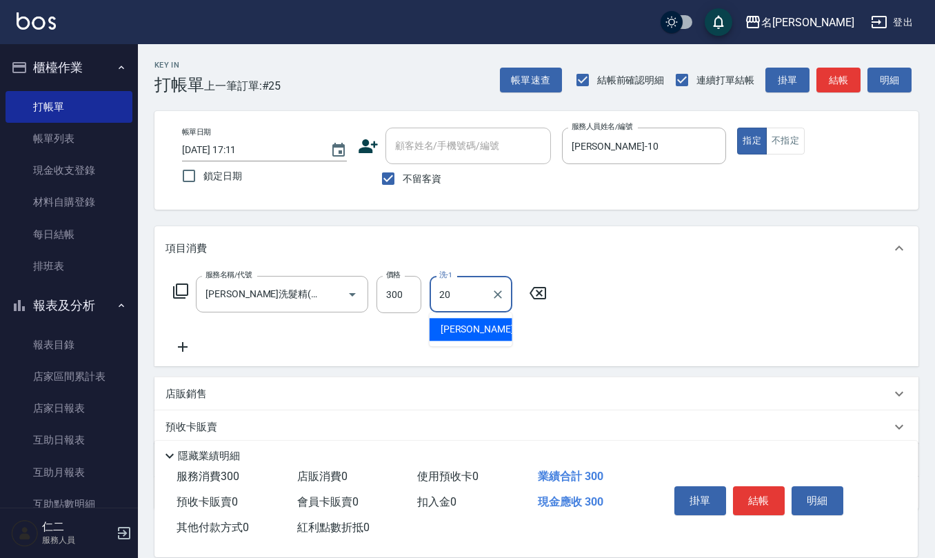
type input "杜芊彤-20"
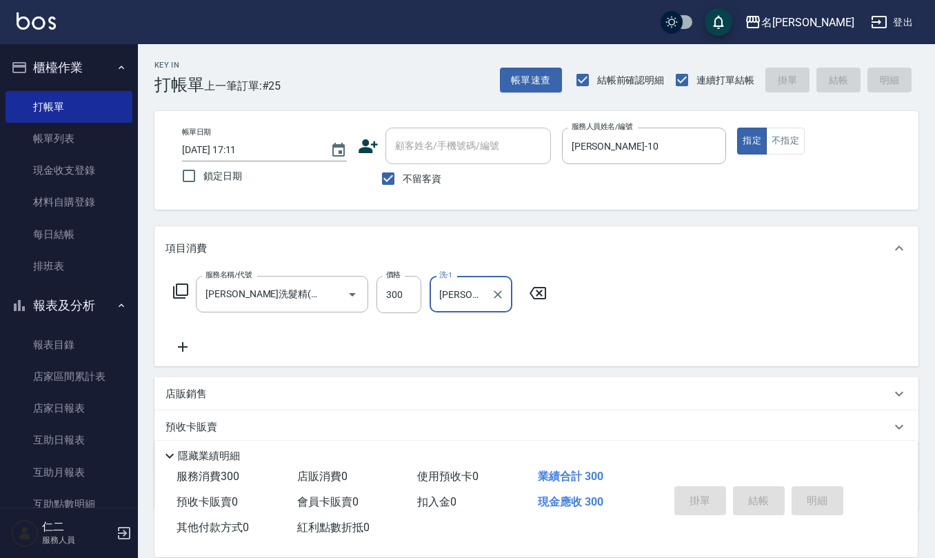
type input "2025/10/08 17:12"
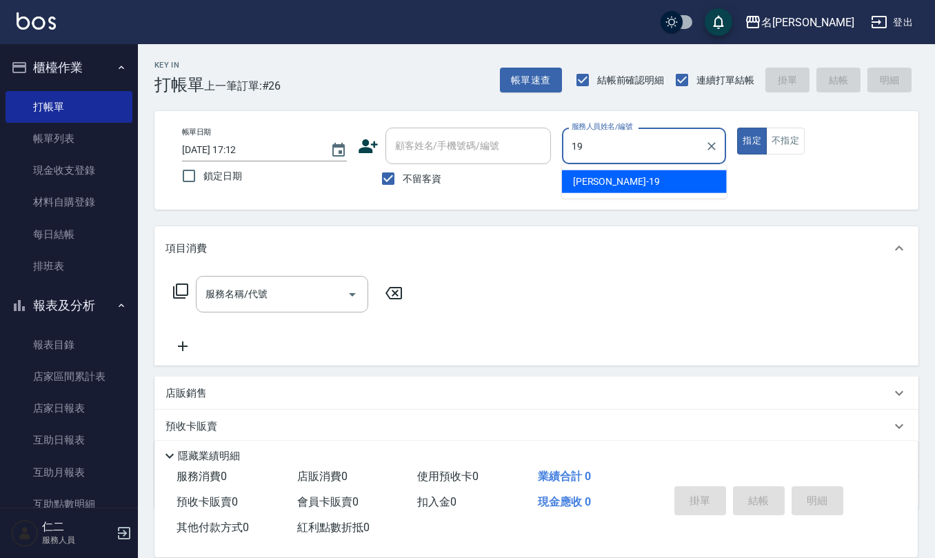
type input "林語涵-19"
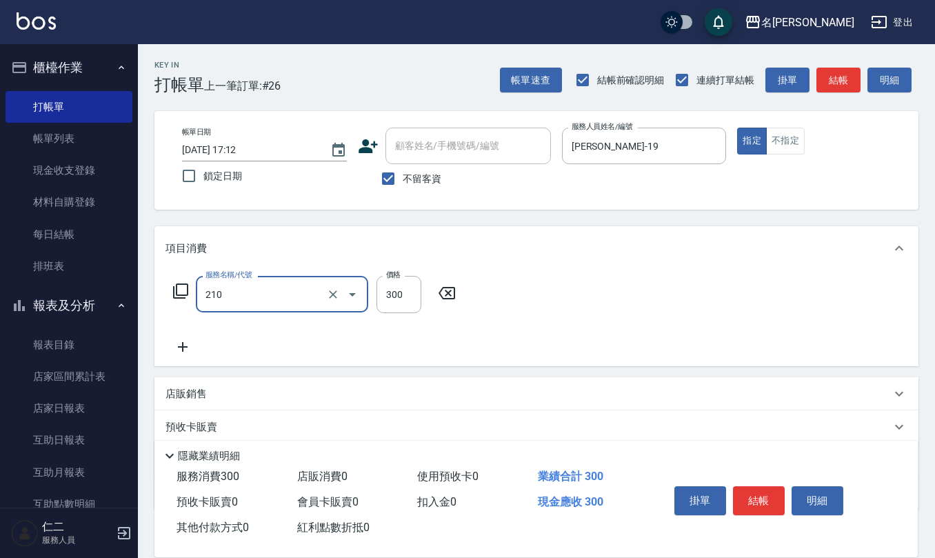
type input "歐娜洗髮精(210)"
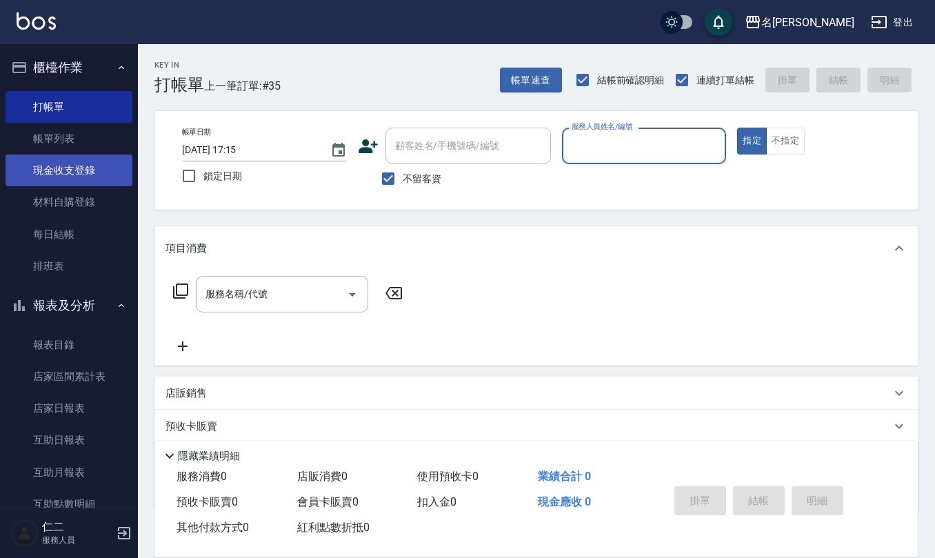
click at [102, 155] on link "現金收支登錄" at bounding box center [69, 170] width 127 height 32
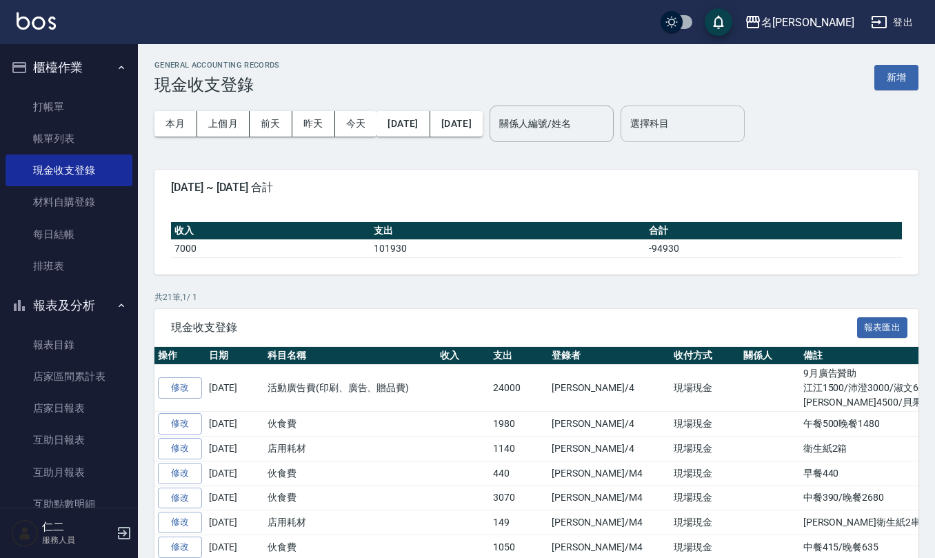
click at [738, 119] on input "選擇科目" at bounding box center [683, 124] width 112 height 24
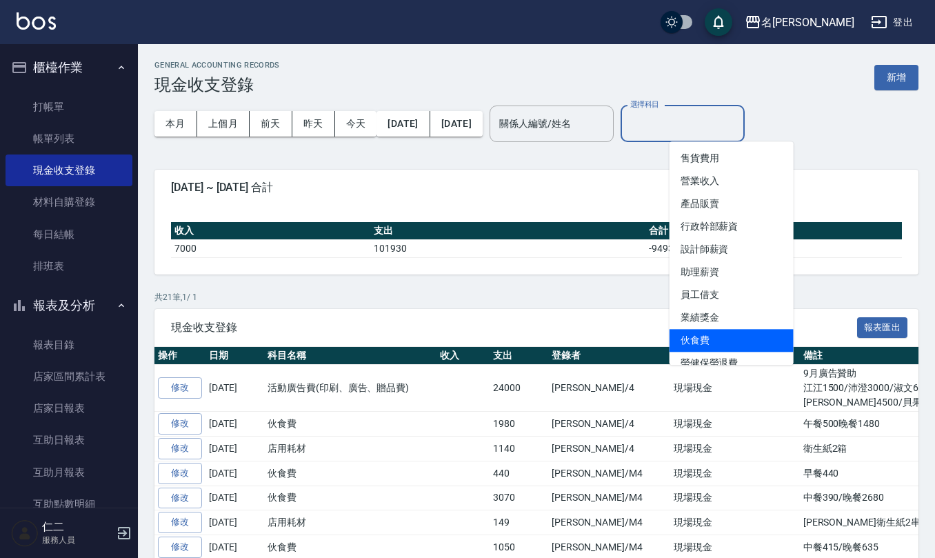
click at [724, 338] on li "伙食費" at bounding box center [731, 340] width 124 height 23
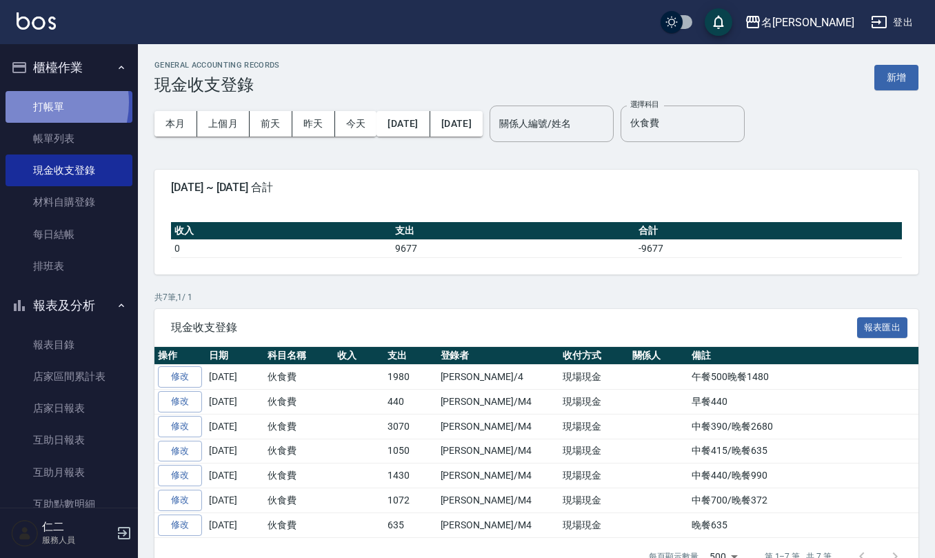
click at [37, 102] on link "打帳單" at bounding box center [69, 107] width 127 height 32
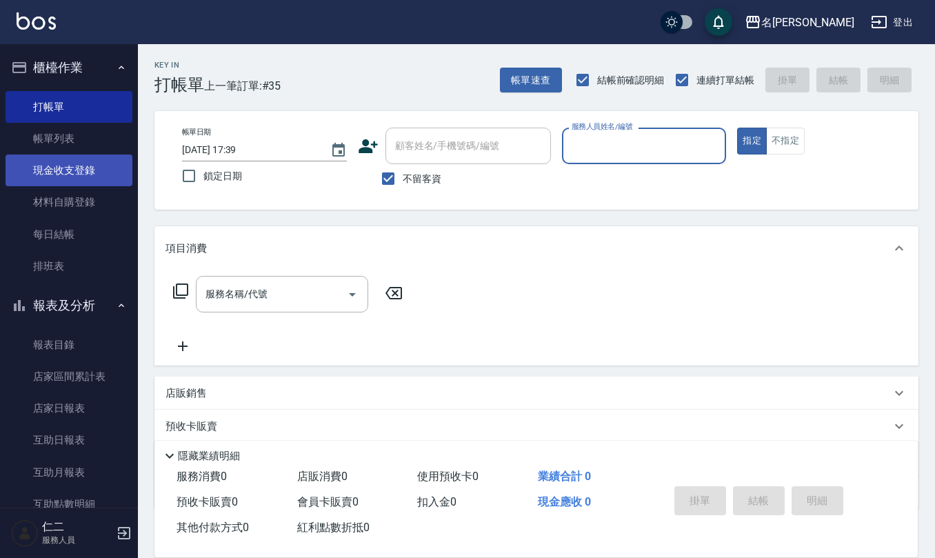
click at [69, 169] on link "現金收支登錄" at bounding box center [69, 170] width 127 height 32
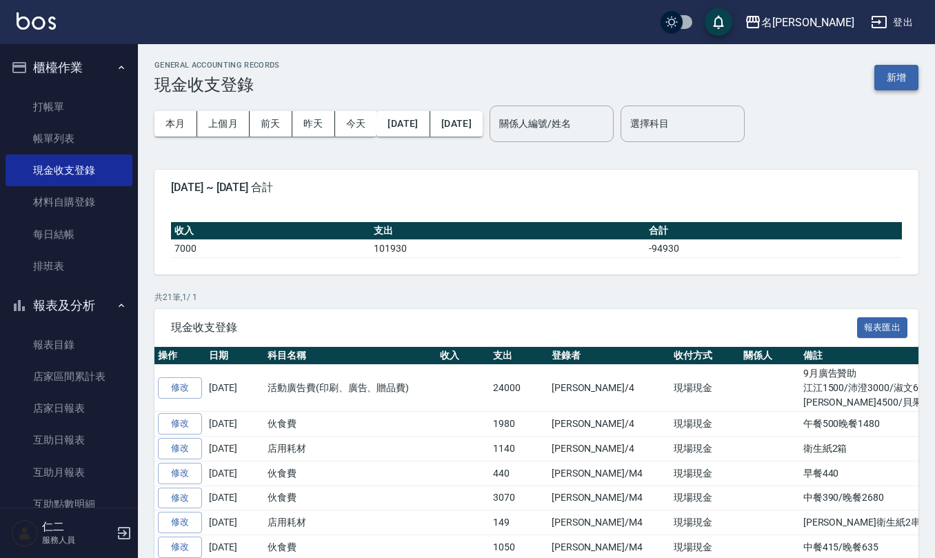
click at [902, 70] on button "新增" at bounding box center [896, 78] width 44 height 26
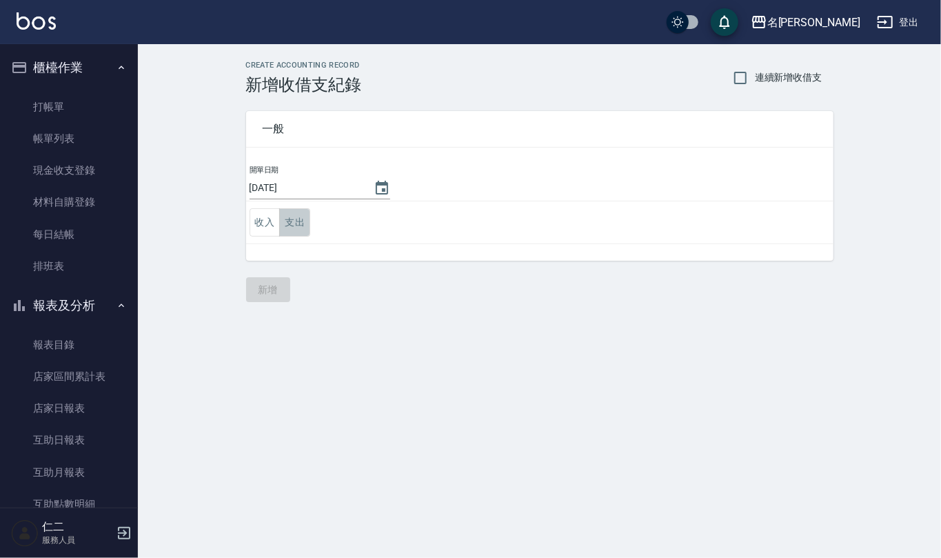
click at [307, 218] on button "支出" at bounding box center [294, 222] width 31 height 28
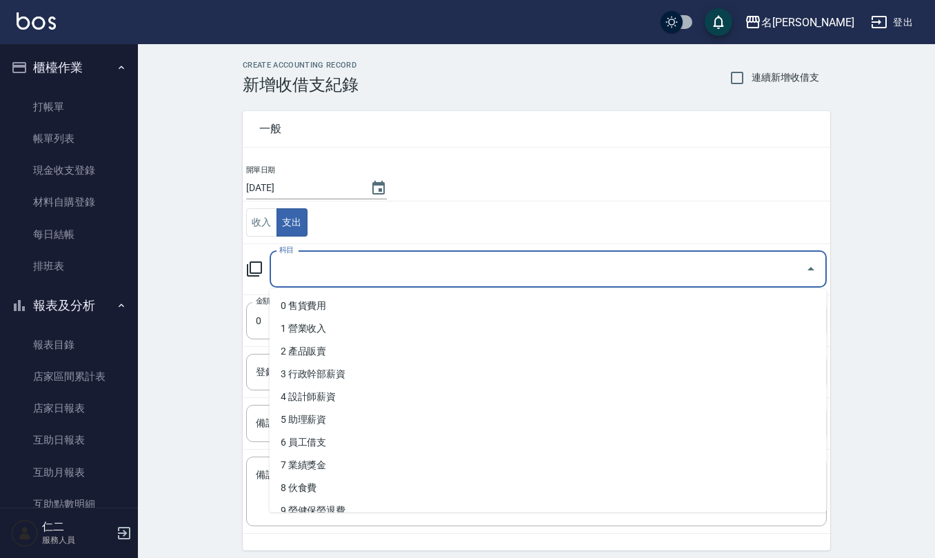
click at [354, 274] on input "科目" at bounding box center [538, 269] width 524 height 24
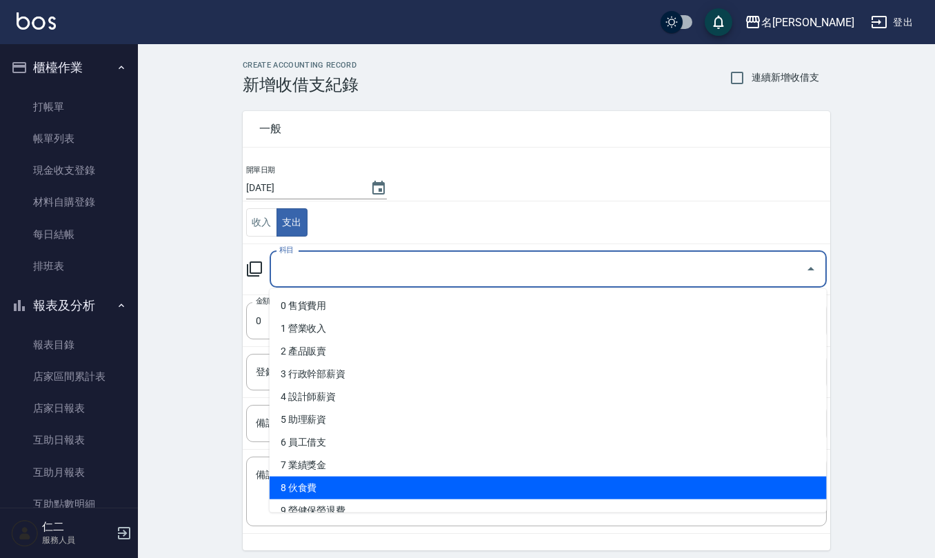
click at [321, 480] on li "8 伙食費" at bounding box center [548, 487] width 557 height 23
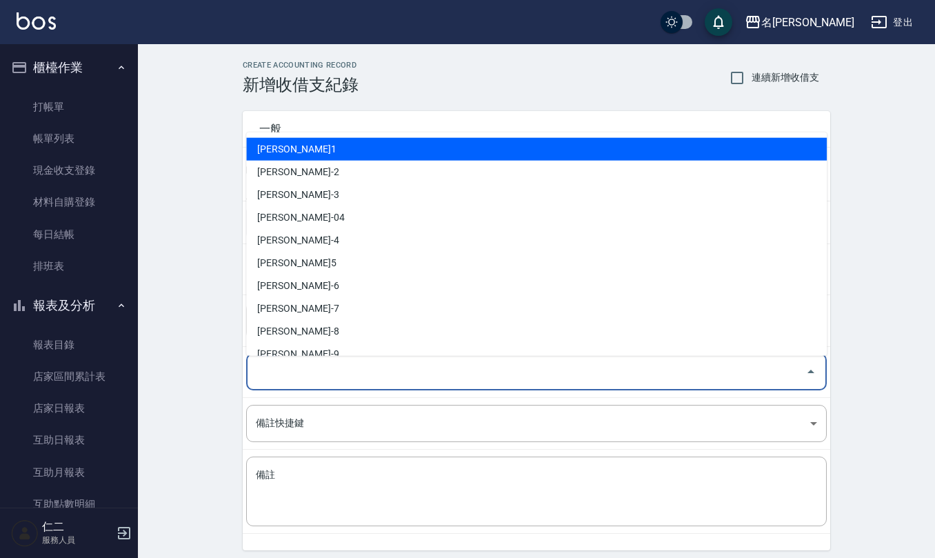
click at [312, 365] on input "登錄者" at bounding box center [525, 372] width 547 height 24
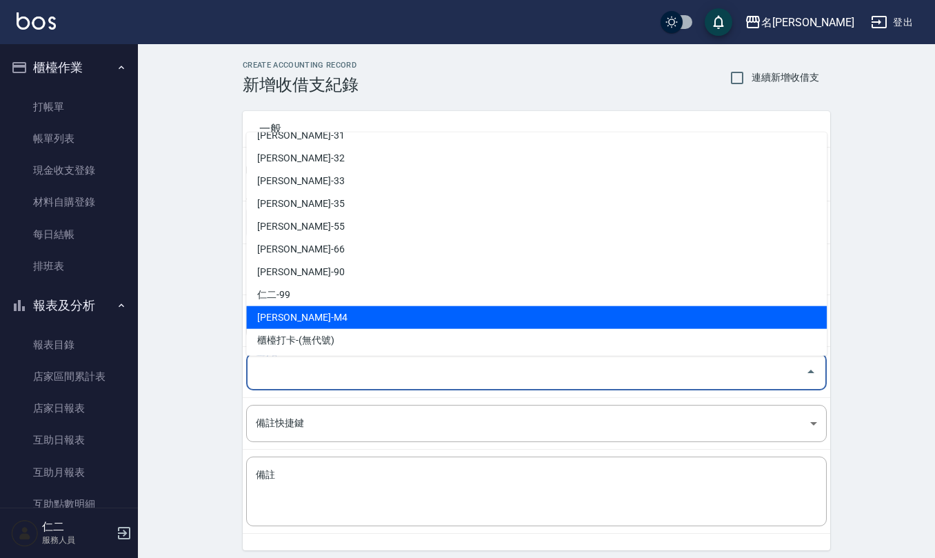
scroll to position [652, 0]
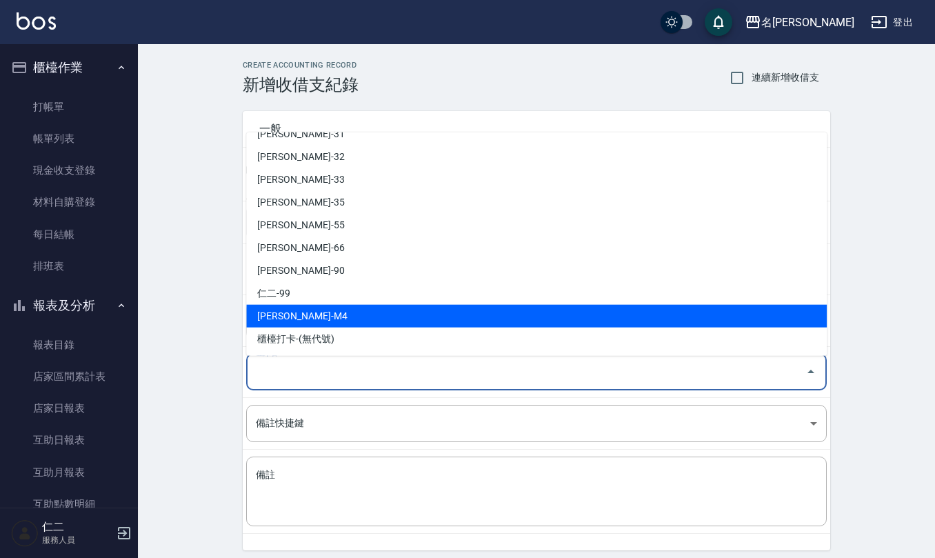
click at [325, 309] on li "陳佩俐-M4" at bounding box center [536, 316] width 580 height 23
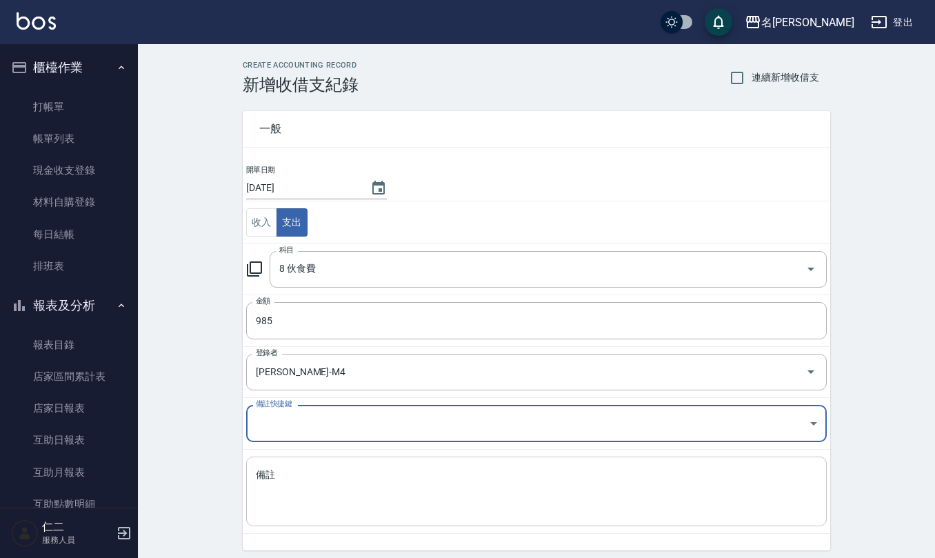
click at [337, 489] on textarea "備註" at bounding box center [536, 491] width 561 height 47
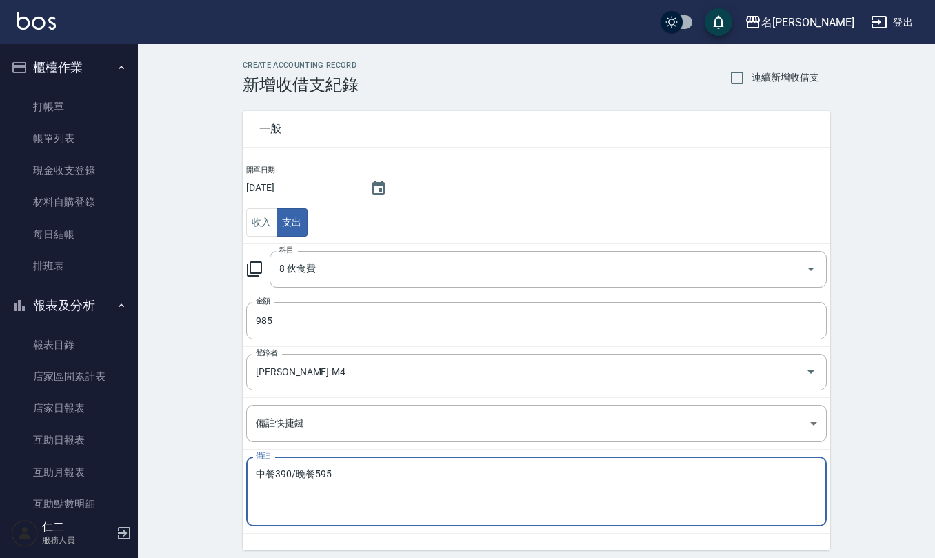
scroll to position [52, 0]
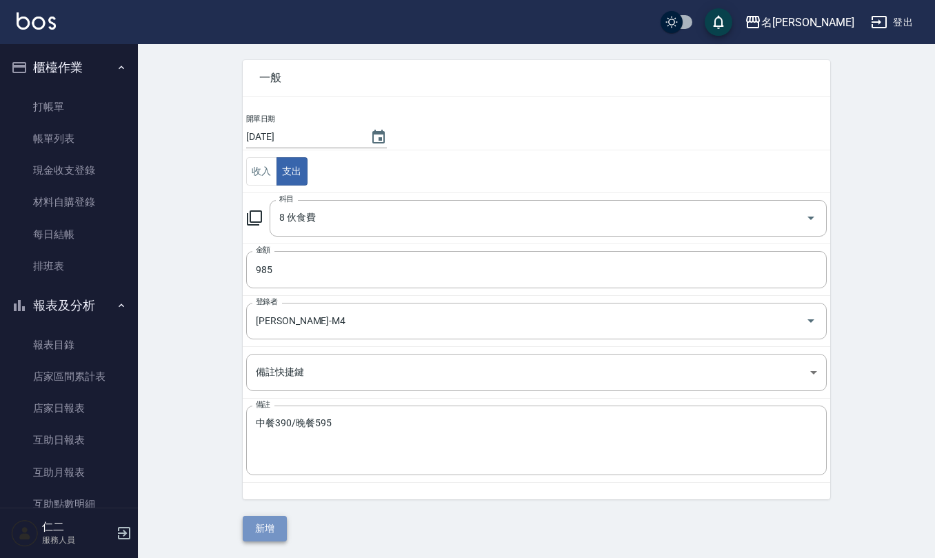
click at [265, 531] on button "新增" at bounding box center [265, 529] width 44 height 26
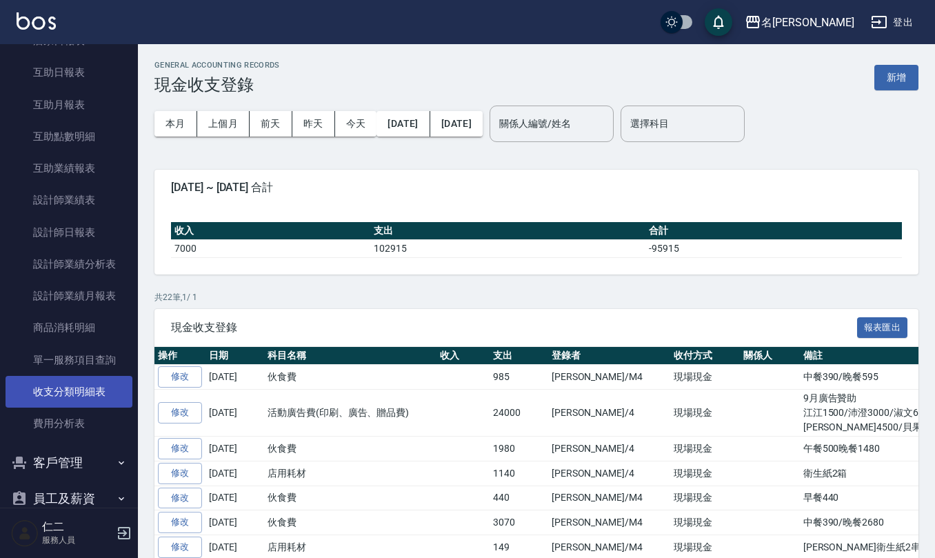
scroll to position [459, 0]
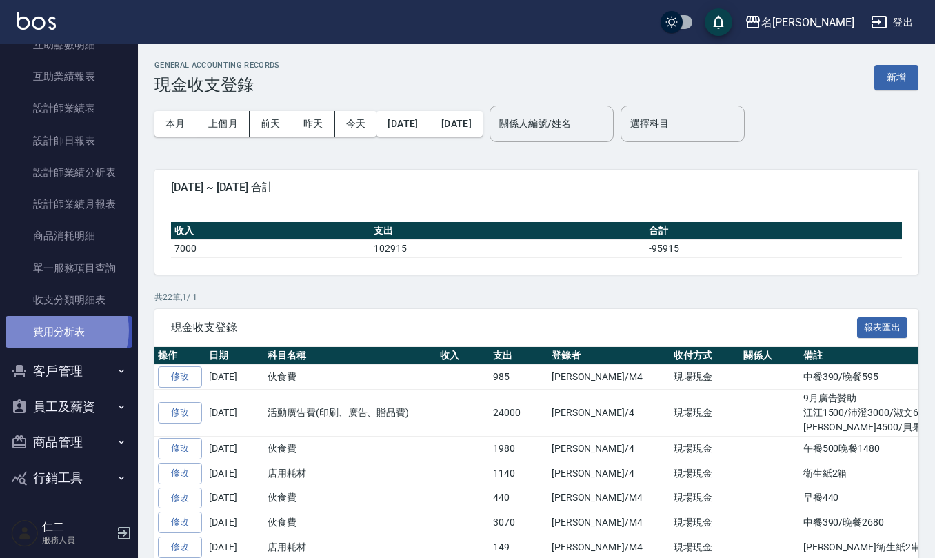
click at [59, 329] on link "費用分析表" at bounding box center [69, 332] width 127 height 32
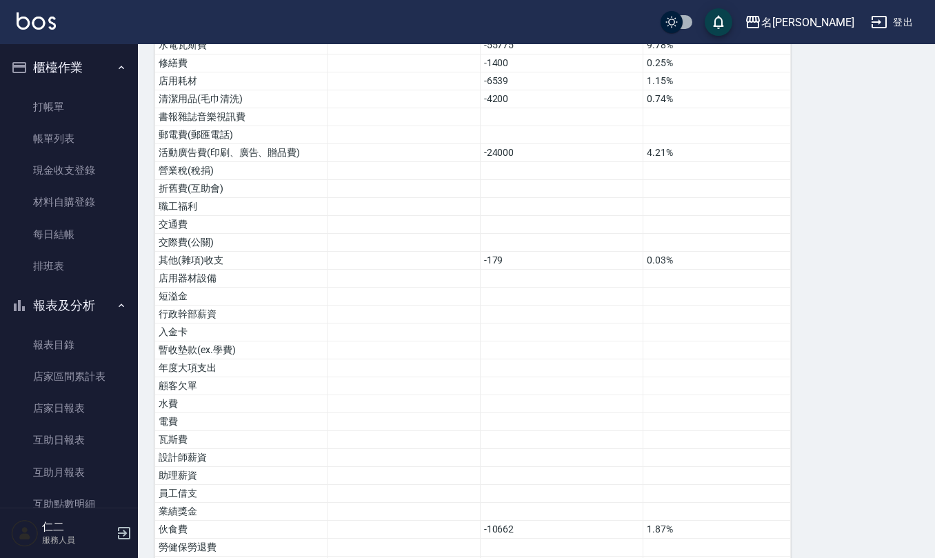
scroll to position [541, 0]
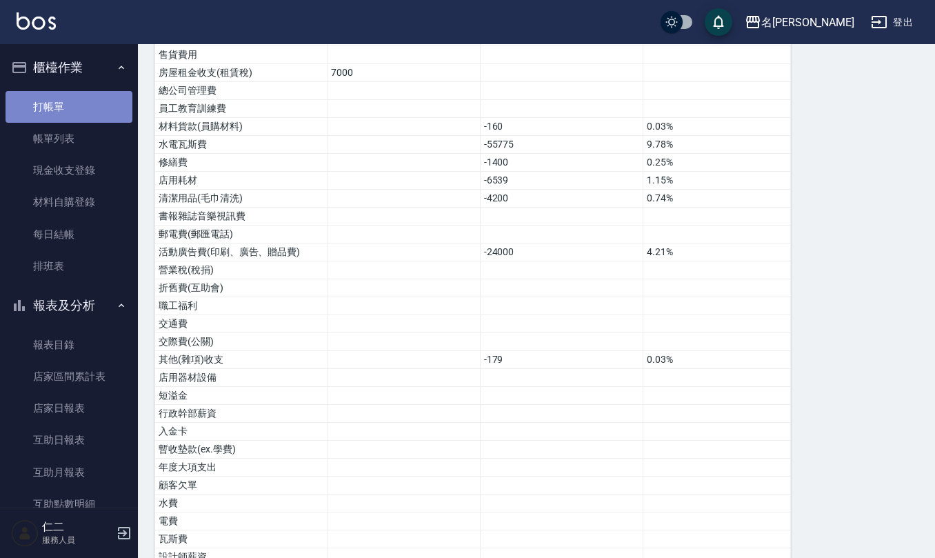
click at [89, 108] on link "打帳單" at bounding box center [69, 107] width 127 height 32
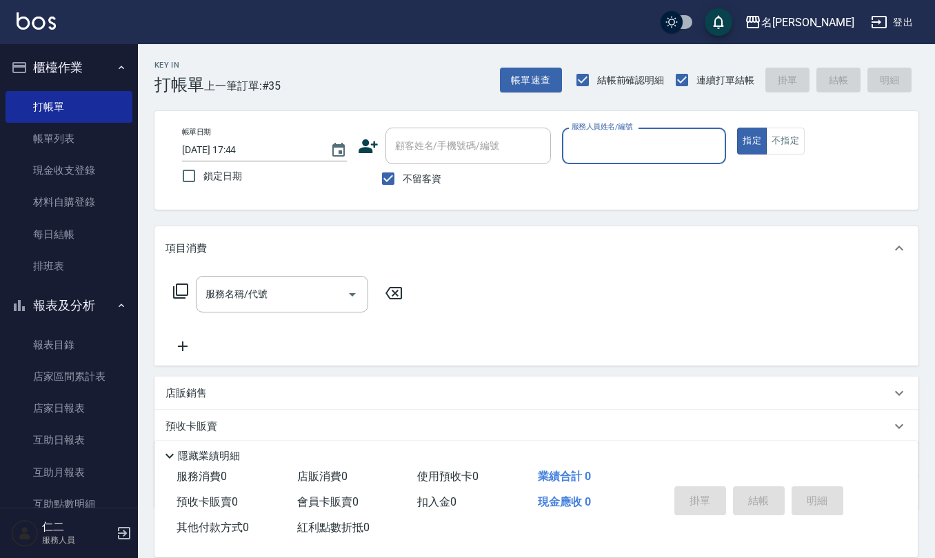
click at [888, 20] on button "登出" at bounding box center [891, 23] width 53 height 26
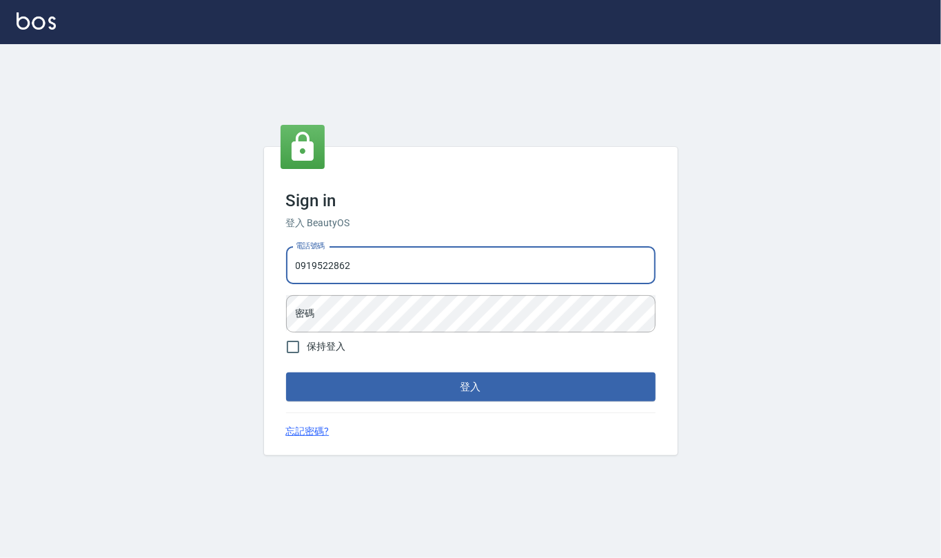
type input "0919522862"
click at [286, 372] on button "登入" at bounding box center [470, 386] width 369 height 29
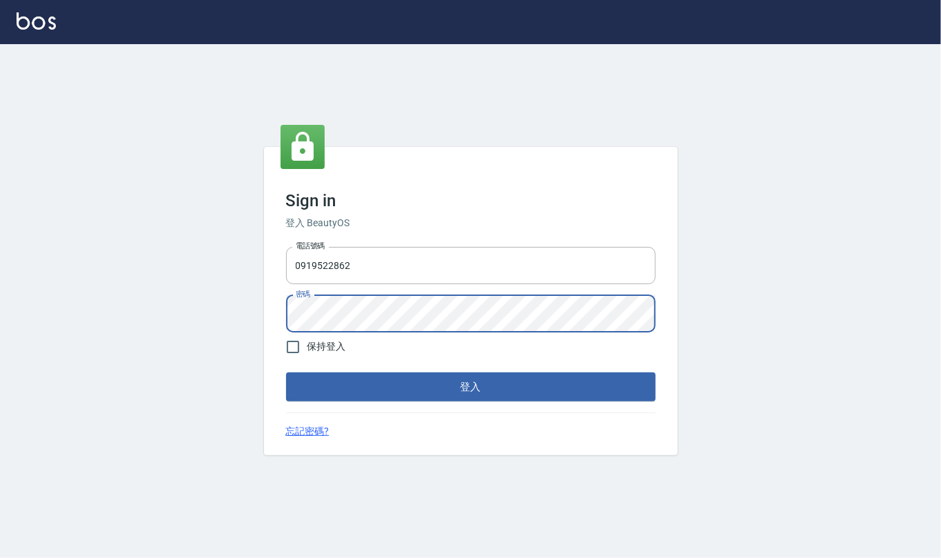
click at [286, 372] on button "登入" at bounding box center [470, 386] width 369 height 29
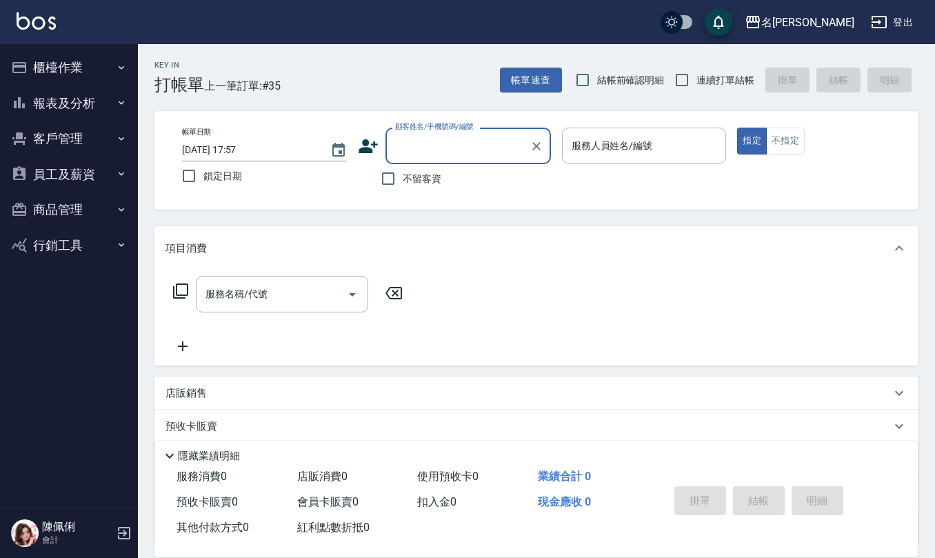
click at [70, 172] on button "員工及薪資" at bounding box center [69, 174] width 127 height 36
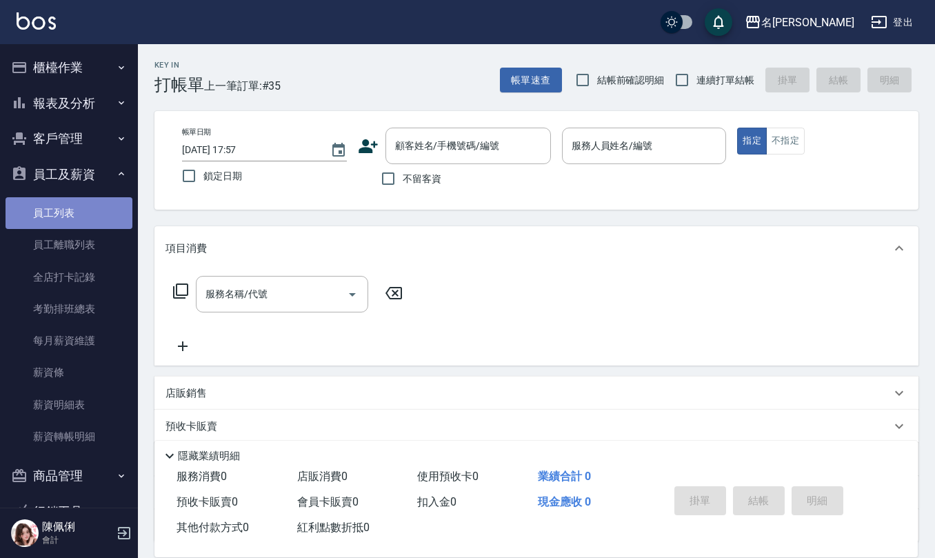
click at [78, 199] on link "員工列表" at bounding box center [69, 213] width 127 height 32
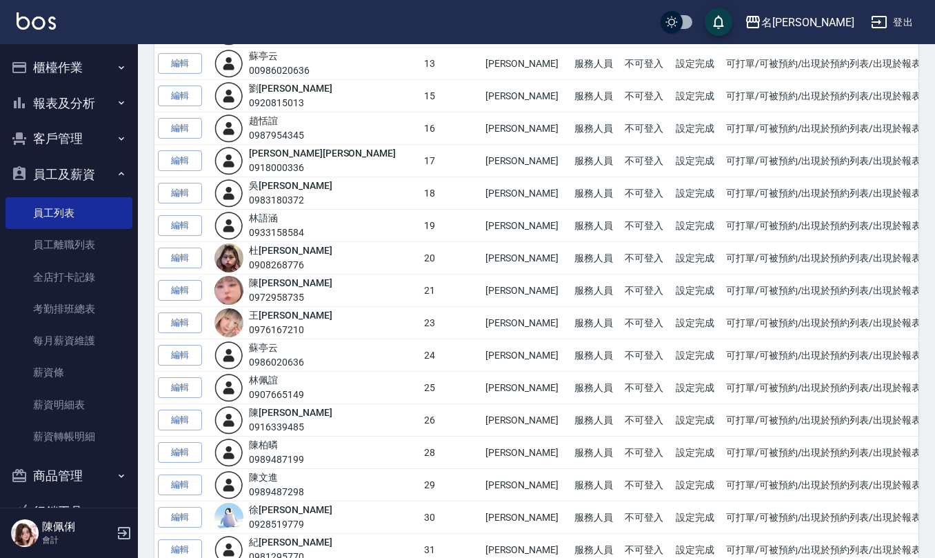
scroll to position [643, 0]
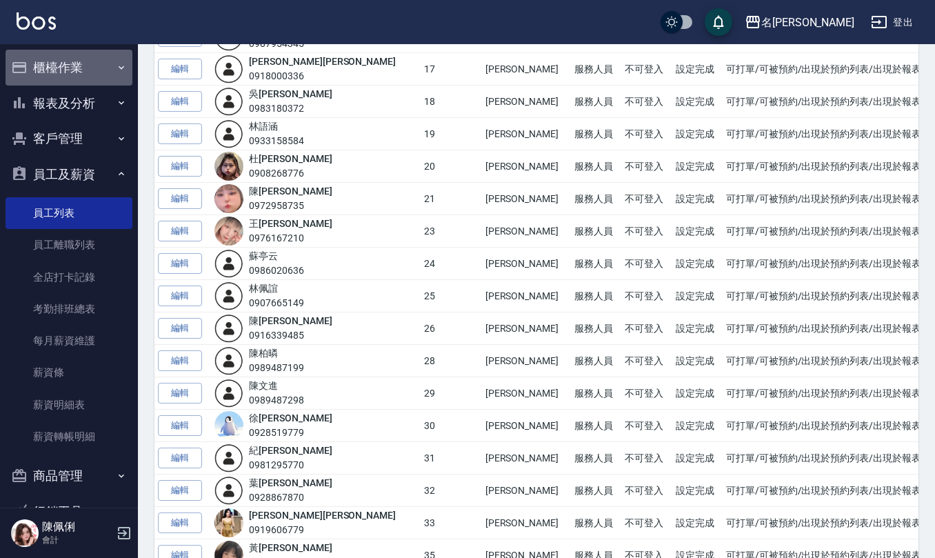
click at [87, 67] on button "櫃檯作業" at bounding box center [69, 68] width 127 height 36
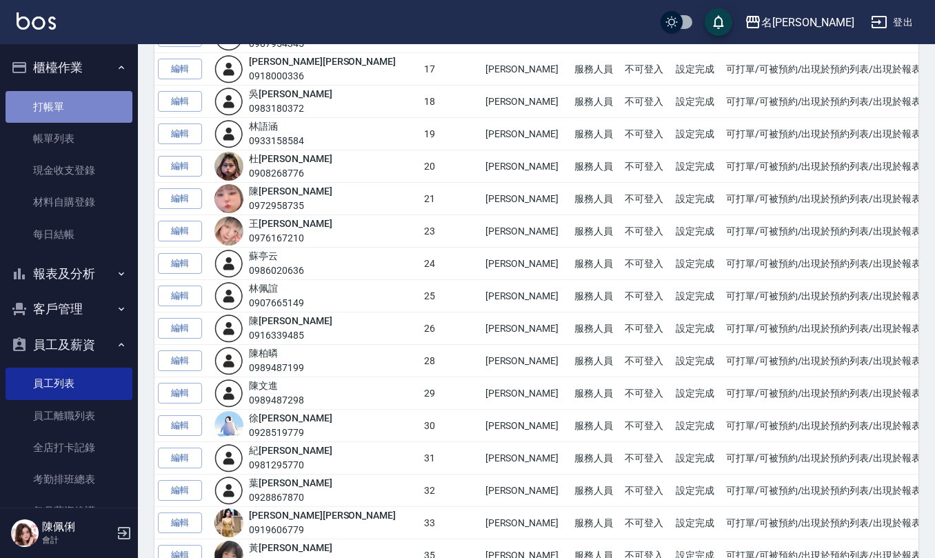
click at [86, 103] on link "打帳單" at bounding box center [69, 107] width 127 height 32
